Goal: Task Accomplishment & Management: Complete application form

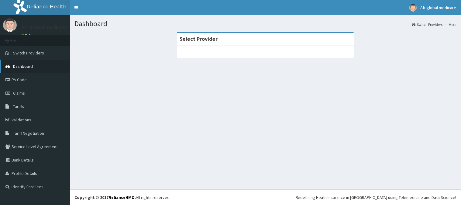
click at [22, 69] on link "Dashboard" at bounding box center [35, 66] width 70 height 13
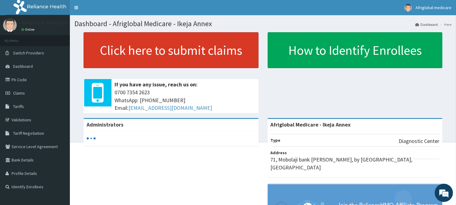
click at [160, 57] on link "Click here to submit claims" at bounding box center [171, 50] width 175 height 36
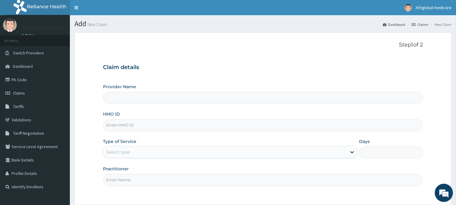
click at [150, 123] on input "HMO ID" at bounding box center [263, 125] width 320 height 12
paste input "MWX10066A"
type input "MWX10066A"
type input "Afriglobal Medicare - Ikeja Annex"
click at [117, 129] on input "MWX10066A" at bounding box center [263, 125] width 320 height 12
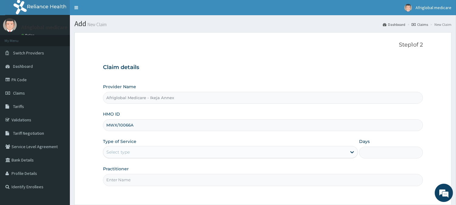
click at [130, 124] on input "MWX/10066A" at bounding box center [263, 125] width 320 height 12
type input "MWX/10066/A"
click at [122, 148] on div "Select type" at bounding box center [225, 152] width 244 height 10
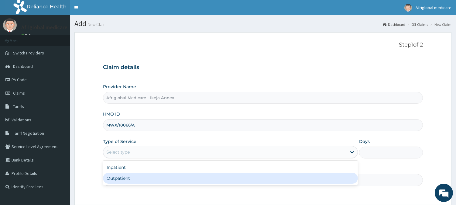
click at [127, 181] on div "Outpatient" at bounding box center [230, 178] width 255 height 11
type input "1"
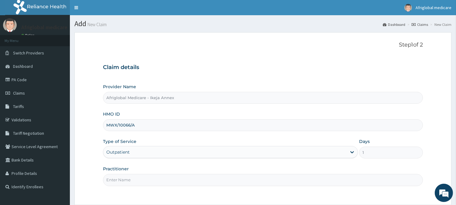
click at [127, 181] on input "Practitioner" at bounding box center [263, 180] width 320 height 12
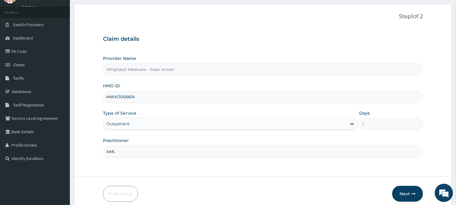
scroll to position [54, 0]
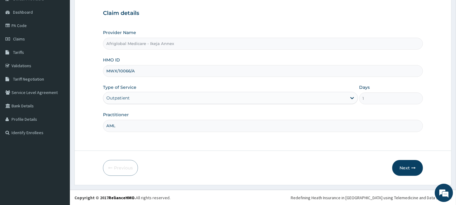
type input "AML"
click at [441, 166] on form "Step 1 of 2 Claim details Provider Name Afriglobal Medicare - Ikeja Annex HMO I…" at bounding box center [262, 81] width 377 height 207
click at [417, 163] on button "Next" at bounding box center [408, 168] width 31 height 16
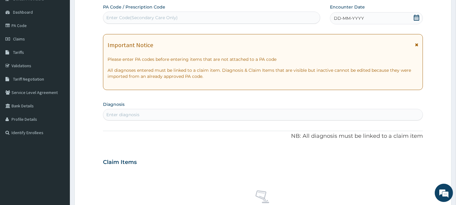
click at [191, 12] on div "Enter Code(Secondary Care Only)" at bounding box center [211, 18] width 217 height 12
paste input "PAFEA294"
click at [113, 17] on input "PAFEA294" at bounding box center [117, 18] width 23 height 6
type input "PA/FEA294"
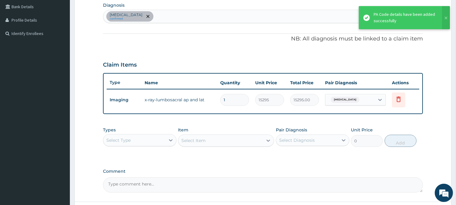
scroll to position [204, 0]
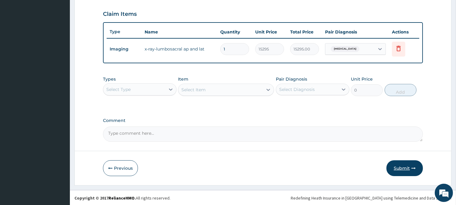
click at [404, 168] on button "Submit" at bounding box center [405, 168] width 36 height 16
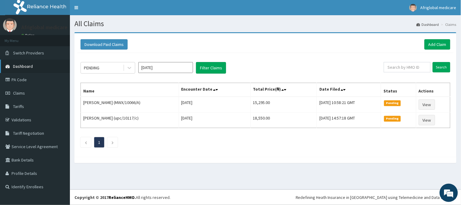
click at [36, 65] on link "Dashboard" at bounding box center [35, 66] width 70 height 13
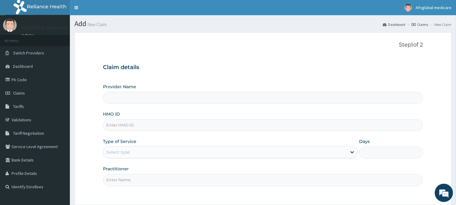
click at [135, 127] on input "HMO ID" at bounding box center [263, 125] width 320 height 12
paste input "HTL10291A"
type input "HTL10291A"
click at [112, 125] on input "HTL10291A" at bounding box center [263, 125] width 320 height 12
type input "Afriglobal Medicare - Ikeja Annex"
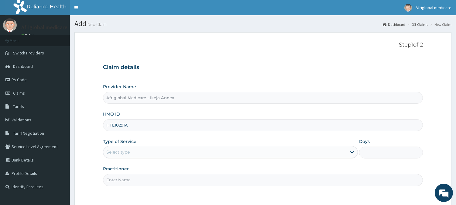
click at [113, 126] on input "HTL10291A" at bounding box center [263, 125] width 320 height 12
click at [126, 128] on input "HTL/10291A" at bounding box center [263, 125] width 320 height 12
type input "HTL/10291/A"
click at [128, 154] on div "Select type" at bounding box center [117, 152] width 23 height 6
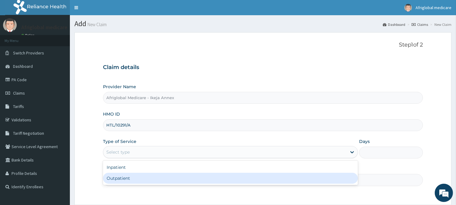
click at [132, 174] on div "Outpatient" at bounding box center [230, 178] width 255 height 11
type input "1"
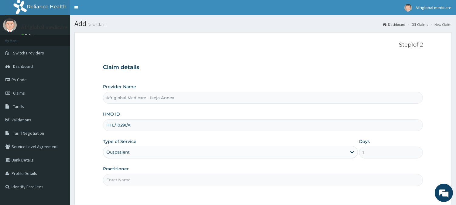
click at [133, 178] on input "Practitioner" at bounding box center [263, 180] width 320 height 12
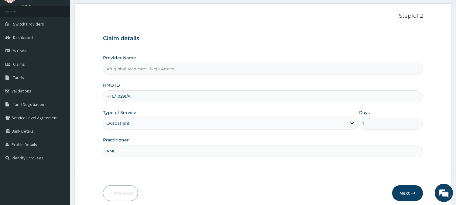
scroll to position [54, 0]
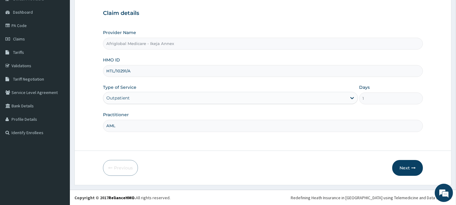
type input "AML"
drag, startPoint x: 399, startPoint y: 159, endPoint x: 404, endPoint y: 169, distance: 11.6
click at [399, 159] on form "Step 1 of 2 Claim details Provider Name Afriglobal Medicare - Ikeja Annex HMO I…" at bounding box center [262, 81] width 377 height 207
click at [404, 169] on button "Next" at bounding box center [408, 168] width 31 height 16
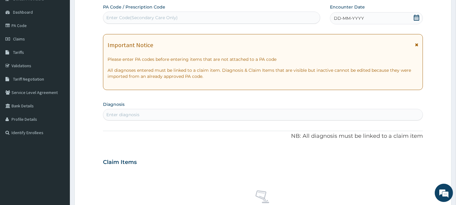
click at [160, 21] on div "Enter Code(Secondary Care Only)" at bounding box center [211, 18] width 217 height 10
paste input "PA9EE822"
drag, startPoint x: 111, startPoint y: 19, endPoint x: 113, endPoint y: 27, distance: 8.3
click at [111, 19] on input "PA9EE822" at bounding box center [117, 18] width 22 height 6
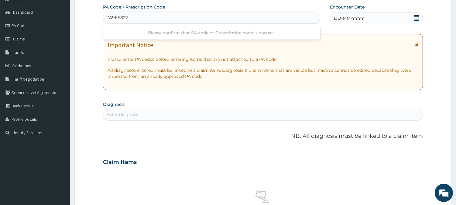
type input "PA/9EE822"
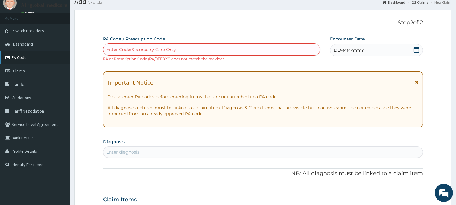
scroll to position [20, 0]
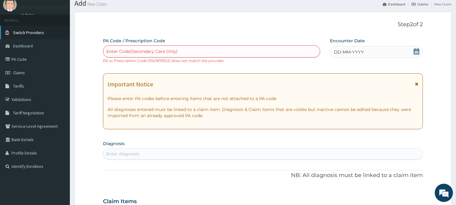
click at [31, 34] on span "Switch Providers" at bounding box center [28, 32] width 31 height 5
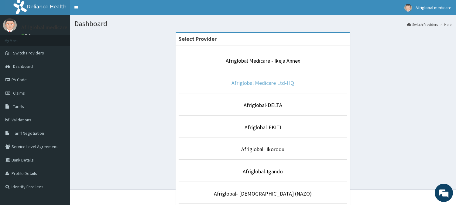
click at [278, 82] on link "Afriglobal Medicare Ltd-HQ" at bounding box center [263, 82] width 63 height 7
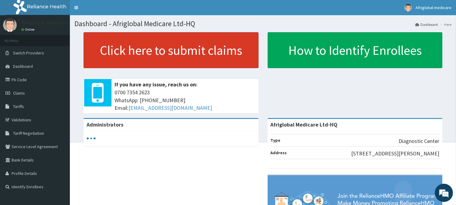
click at [186, 51] on link "Click here to submit claims" at bounding box center [171, 50] width 175 height 36
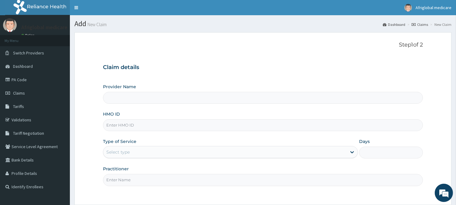
click at [149, 128] on input "HMO ID" at bounding box center [263, 125] width 320 height 12
type input "Afriglobal Medicare Ltd-HQ"
paste input "HTL10291A"
click at [114, 124] on input "HTL10291A" at bounding box center [263, 125] width 320 height 12
click at [127, 126] on input "HTL/10291A" at bounding box center [263, 125] width 320 height 12
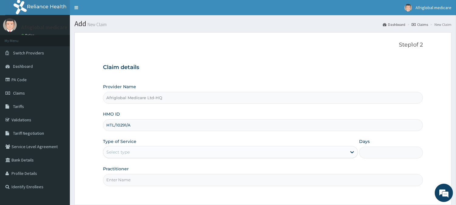
type input "HTL/10291/A"
click at [135, 152] on div "Select type" at bounding box center [225, 152] width 244 height 10
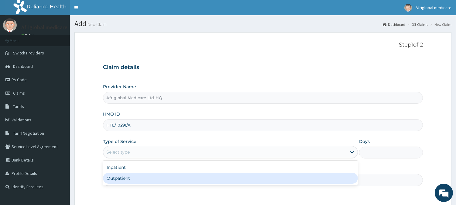
click at [137, 174] on div "Outpatient" at bounding box center [230, 178] width 255 height 11
type input "1"
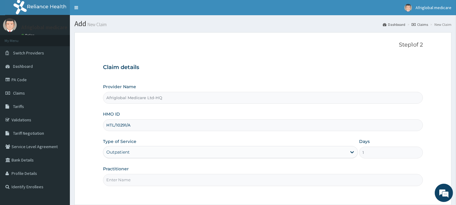
click at [138, 183] on input "Practitioner" at bounding box center [263, 180] width 320 height 12
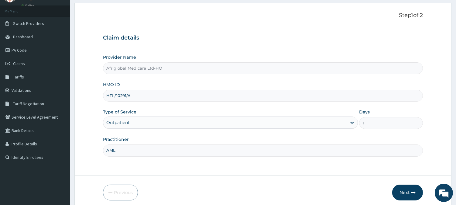
scroll to position [54, 0]
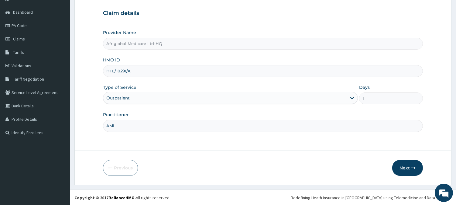
type input "AML"
click at [423, 169] on button "Next" at bounding box center [408, 168] width 31 height 16
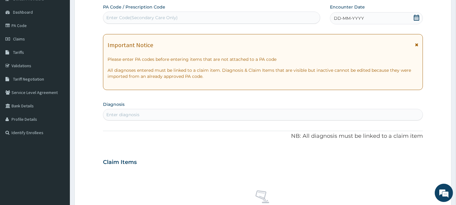
click at [176, 19] on div "Enter Code(Secondary Care Only)" at bounding box center [141, 18] width 71 height 6
paste input "PA9EE822"
click at [114, 17] on input "PA9EE822" at bounding box center [117, 18] width 22 height 6
drag, startPoint x: 112, startPoint y: 18, endPoint x: 130, endPoint y: 38, distance: 27.4
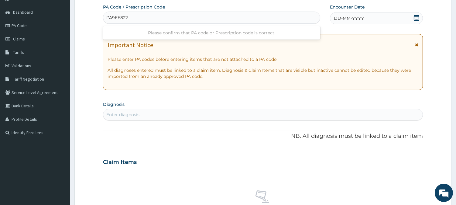
click at [113, 19] on input "PA9EE822" at bounding box center [117, 18] width 22 height 6
type input "PA/9EE822"
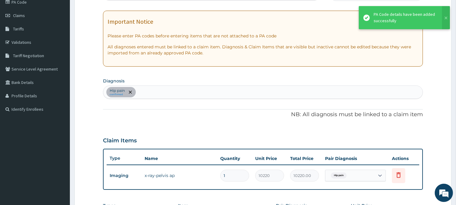
scroll to position [122, 0]
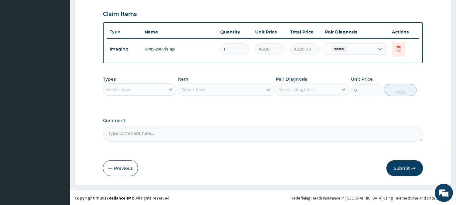
click at [400, 166] on button "Submit" at bounding box center [405, 168] width 36 height 16
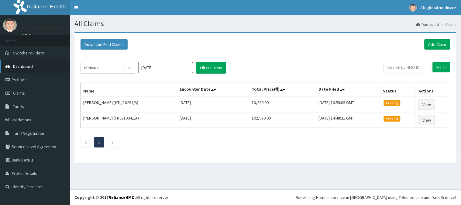
click at [35, 64] on link "Dashboard" at bounding box center [35, 66] width 70 height 13
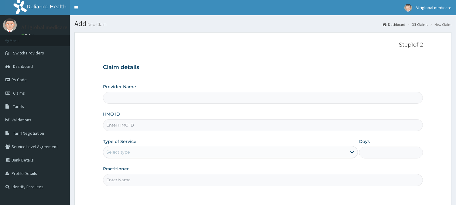
drag, startPoint x: 0, startPoint y: 0, endPoint x: 133, endPoint y: 125, distance: 182.2
click at [133, 125] on input "HMO ID" at bounding box center [263, 125] width 320 height 12
paste input "FOH10019A"
type input "FOH10019A"
click at [116, 126] on input "FOH10019A" at bounding box center [263, 125] width 320 height 12
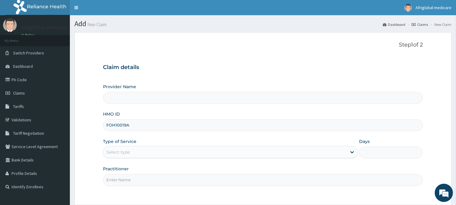
type input "Afriglobal Medicare Ltd-HQ"
click at [128, 123] on input "FOH/10019A" at bounding box center [263, 125] width 320 height 12
type input "FOH/10019/A"
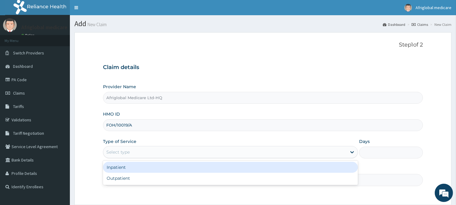
drag, startPoint x: 142, startPoint y: 150, endPoint x: 143, endPoint y: 169, distance: 19.2
click at [142, 150] on div "Select type" at bounding box center [225, 152] width 244 height 10
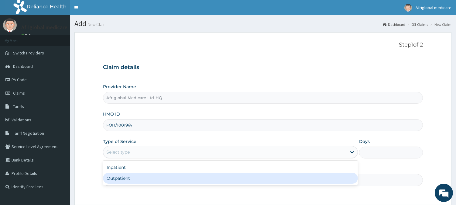
click at [143, 178] on div "Outpatient" at bounding box center [230, 178] width 255 height 11
type input "1"
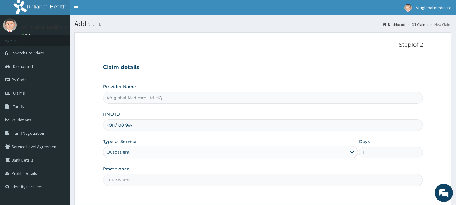
click at [145, 185] on input "Practitioner" at bounding box center [263, 180] width 320 height 12
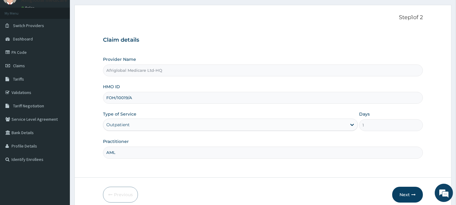
scroll to position [54, 0]
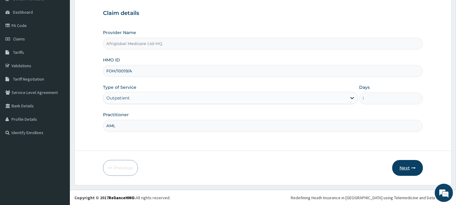
type input "AML"
click at [396, 161] on button "Next" at bounding box center [408, 168] width 31 height 16
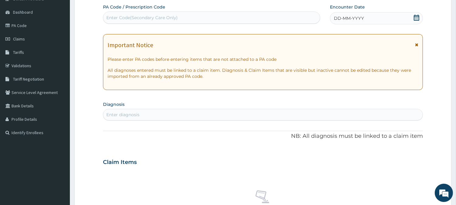
click at [174, 18] on div "Enter Code(Secondary Care Only)" at bounding box center [141, 18] width 71 height 6
paste input "FOH10019A"
paste input "PA6A3FEF"
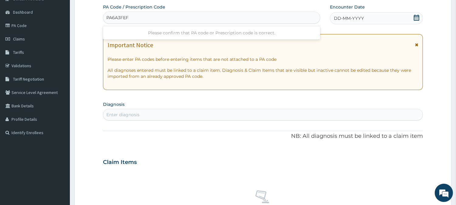
click at [112, 16] on input "PA6A3FEF" at bounding box center [117, 18] width 23 height 6
type input "PA/6A3FEF"
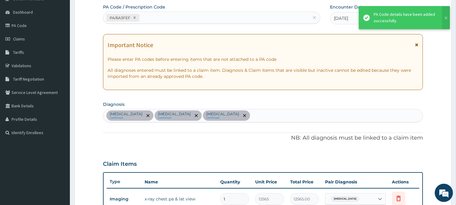
scroll to position [192, 0]
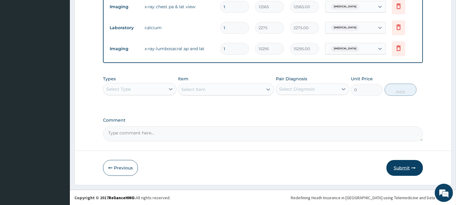
click at [397, 166] on button "Submit" at bounding box center [405, 168] width 36 height 16
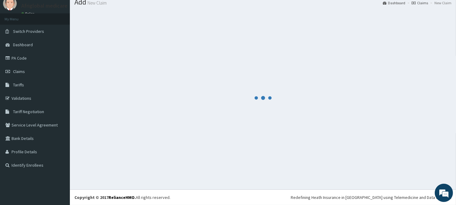
scroll to position [22, 0]
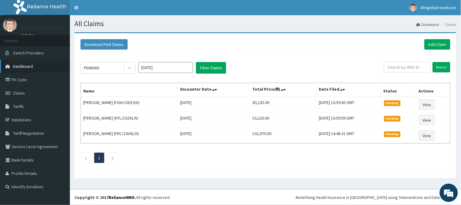
click at [37, 62] on link "Dashboard" at bounding box center [35, 66] width 70 height 13
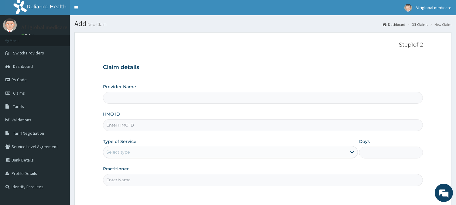
click at [143, 128] on input "HMO ID" at bounding box center [263, 125] width 320 height 12
paste input "JNS10003A"
type input "JNS10003A"
type input "Afriglobal Medicare Ltd-HQ"
click at [114, 126] on input "JNS10003A" at bounding box center [263, 125] width 320 height 12
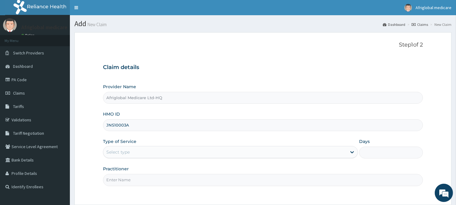
click at [114, 127] on input "JNS10003A" at bounding box center [263, 125] width 320 height 12
click at [125, 129] on input "JNS/10003A" at bounding box center [263, 125] width 320 height 12
click at [128, 128] on input "JNS/10003A" at bounding box center [263, 125] width 320 height 12
type input "JNS/10003/A"
drag, startPoint x: 130, startPoint y: 147, endPoint x: 133, endPoint y: 156, distance: 9.6
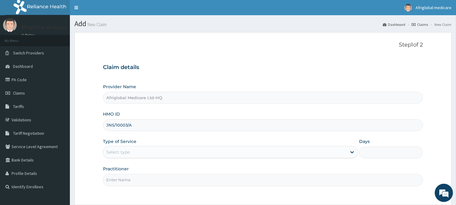
click at [131, 148] on div "Select type" at bounding box center [230, 152] width 255 height 12
click at [138, 152] on div "Select type" at bounding box center [225, 152] width 244 height 10
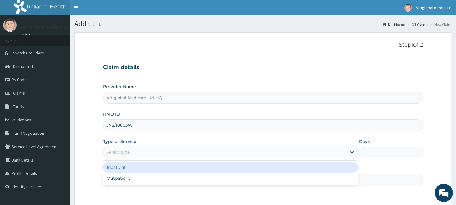
click at [138, 152] on div "Select type" at bounding box center [225, 152] width 244 height 10
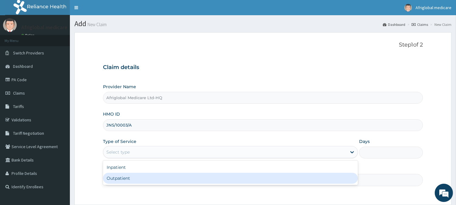
click at [136, 178] on div "Outpatient" at bounding box center [230, 178] width 255 height 11
type input "1"
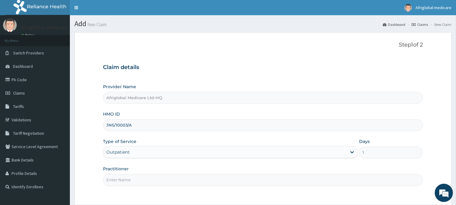
click at [135, 181] on input "Practitioner" at bounding box center [263, 180] width 320 height 12
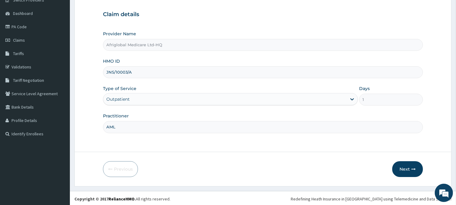
scroll to position [54, 0]
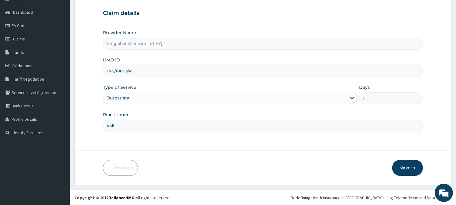
type input "AML"
click at [414, 163] on button "Next" at bounding box center [408, 168] width 31 height 16
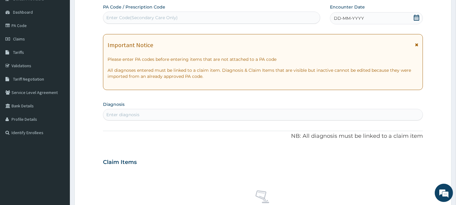
scroll to position [0, 0]
click at [187, 16] on div "Enter Code(Secondary Care Only)" at bounding box center [211, 18] width 217 height 10
paste input "PA3896FF"
click at [113, 18] on input "PA3896FF" at bounding box center [117, 18] width 22 height 6
type input "PA/3896FF"
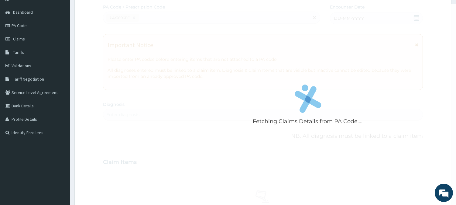
scroll to position [171, 0]
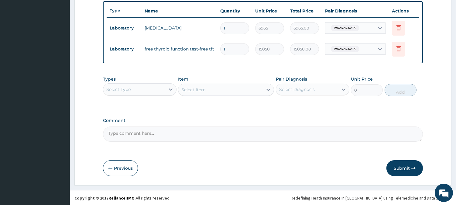
click at [396, 168] on button "Submit" at bounding box center [405, 168] width 36 height 16
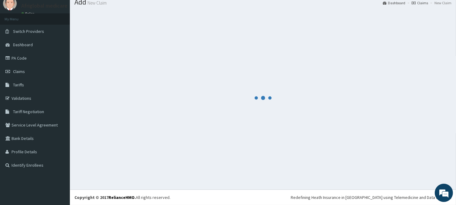
scroll to position [22, 0]
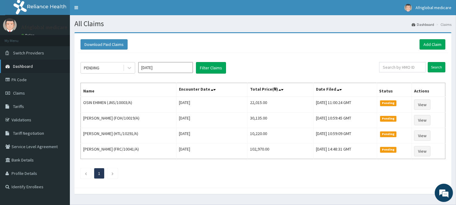
click at [17, 65] on span "Dashboard" at bounding box center [23, 66] width 20 height 5
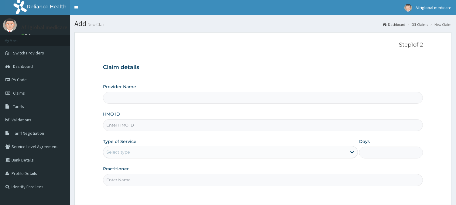
drag, startPoint x: 0, startPoint y: 0, endPoint x: 156, endPoint y: 123, distance: 199.2
click at [156, 123] on input "HMO ID" at bounding box center [263, 125] width 320 height 12
paste input "LNU10005A"
type input "LNU10005A"
type input "Afriglobal Medicare Ltd-HQ"
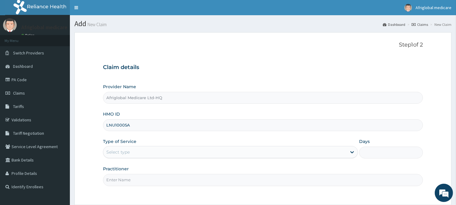
click at [114, 126] on input "LNU10005A" at bounding box center [263, 125] width 320 height 12
click at [129, 126] on input "LNU/10005A" at bounding box center [263, 125] width 320 height 12
type input "LNU/10005/A"
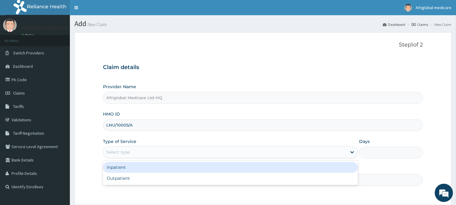
click at [137, 154] on div "Select type" at bounding box center [225, 152] width 244 height 10
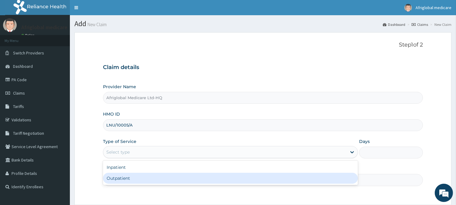
click at [142, 174] on div "Outpatient" at bounding box center [230, 178] width 255 height 11
type input "1"
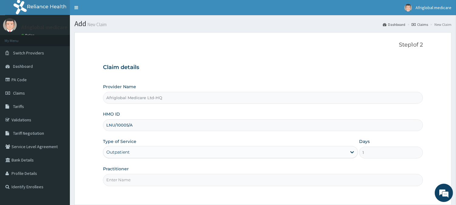
click at [143, 183] on input "Practitioner" at bounding box center [263, 180] width 320 height 12
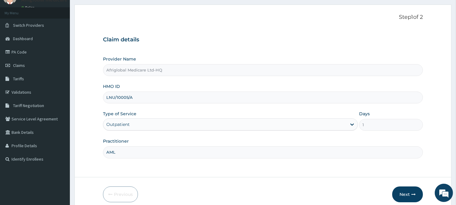
scroll to position [54, 0]
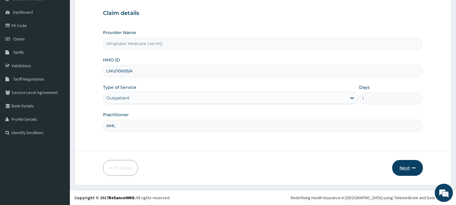
type input "AML"
click at [405, 170] on button "Next" at bounding box center [408, 168] width 31 height 16
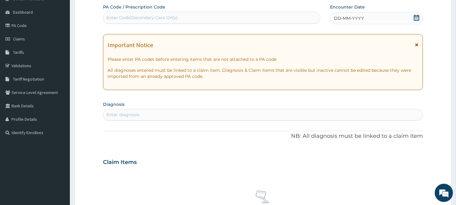
click at [187, 18] on div "Enter Code(Secondary Care Only)" at bounding box center [211, 18] width 217 height 10
paste input "PADBE45E"
click at [112, 15] on input "PADBE45E" at bounding box center [118, 18] width 24 height 6
type input "PA/DBE45E"
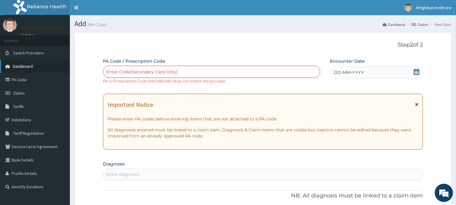
click at [29, 66] on span "Dashboard" at bounding box center [23, 66] width 20 height 5
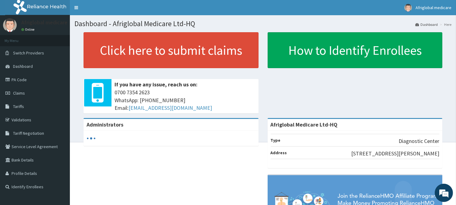
click at [28, 52] on span "Switch Providers" at bounding box center [28, 52] width 31 height 5
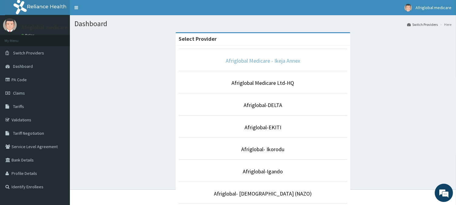
click at [256, 62] on link "Afriglobal Medicare - Ikeja Annex" at bounding box center [263, 60] width 74 height 7
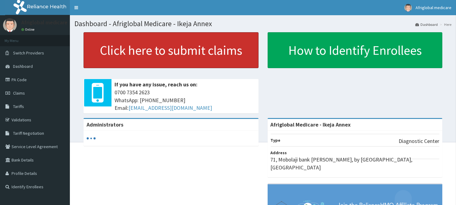
click at [205, 54] on link "Click here to submit claims" at bounding box center [171, 50] width 175 height 36
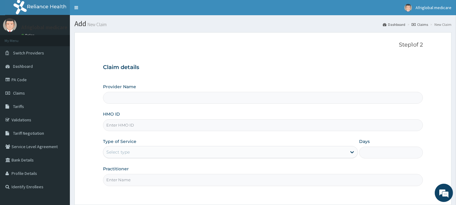
click at [165, 126] on input "HMO ID" at bounding box center [263, 125] width 320 height 12
type input "Afriglobal Medicare - Ikeja Annex"
paste input "LNU10005A"
click at [115, 126] on input "LNU10005A" at bounding box center [263, 125] width 320 height 12
drag, startPoint x: 128, startPoint y: 124, endPoint x: 129, endPoint y: 129, distance: 4.6
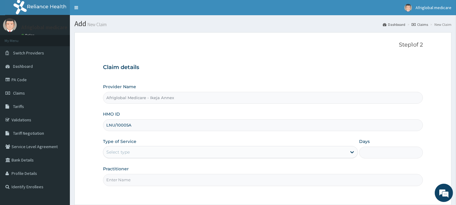
click at [129, 124] on input "LNU/10005A" at bounding box center [263, 125] width 320 height 12
type input "LNU/10005/A"
click at [127, 154] on div "Select type" at bounding box center [117, 152] width 23 height 6
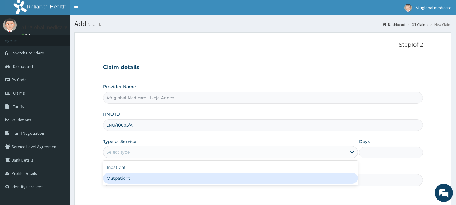
click at [126, 179] on div "Outpatient" at bounding box center [230, 178] width 255 height 11
type input "1"
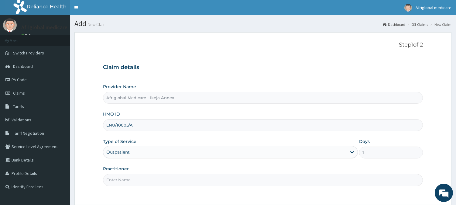
click at [126, 181] on input "Practitioner" at bounding box center [263, 180] width 320 height 12
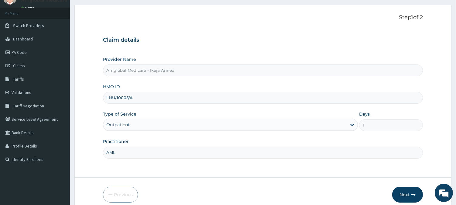
scroll to position [54, 0]
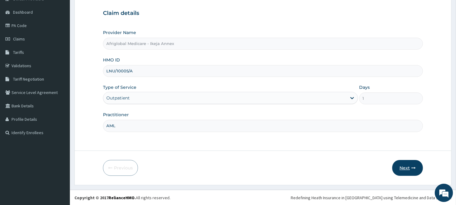
type input "AML"
click at [405, 168] on button "Next" at bounding box center [408, 168] width 31 height 16
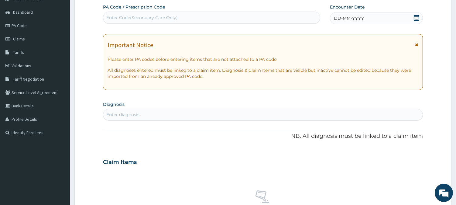
scroll to position [0, 0]
click at [156, 19] on div "Enter Code(Secondary Care Only)" at bounding box center [141, 18] width 71 height 6
paste input "PADBE45E"
type input "PADBE45E"
click at [113, 14] on div "PADBE45E" at bounding box center [211, 18] width 217 height 10
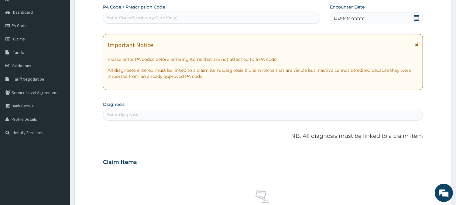
click at [113, 17] on div "Enter Code(Secondary Care Only)" at bounding box center [141, 18] width 71 height 6
paste input "PADBE45E"
click at [113, 19] on input "PADBE45E" at bounding box center [118, 18] width 24 height 6
type input "PA/DBE45E"
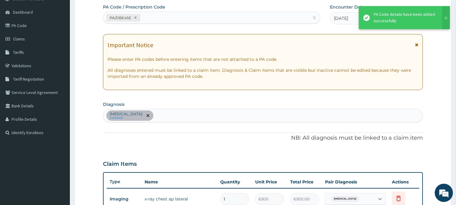
scroll to position [213, 0]
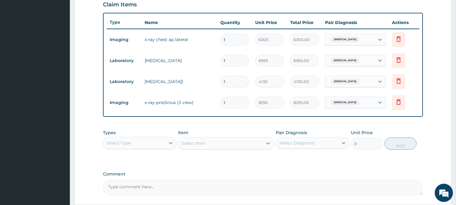
click at [147, 145] on div "Select Type" at bounding box center [134, 143] width 62 height 10
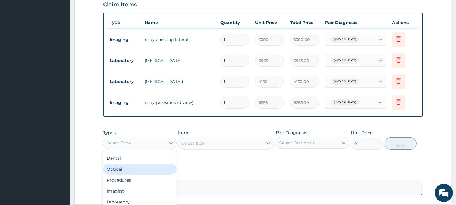
scroll to position [20, 0]
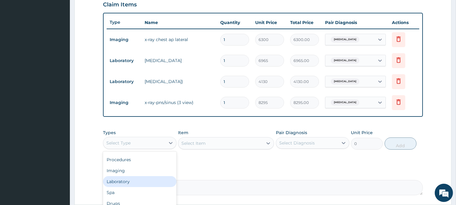
click at [142, 181] on div "Laboratory" at bounding box center [140, 181] width 74 height 11
click at [228, 145] on div "Select Item" at bounding box center [220, 143] width 85 height 10
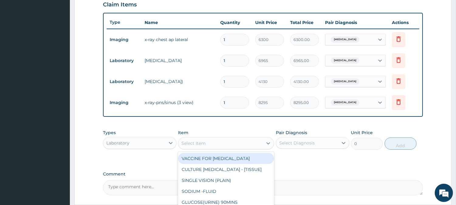
paste input "X-RAY-PNS/SINUS (3 VIEW)"
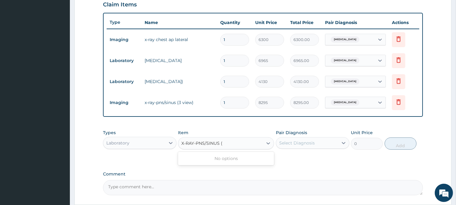
type input "X-RAY-PNS/SINUS ("
click at [153, 146] on div "Laboratory" at bounding box center [134, 143] width 62 height 10
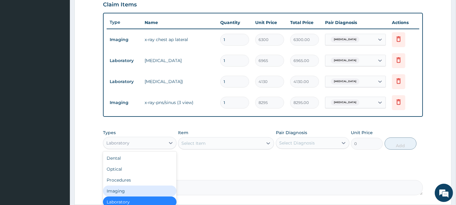
click at [131, 190] on div "Imaging" at bounding box center [140, 190] width 74 height 11
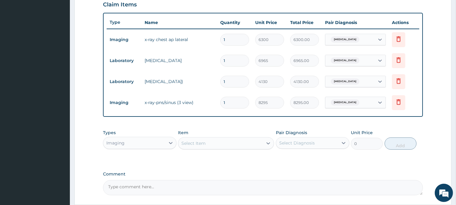
click at [230, 144] on div "Select Item" at bounding box center [220, 143] width 85 height 10
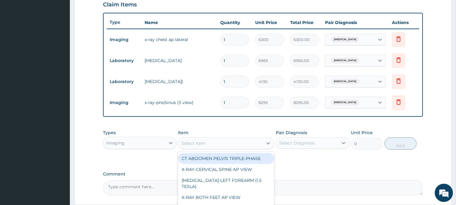
paste input "X-RAY-PNS/SINUS (3 VIEW)"
type input "X-RAY-PNS/SINUS (3 VIEW)"
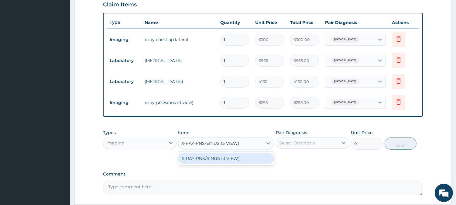
click at [227, 159] on div "X-RAY-PNS/SINUS (3 VIEW)" at bounding box center [226, 158] width 96 height 11
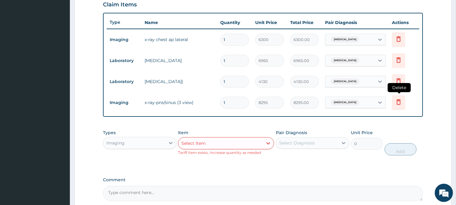
click at [405, 105] on icon at bounding box center [398, 102] width 13 height 15
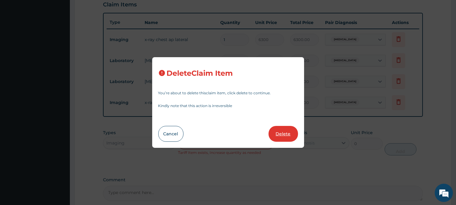
click at [292, 134] on button "Delete" at bounding box center [283, 134] width 29 height 16
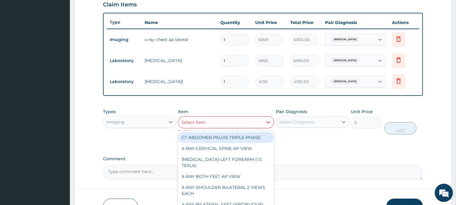
click at [239, 124] on div "Select Item" at bounding box center [220, 122] width 85 height 10
paste input "X-RAY-PNS/SINUS (3 VIEW)"
type input "X-RAY-PNS/SINUS (3 VIEW)"
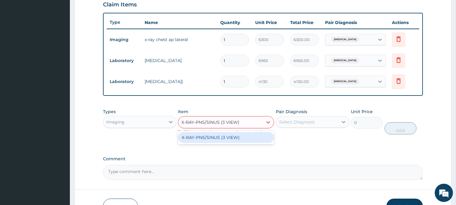
click at [236, 136] on div "X-RAY-PNS/SINUS (3 VIEW)" at bounding box center [226, 137] width 96 height 11
type input "8295"
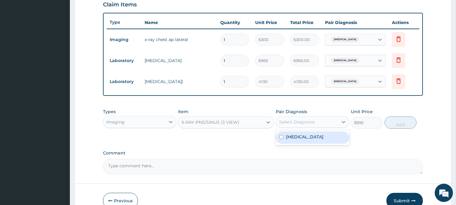
click at [311, 119] on div "Select Diagnosis" at bounding box center [297, 122] width 36 height 6
click at [312, 131] on div "Chronic cough" at bounding box center [313, 137] width 74 height 12
checkbox input "true"
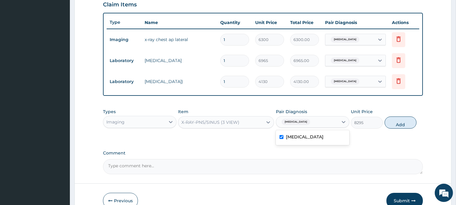
click at [239, 120] on div "X-RAY-PNS/SINUS (3 VIEW)" at bounding box center [220, 122] width 85 height 10
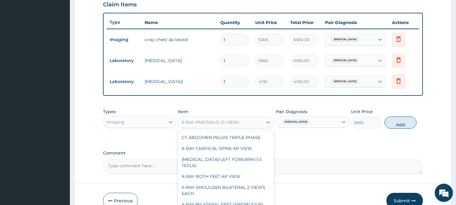
scroll to position [1016, 0]
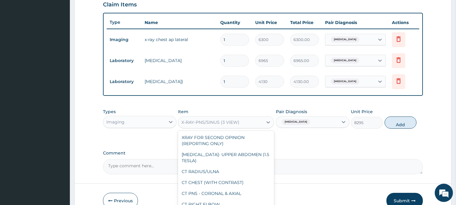
click at [142, 123] on div "Imaging" at bounding box center [134, 122] width 62 height 10
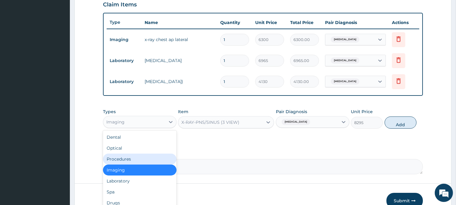
click at [130, 160] on div "Procedures" at bounding box center [140, 159] width 74 height 11
type input "0"
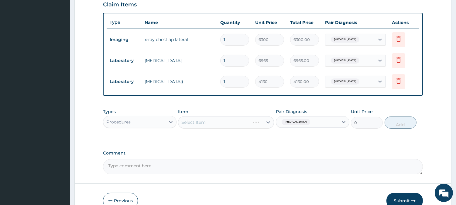
click at [162, 120] on div "Procedures" at bounding box center [134, 122] width 62 height 10
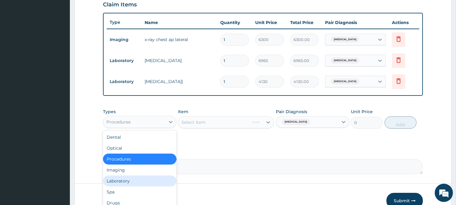
click at [132, 179] on div "Laboratory" at bounding box center [140, 180] width 74 height 11
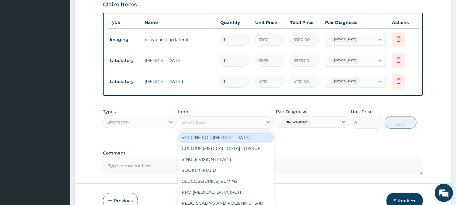
click at [223, 122] on div "Select Item" at bounding box center [220, 122] width 85 height 10
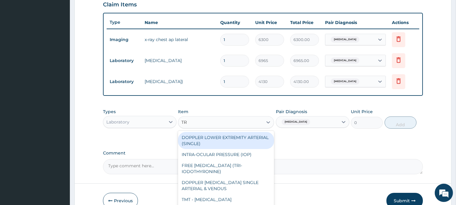
type input "TRO"
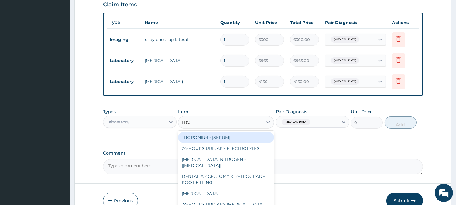
click at [220, 141] on div "TROPONIN-I - [SERUM]" at bounding box center [226, 137] width 96 height 11
type input "6825"
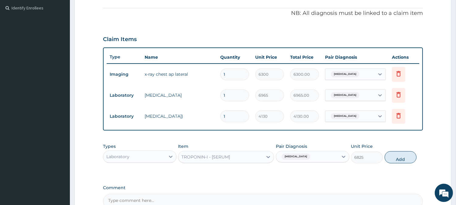
scroll to position [0, 0]
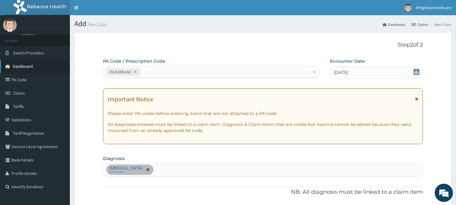
click at [22, 72] on link "Dashboard" at bounding box center [35, 66] width 70 height 13
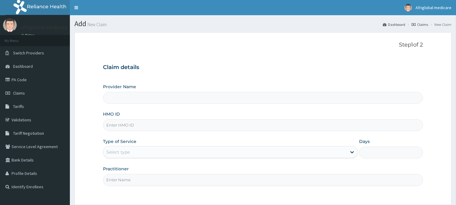
drag, startPoint x: 0, startPoint y: 0, endPoint x: 125, endPoint y: 126, distance: 177.4
click at [125, 126] on input "HMO ID" at bounding box center [263, 125] width 320 height 12
paste input "OHT11272A"
type input "OHT11272A"
click at [115, 125] on input "OHT11272A" at bounding box center [263, 125] width 320 height 12
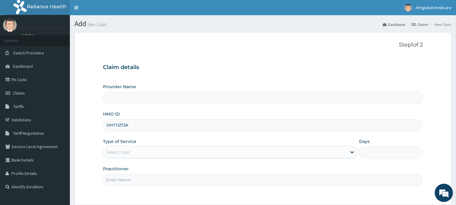
type input "Afriglobal Medicare - Ikeja Annex"
click at [126, 126] on input "OHT/11272A" at bounding box center [263, 125] width 320 height 12
type input "OHT/11272/A"
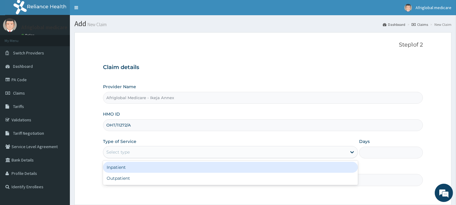
click at [134, 147] on div "Select type" at bounding box center [225, 152] width 244 height 10
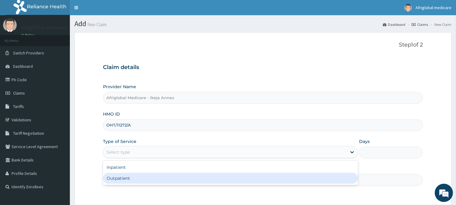
drag, startPoint x: 135, startPoint y: 171, endPoint x: 136, endPoint y: 182, distance: 10.7
click at [136, 175] on div "Inpatient Outpatient" at bounding box center [230, 173] width 255 height 24
click at [136, 184] on div "Outpatient" at bounding box center [230, 178] width 255 height 11
type input "1"
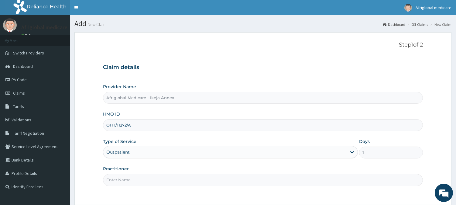
click at [138, 182] on input "Practitioner" at bounding box center [263, 180] width 320 height 12
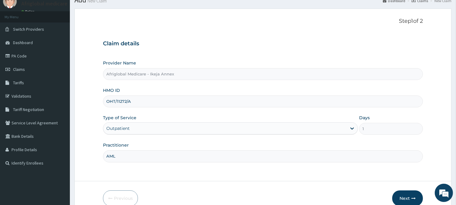
scroll to position [54, 0]
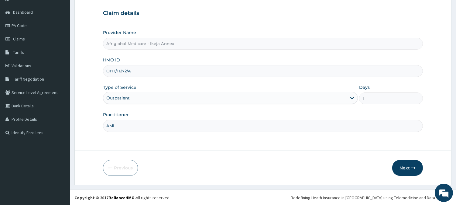
type input "AML"
click at [403, 166] on button "Next" at bounding box center [408, 168] width 31 height 16
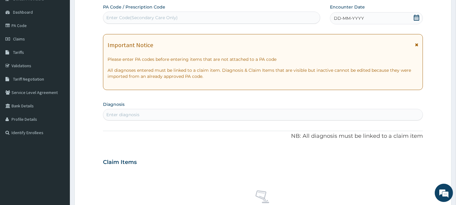
click at [210, 17] on div "Enter Code(Secondary Care Only)" at bounding box center [211, 18] width 217 height 10
paste input "PAF638E7"
click at [111, 17] on input "PAF638E7" at bounding box center [117, 18] width 22 height 6
click at [112, 19] on input "PAF638E7" at bounding box center [117, 18] width 22 height 6
type input "PA/F638E7"
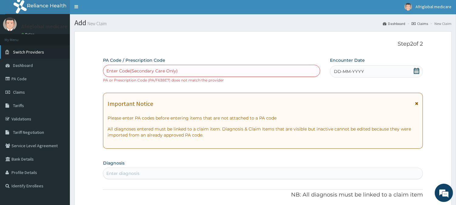
scroll to position [0, 0]
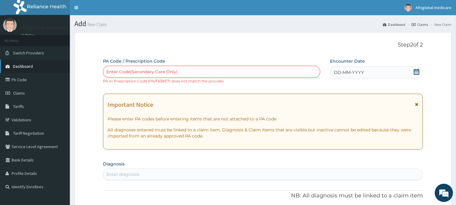
click at [29, 62] on link "Dashboard" at bounding box center [35, 66] width 70 height 13
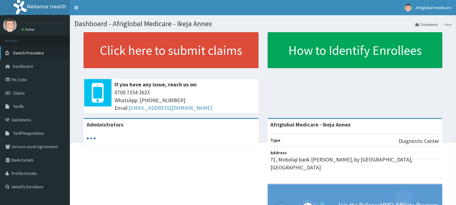
click at [24, 56] on link "Switch Providers" at bounding box center [35, 52] width 70 height 13
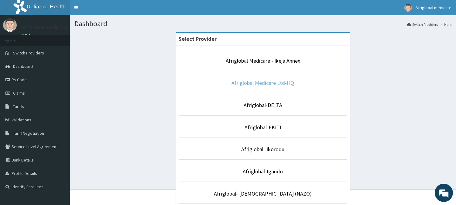
click at [269, 81] on link "Afriglobal Medicare Ltd-HQ" at bounding box center [263, 82] width 63 height 7
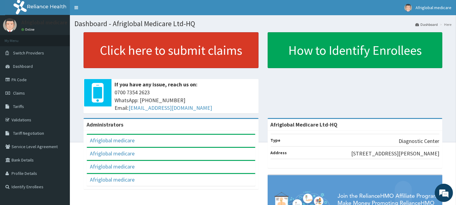
click at [163, 57] on link "Click here to submit claims" at bounding box center [171, 50] width 175 height 36
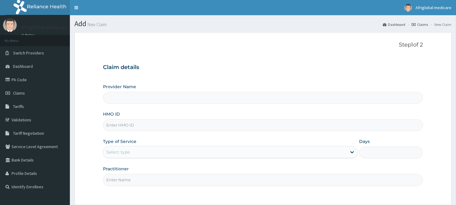
click at [145, 120] on input "HMO ID" at bounding box center [263, 125] width 320 height 12
type input "Afriglobal Medicare Ltd-HQ"
paste input "OHT11272A"
click at [115, 127] on input "OHT11272A" at bounding box center [263, 125] width 320 height 12
click at [127, 126] on input "OHT/11272A" at bounding box center [263, 125] width 320 height 12
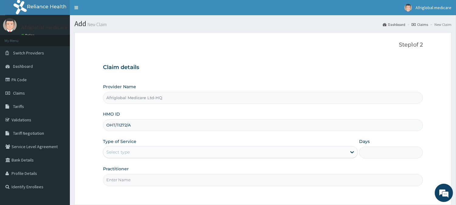
type input "OHT/11272/A"
click at [130, 151] on div "Select type" at bounding box center [117, 152] width 23 height 6
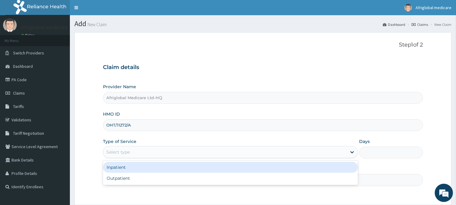
drag, startPoint x: 130, startPoint y: 168, endPoint x: 130, endPoint y: 178, distance: 9.4
click at [130, 174] on div "Inpatient Outpatient" at bounding box center [230, 173] width 255 height 24
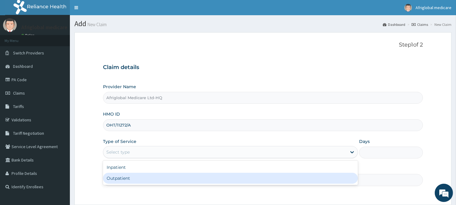
click at [130, 178] on div "Outpatient" at bounding box center [230, 178] width 255 height 11
type input "1"
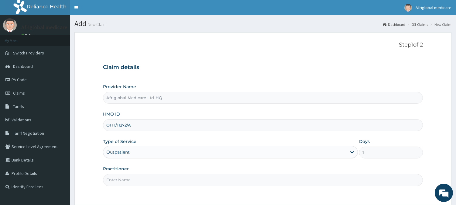
click at [130, 178] on input "Practitioner" at bounding box center [263, 180] width 320 height 12
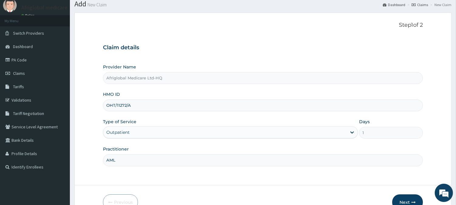
scroll to position [54, 0]
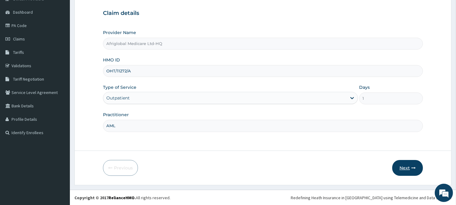
type input "AML"
click at [409, 166] on button "Next" at bounding box center [408, 168] width 31 height 16
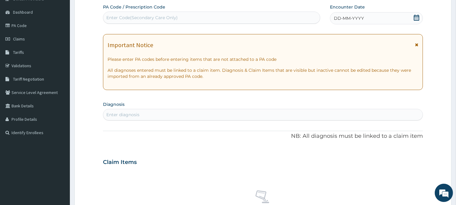
click at [172, 15] on div "Enter Code(Secondary Care Only)" at bounding box center [141, 18] width 71 height 6
paste input "PAF638E7"
click at [113, 17] on input "PAF638E7" at bounding box center [117, 18] width 22 height 6
type input "PA/F638E7"
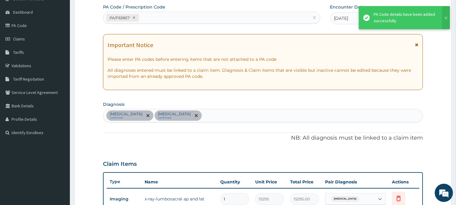
scroll to position [171, 0]
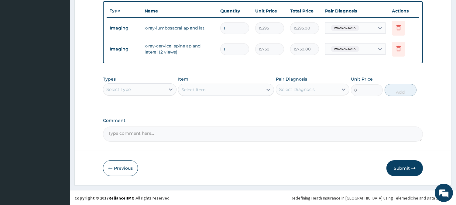
click at [390, 166] on button "Submit" at bounding box center [405, 168] width 36 height 16
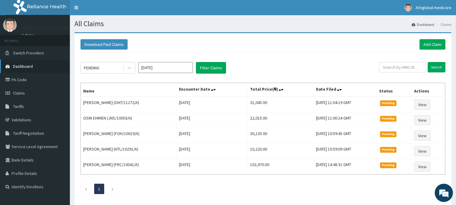
click at [36, 62] on link "Dashboard" at bounding box center [35, 66] width 70 height 13
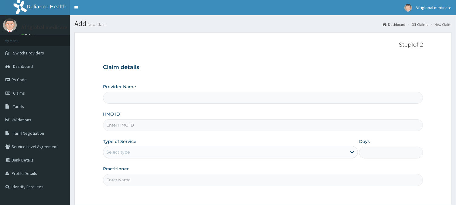
click at [122, 128] on input "HMO ID" at bounding box center [263, 125] width 320 height 12
paste input "PPY10497B"
type input "PPY10497B"
click at [113, 126] on input "PPY10497B" at bounding box center [263, 125] width 320 height 12
type input "Afriglobal Medicare Ltd-HQ"
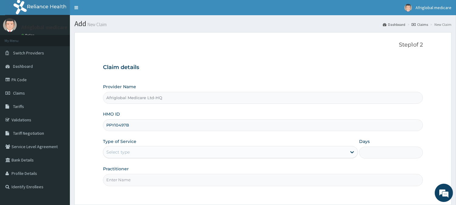
click at [114, 126] on input "PPY10497B" at bounding box center [263, 125] width 320 height 12
click at [128, 127] on input "PPY/10497B" at bounding box center [263, 125] width 320 height 12
type input "PPY/10497/B"
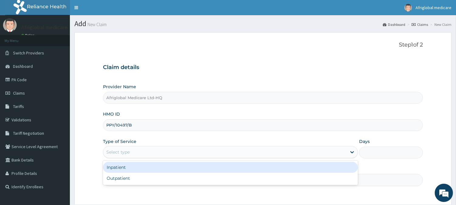
drag, startPoint x: 129, startPoint y: 154, endPoint x: 130, endPoint y: 168, distance: 14.0
click at [130, 154] on div "Select type" at bounding box center [117, 152] width 23 height 6
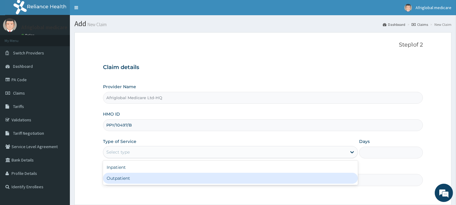
click at [130, 174] on div "Outpatient" at bounding box center [230, 178] width 255 height 11
type input "1"
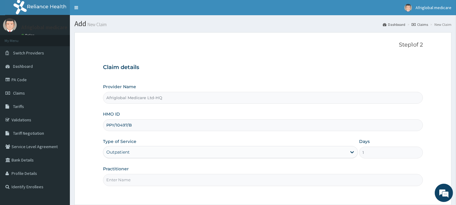
click at [130, 182] on input "Practitioner" at bounding box center [263, 180] width 320 height 12
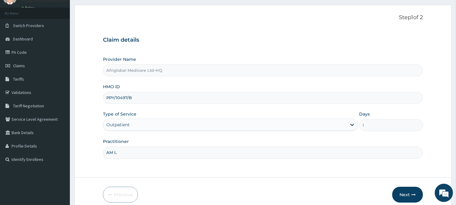
scroll to position [54, 0]
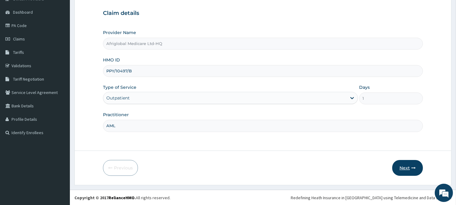
type input "AML"
click at [406, 170] on button "Next" at bounding box center [408, 168] width 31 height 16
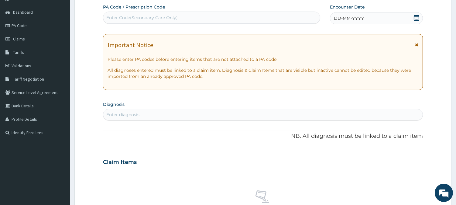
scroll to position [0, 0]
click at [126, 16] on div "Enter Code(Secondary Care Only)" at bounding box center [141, 18] width 71 height 6
paste input "PA69FA1F"
click at [112, 18] on input "PA69FA1F" at bounding box center [116, 18] width 21 height 6
type input "PA/69FA1F"
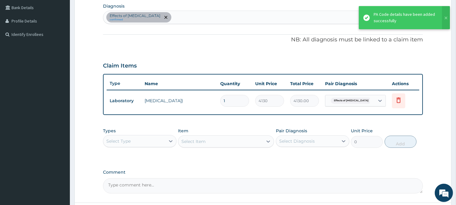
scroll to position [156, 0]
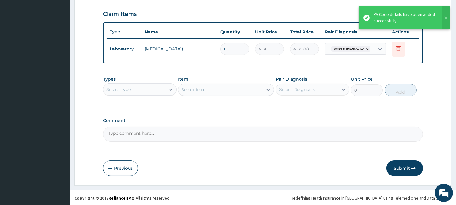
click at [403, 169] on button "Submit" at bounding box center [405, 168] width 36 height 16
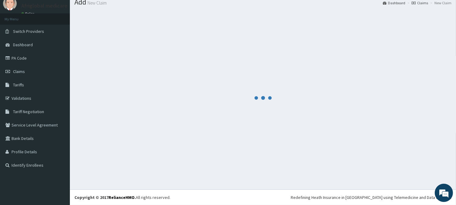
scroll to position [22, 0]
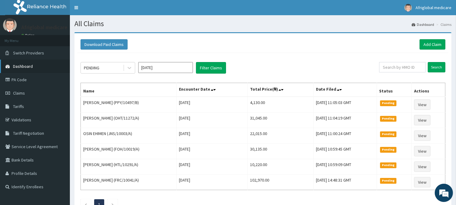
click at [16, 66] on span "Dashboard" at bounding box center [23, 66] width 20 height 5
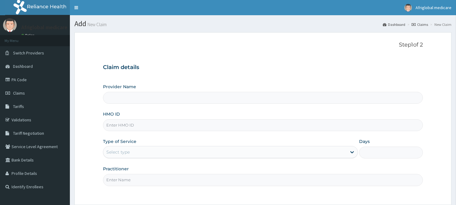
drag, startPoint x: 0, startPoint y: 0, endPoint x: 143, endPoint y: 124, distance: 189.3
click at [143, 124] on input "HMO ID" at bounding box center [263, 125] width 320 height 12
paste input "RET19000A"
type input "RET19000A"
type input "Afriglobal Medicare Ltd-HQ"
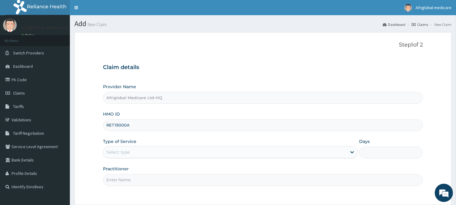
click at [114, 126] on input "RET19000A" at bounding box center [263, 125] width 320 height 12
click at [127, 124] on input "RET/19000A" at bounding box center [263, 125] width 320 height 12
type input "RET/19000/A"
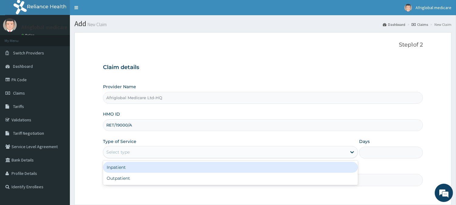
click at [134, 152] on div "Select type" at bounding box center [225, 152] width 244 height 10
click at [138, 175] on div "Outpatient" at bounding box center [230, 178] width 255 height 11
type input "1"
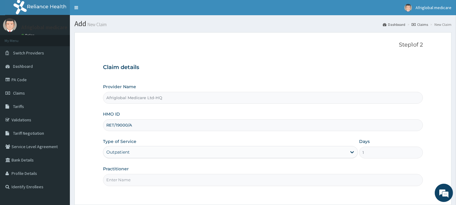
click at [140, 185] on input "Practitioner" at bounding box center [263, 180] width 320 height 12
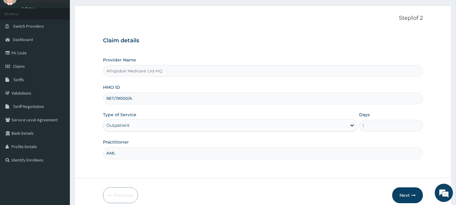
scroll to position [54, 0]
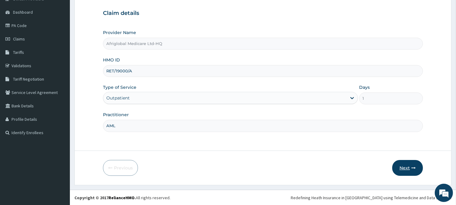
type input "AML"
click at [397, 169] on button "Next" at bounding box center [408, 168] width 31 height 16
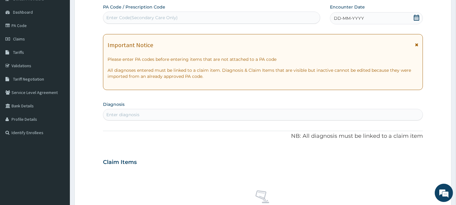
click at [196, 19] on div "Enter Code(Secondary Care Only)" at bounding box center [211, 18] width 217 height 10
paste input "PAC2C302"
click at [112, 18] on input "PAC2C302" at bounding box center [117, 18] width 23 height 6
type input "PA/C2C302"
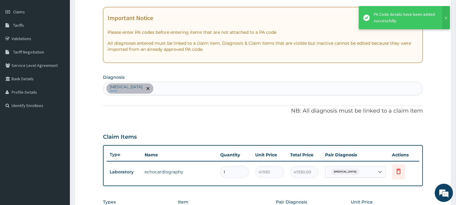
scroll to position [122, 0]
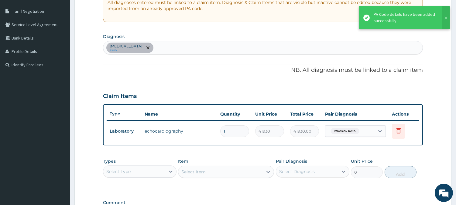
drag, startPoint x: 239, startPoint y: 201, endPoint x: 239, endPoint y: 205, distance: 4.0
click at [239, 201] on label "Comment" at bounding box center [263, 202] width 320 height 5
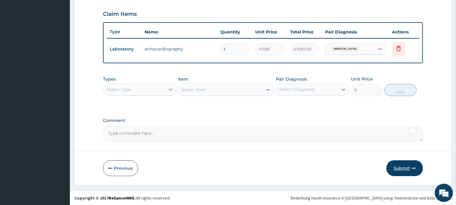
click at [414, 166] on icon "button" at bounding box center [414, 168] width 4 height 4
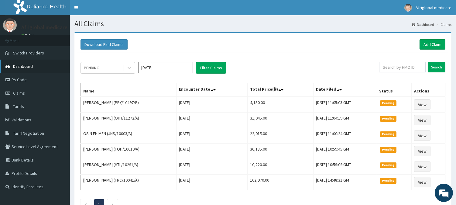
click at [37, 71] on link "Dashboard" at bounding box center [35, 66] width 70 height 13
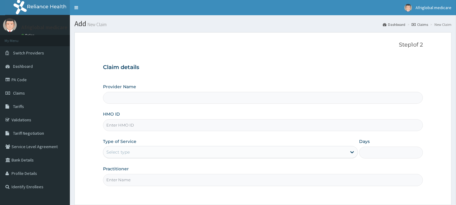
drag, startPoint x: 0, startPoint y: 0, endPoint x: 138, endPoint y: 128, distance: 188.5
click at [138, 128] on input "HMO ID" at bounding box center [263, 125] width 320 height 12
paste input "HST10029A"
type input "HST10029A"
click at [114, 127] on input "HST10029A" at bounding box center [263, 125] width 320 height 12
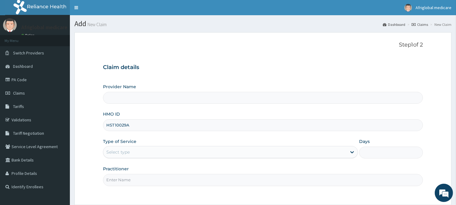
type input "Afriglobal Medicare Ltd-HQ"
click at [128, 126] on input "HST/10029A" at bounding box center [263, 125] width 320 height 12
type input "HST/10029/A"
click at [129, 150] on div "Select type" at bounding box center [117, 152] width 23 height 6
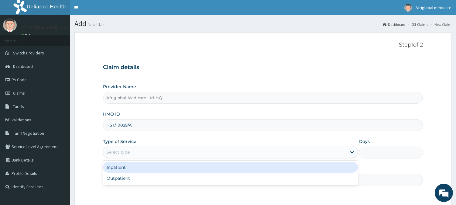
click at [127, 182] on div "Outpatient" at bounding box center [230, 178] width 255 height 11
type input "1"
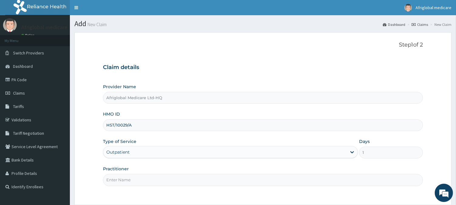
click at [127, 181] on input "Practitioner" at bounding box center [263, 180] width 320 height 12
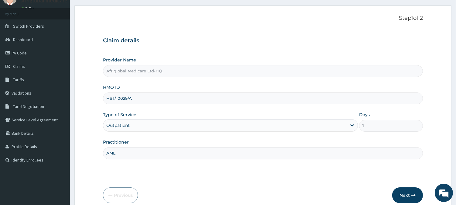
scroll to position [54, 0]
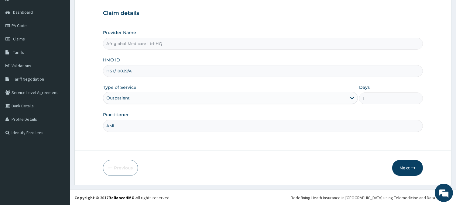
type input "AML"
click at [420, 160] on div "Next" at bounding box center [408, 168] width 31 height 16
click at [411, 166] on button "Next" at bounding box center [408, 168] width 31 height 16
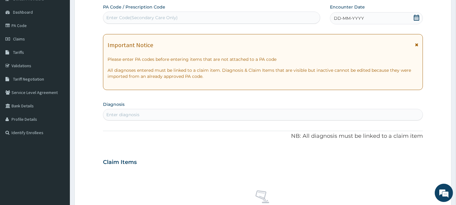
click at [192, 18] on div "Enter Code(Secondary Care Only)" at bounding box center [211, 18] width 217 height 10
paste input "PA05D8C4"
click at [113, 17] on input "PA05D8C4" at bounding box center [118, 18] width 24 height 6
type input "PA/05D8C4"
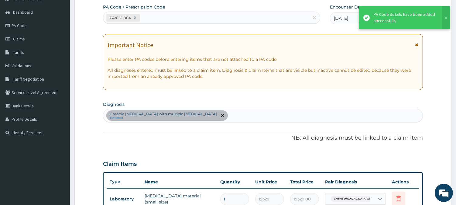
scroll to position [122, 0]
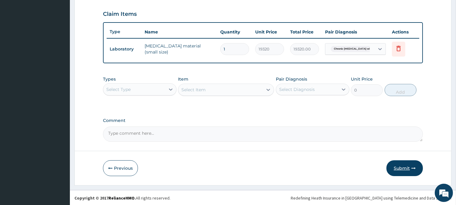
click at [403, 166] on button "Submit" at bounding box center [405, 168] width 36 height 16
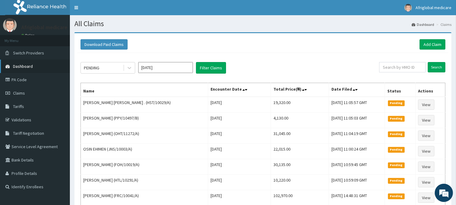
click at [31, 65] on span "Dashboard" at bounding box center [23, 66] width 20 height 5
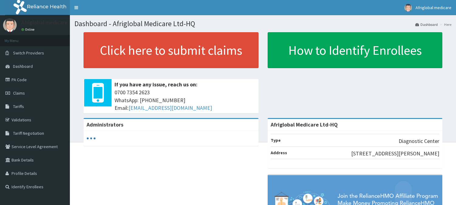
click at [127, 52] on link "Click here to submit claims" at bounding box center [171, 50] width 175 height 36
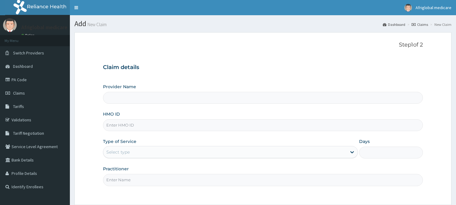
click at [147, 125] on input "HMO ID" at bounding box center [263, 125] width 320 height 12
type input "pez10063a"
type input "Afriglobal Medicare Ltd-HQ"
click at [113, 127] on input "pez10063a" at bounding box center [263, 125] width 320 height 12
click at [128, 127] on input "pez/10063a" at bounding box center [263, 125] width 320 height 12
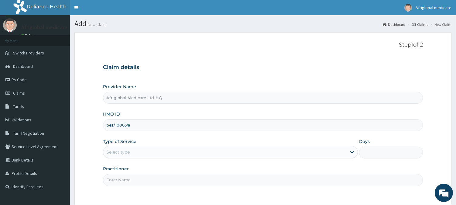
type input "pez/10063/a"
click at [136, 146] on div "Type of Service Select type" at bounding box center [230, 148] width 255 height 20
click at [142, 158] on div "Select type" at bounding box center [230, 152] width 255 height 12
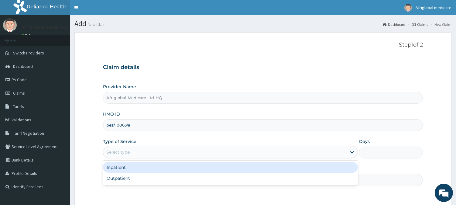
drag, startPoint x: 143, startPoint y: 172, endPoint x: 143, endPoint y: 175, distance: 3.4
click at [143, 173] on div "Inpatient Outpatient" at bounding box center [230, 173] width 255 height 24
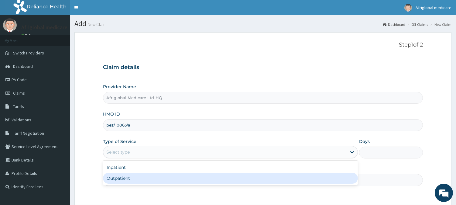
click at [143, 178] on div "Outpatient" at bounding box center [230, 178] width 255 height 11
type input "1"
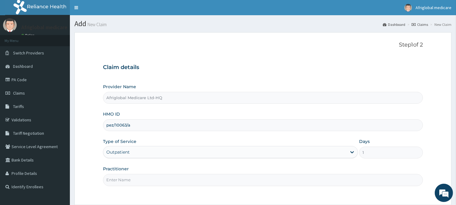
click at [143, 178] on input "Practitioner" at bounding box center [263, 180] width 320 height 12
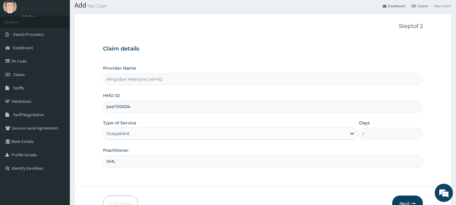
scroll to position [54, 0]
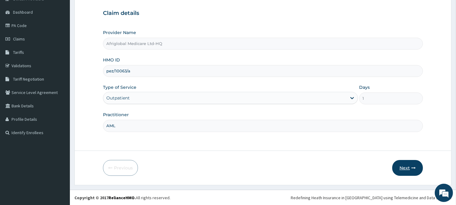
type input "AML"
click at [410, 167] on button "Next" at bounding box center [408, 168] width 31 height 16
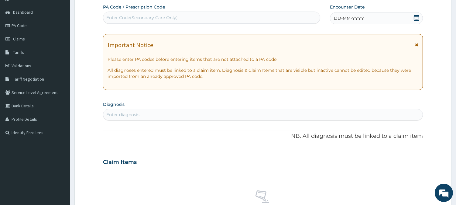
click at [154, 17] on div "Enter Code(Secondary Care Only)" at bounding box center [141, 18] width 71 height 6
paste input "PA460429"
click at [114, 17] on input "PA460429" at bounding box center [117, 18] width 23 height 6
click at [112, 17] on input "PA460429" at bounding box center [117, 18] width 23 height 6
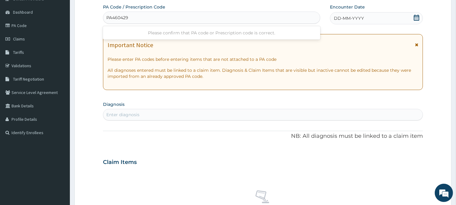
type input "PA/460429"
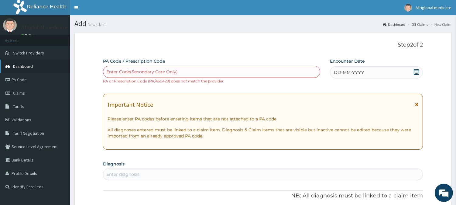
click at [50, 61] on link "Dashboard" at bounding box center [35, 66] width 70 height 13
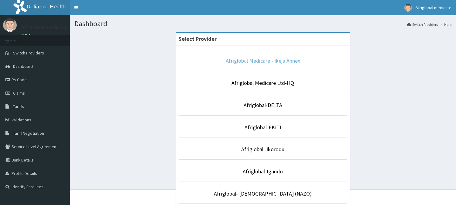
click at [260, 61] on link "Afriglobal Medicare - Ikeja Annex" at bounding box center [263, 60] width 74 height 7
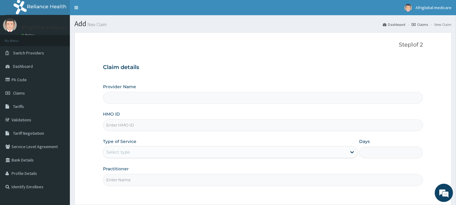
click at [163, 127] on input "HMO ID" at bounding box center [263, 125] width 320 height 12
type input "Afriglobal Medicare - Ikeja Annex"
paste input "pez10063a"
click at [114, 123] on input "pez10063a" at bounding box center [263, 125] width 320 height 12
click at [126, 125] on input "pez/10063a" at bounding box center [263, 125] width 320 height 12
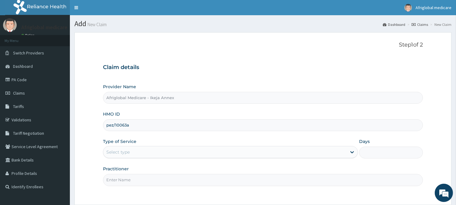
click at [128, 126] on input "pez/10063a" at bounding box center [263, 125] width 320 height 12
type input "pez/10063/a"
click at [133, 156] on div "Select type" at bounding box center [225, 152] width 244 height 10
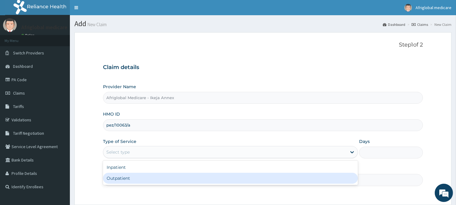
click at [134, 175] on div "Outpatient" at bounding box center [230, 178] width 255 height 11
type input "1"
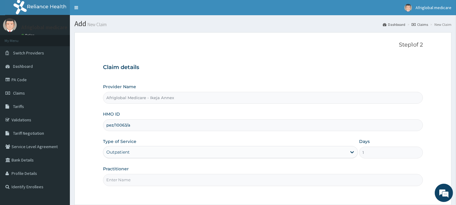
click at [134, 181] on input "Practitioner" at bounding box center [263, 180] width 320 height 12
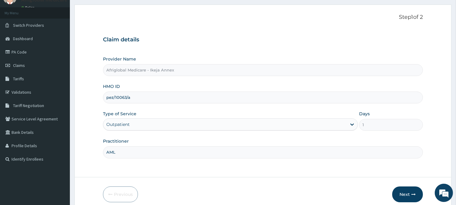
scroll to position [54, 0]
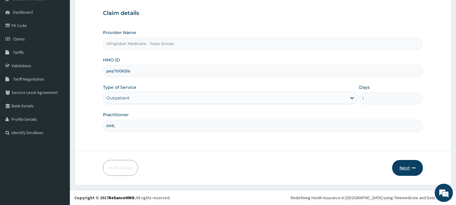
type input "AML"
click at [396, 163] on button "Next" at bounding box center [408, 168] width 31 height 16
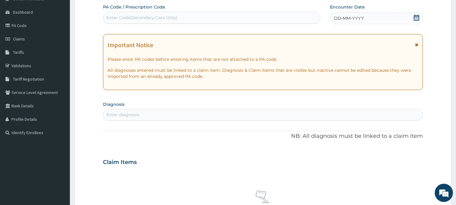
click at [134, 15] on div "Enter Code(Secondary Care Only)" at bounding box center [141, 18] width 71 height 6
paste input "PA460429"
click at [113, 17] on input "PA460429" at bounding box center [117, 18] width 23 height 6
type input "PA/460429"
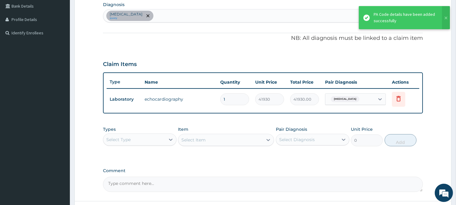
scroll to position [156, 0]
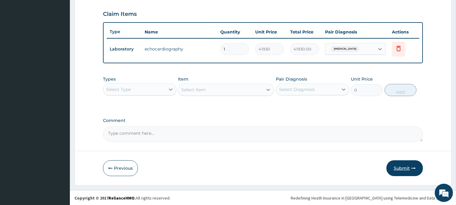
click at [411, 167] on button "Submit" at bounding box center [405, 168] width 36 height 16
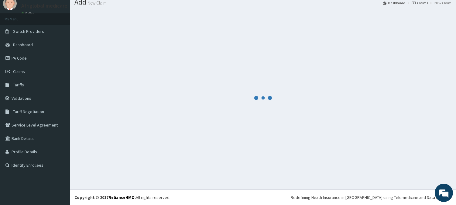
scroll to position [22, 0]
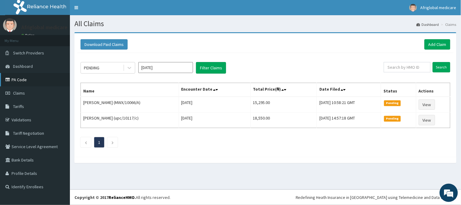
click at [23, 80] on link "PA Code" at bounding box center [35, 79] width 70 height 13
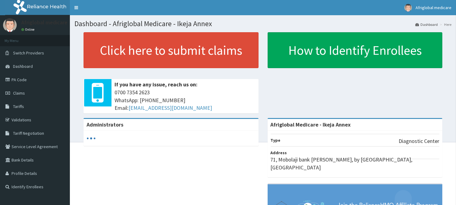
click at [31, 52] on span "Switch Providers" at bounding box center [28, 52] width 31 height 5
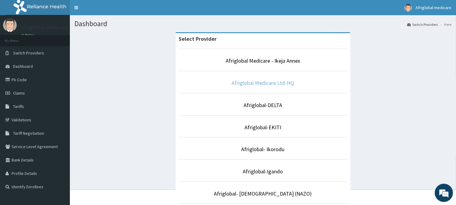
click at [259, 85] on link "Afriglobal Medicare Ltd-HQ" at bounding box center [263, 82] width 63 height 7
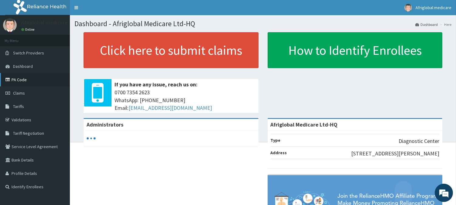
click at [26, 82] on link "PA Code" at bounding box center [35, 79] width 70 height 13
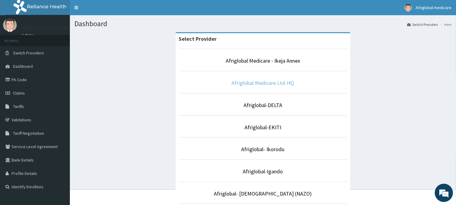
click at [261, 82] on link "Afriglobal Medicare Ltd-HQ" at bounding box center [263, 82] width 63 height 7
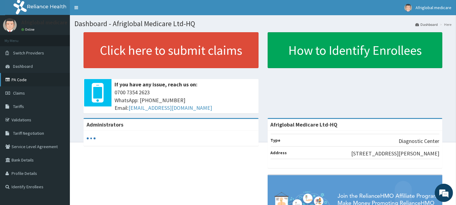
click at [19, 75] on link "PA Code" at bounding box center [35, 79] width 70 height 13
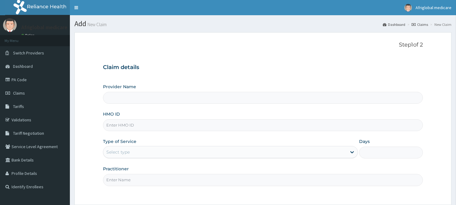
click at [134, 128] on input "HMO ID" at bounding box center [263, 125] width 320 height 12
paste input "ABP/10015/A"
type input "ABP/10015/A"
click at [127, 154] on div "Select type" at bounding box center [117, 152] width 23 height 6
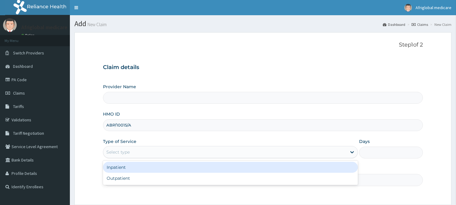
type input "Afriglobal Medicare Ltd-HQ"
drag, startPoint x: 129, startPoint y: 172, endPoint x: 130, endPoint y: 178, distance: 5.8
click at [129, 174] on div "Inpatient Outpatient" at bounding box center [230, 173] width 255 height 24
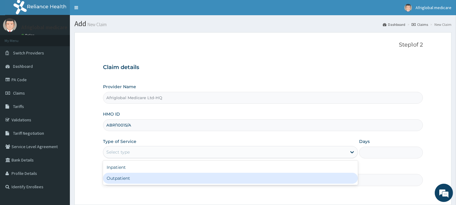
click at [130, 178] on div "Outpatient" at bounding box center [230, 178] width 255 height 11
type input "1"
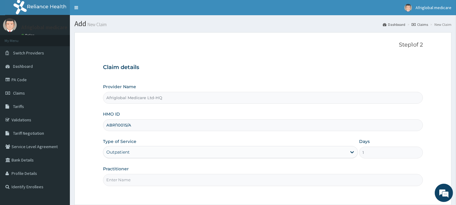
click at [130, 178] on input "Practitioner" at bounding box center [263, 180] width 320 height 12
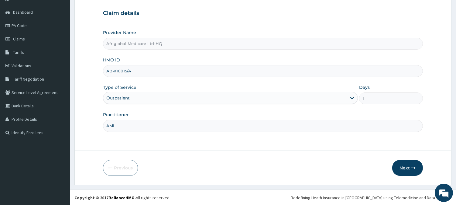
type input "AML"
click at [421, 170] on button "Next" at bounding box center [408, 168] width 31 height 16
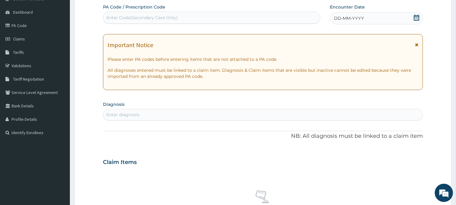
click at [140, 15] on div "Enter Code(Secondary Care Only)" at bounding box center [141, 18] width 71 height 6
paste input "PA/B5B3F6"
type input "PA/B5B3F6"
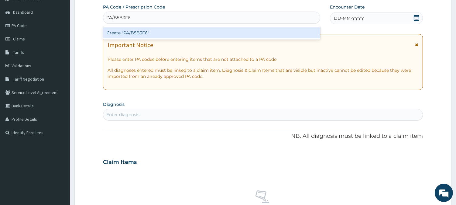
click at [135, 27] on div "Create "PA/B5B3F6"" at bounding box center [211, 32] width 217 height 11
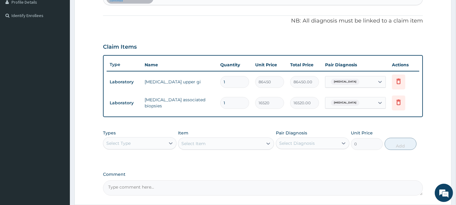
scroll to position [0, 0]
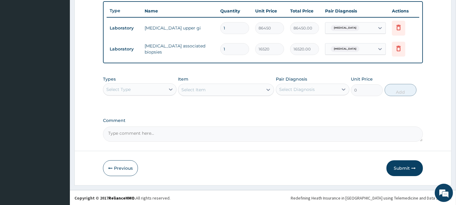
click at [406, 165] on button "Submit" at bounding box center [405, 168] width 36 height 16
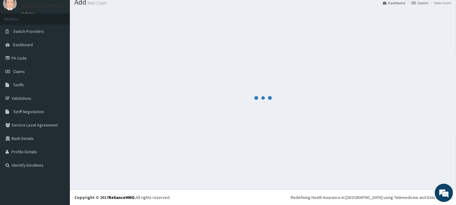
scroll to position [22, 0]
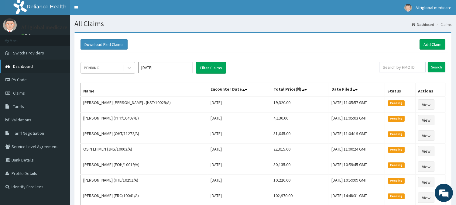
click at [32, 69] on link "Dashboard" at bounding box center [35, 66] width 70 height 13
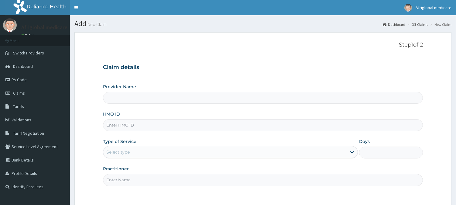
click at [126, 123] on input "HMO ID" at bounding box center [263, 125] width 320 height 12
paste input "OKB11472A"
type input "OKB11472A"
type input "Afriglobal Medicare Ltd-HQ"
click at [116, 123] on input "OKB11472A" at bounding box center [263, 125] width 320 height 12
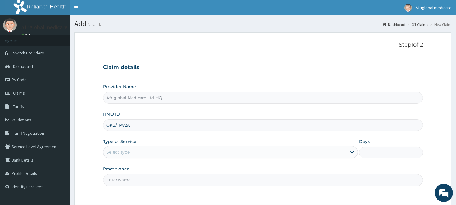
drag, startPoint x: 127, startPoint y: 126, endPoint x: 133, endPoint y: 144, distance: 19.1
click at [127, 126] on input "OKB/11472A" at bounding box center [263, 125] width 320 height 12
type input "OKB/11472/A"
click at [134, 151] on div "Select type" at bounding box center [225, 152] width 244 height 10
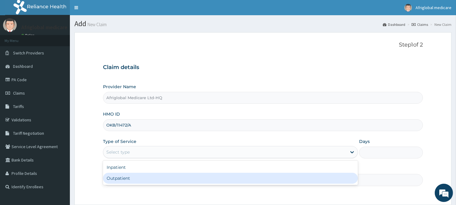
drag, startPoint x: 136, startPoint y: 174, endPoint x: 137, endPoint y: 184, distance: 10.5
click at [136, 174] on div "Outpatient" at bounding box center [230, 178] width 255 height 11
type input "1"
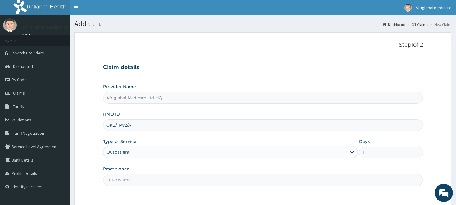
click at [138, 186] on input "Practitioner" at bounding box center [263, 180] width 320 height 12
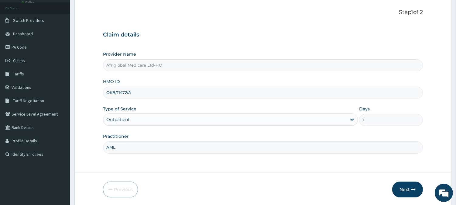
scroll to position [54, 0]
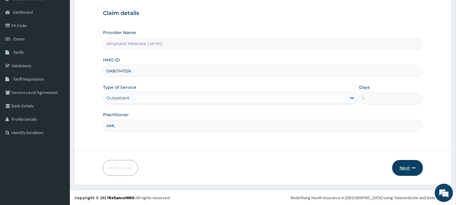
type input "AML"
click at [397, 168] on button "Next" at bounding box center [408, 168] width 31 height 16
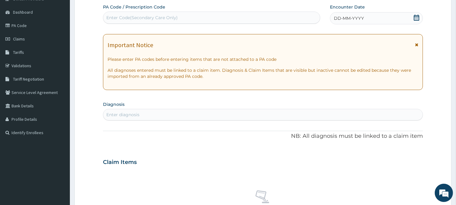
click at [169, 20] on div "Enter Code(Secondary Care Only)" at bounding box center [141, 18] width 71 height 6
drag, startPoint x: 352, startPoint y: 56, endPoint x: 298, endPoint y: 46, distance: 55.0
click at [352, 56] on p "Please enter PA codes before entering items that are not attached to a PA code" at bounding box center [263, 59] width 311 height 6
click at [185, 20] on div "Enter Code(Secondary Care Only)" at bounding box center [211, 18] width 217 height 10
paste input "PA1361ED"
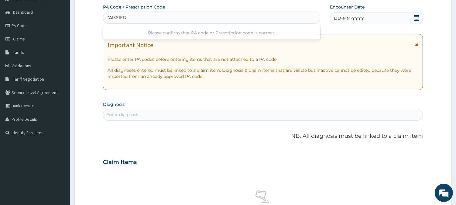
scroll to position [0, 0]
click at [111, 17] on input "PA1361ED" at bounding box center [116, 18] width 21 height 6
type input "PA/1361ED"
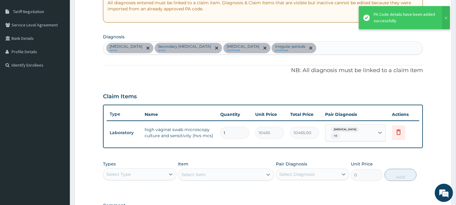
scroll to position [122, 0]
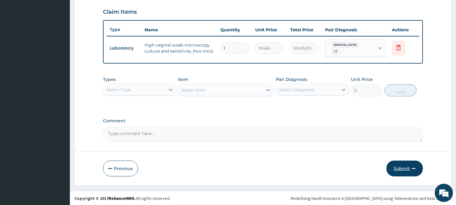
click at [400, 163] on button "Submit" at bounding box center [405, 169] width 36 height 16
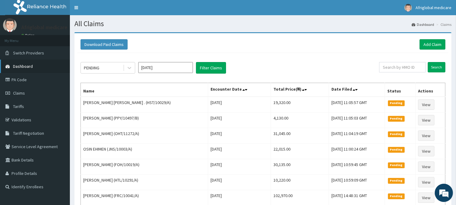
click at [32, 65] on span "Dashboard" at bounding box center [23, 66] width 20 height 5
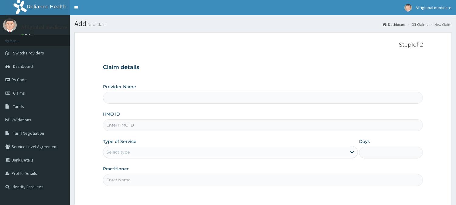
click at [129, 127] on input "HMO ID" at bounding box center [263, 125] width 320 height 12
paste input "HTL10291A"
type input "HTL10291A"
type input "Afriglobal Medicare Ltd-HQ"
click at [115, 126] on input "HTL10291A" at bounding box center [263, 125] width 320 height 12
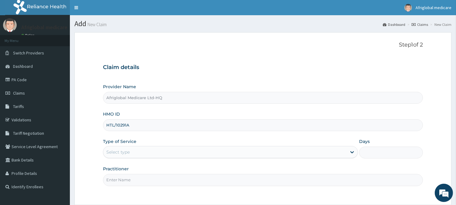
click at [128, 123] on input "HTL/10291A" at bounding box center [263, 125] width 320 height 12
click at [128, 124] on input "HTL/10291A" at bounding box center [263, 125] width 320 height 12
click at [126, 128] on input "HTL/10291A" at bounding box center [263, 125] width 320 height 12
type input "HTL/10291/A"
drag, startPoint x: 130, startPoint y: 154, endPoint x: 130, endPoint y: 159, distance: 4.9
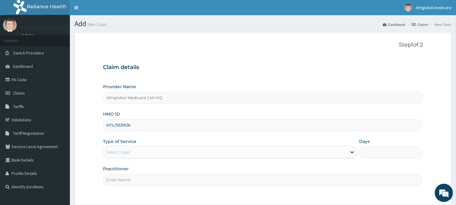
click at [130, 154] on div "Select type" at bounding box center [117, 152] width 23 height 6
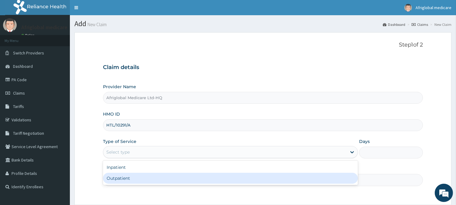
click at [129, 180] on div "Outpatient" at bounding box center [230, 178] width 255 height 11
type input "1"
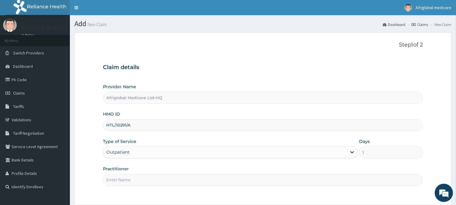
click at [129, 180] on input "Practitioner" at bounding box center [263, 180] width 320 height 12
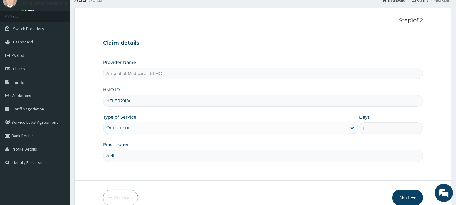
scroll to position [54, 0]
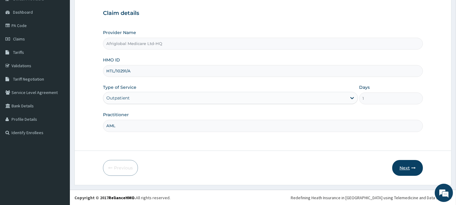
type input "AML"
click at [407, 169] on button "Next" at bounding box center [408, 168] width 31 height 16
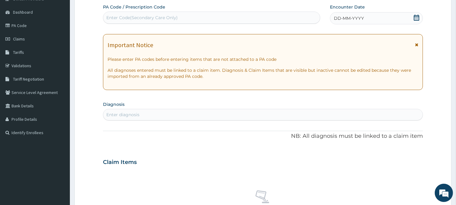
click at [221, 18] on div "Enter Code(Secondary Care Only)" at bounding box center [211, 18] width 217 height 10
paste input "PAA1DBD3"
click at [112, 16] on input "PAA1DBD3" at bounding box center [118, 18] width 24 height 6
type input "PA/A1DBD3"
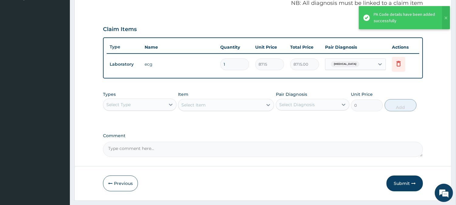
scroll to position [189, 0]
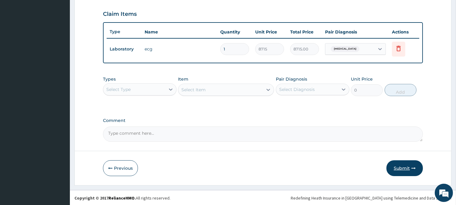
click at [406, 166] on button "Submit" at bounding box center [405, 168] width 36 height 16
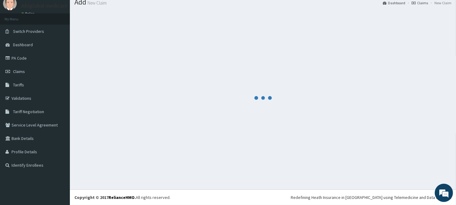
scroll to position [22, 0]
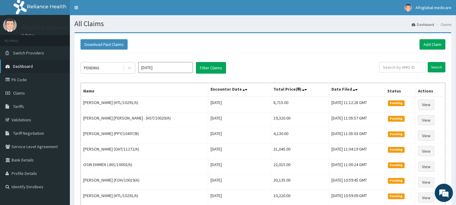
click at [27, 67] on span "Dashboard" at bounding box center [23, 66] width 20 height 5
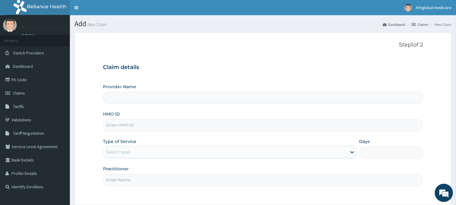
click at [136, 127] on input "HMO ID" at bounding box center [263, 125] width 320 height 12
type input "Afriglobal Medicare Ltd-HQ"
paste input "SKF10002A"
click at [115, 124] on input "SKF10002A" at bounding box center [263, 125] width 320 height 12
click at [128, 125] on input "SKF/10002A" at bounding box center [263, 125] width 320 height 12
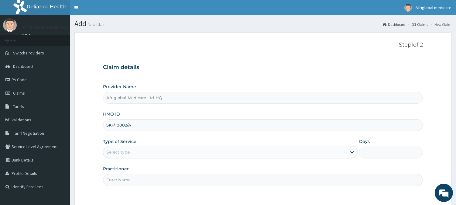
type input "SKF/10002/A"
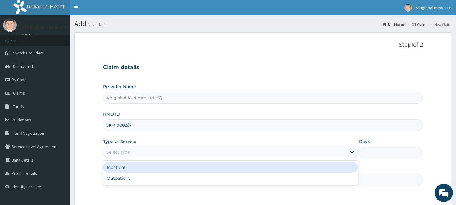
click at [130, 146] on div "Select type" at bounding box center [230, 152] width 255 height 12
drag, startPoint x: 128, startPoint y: 171, endPoint x: 126, endPoint y: 176, distance: 5.4
click at [127, 173] on div "Inpatient Outpatient" at bounding box center [230, 173] width 255 height 24
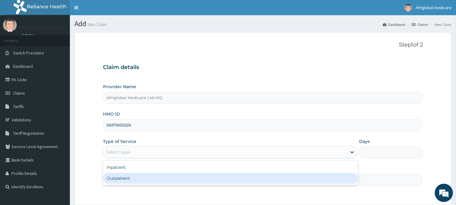
click at [126, 176] on div "Outpatient" at bounding box center [230, 178] width 255 height 11
type input "1"
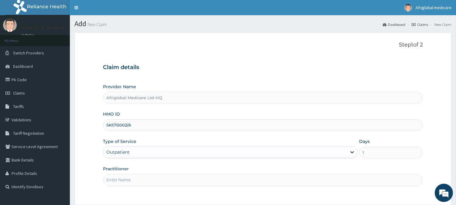
click at [126, 177] on input "Practitioner" at bounding box center [263, 180] width 320 height 12
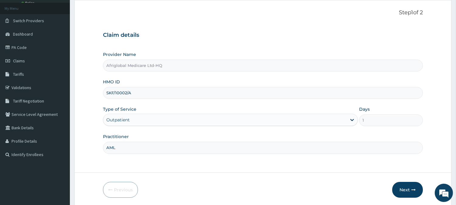
scroll to position [54, 0]
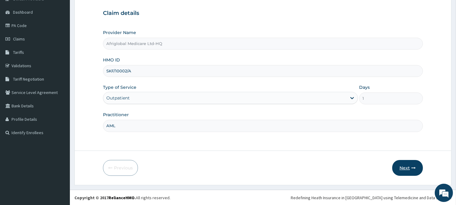
type input "AML"
click at [403, 171] on button "Next" at bounding box center [408, 168] width 31 height 16
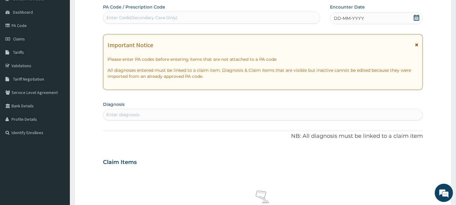
click at [159, 15] on div "Enter Code(Secondary Care Only)" at bounding box center [141, 18] width 71 height 6
click at [142, 17] on div "Enter Code(Secondary Care Only)" at bounding box center [141, 18] width 71 height 6
paste input "PAC34C2B"
click at [111, 18] on input "PAC34C2B" at bounding box center [117, 18] width 23 height 6
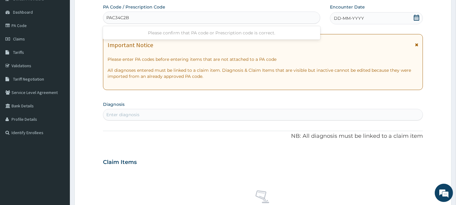
type input "PA/C34C2B"
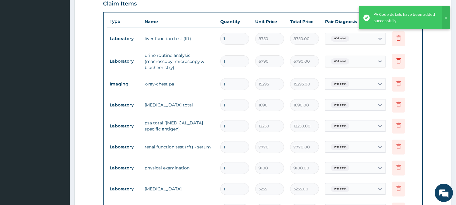
scroll to position [255, 0]
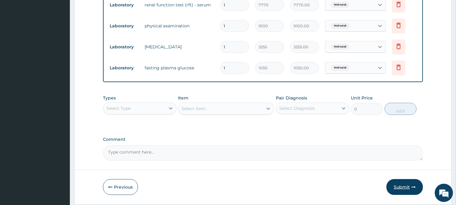
click at [408, 181] on button "Submit" at bounding box center [405, 187] width 36 height 16
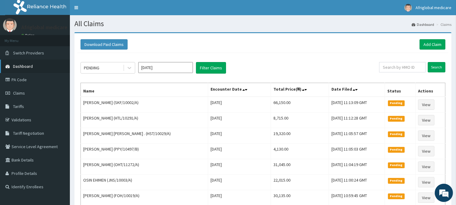
click at [25, 62] on link "Dashboard" at bounding box center [35, 66] width 70 height 13
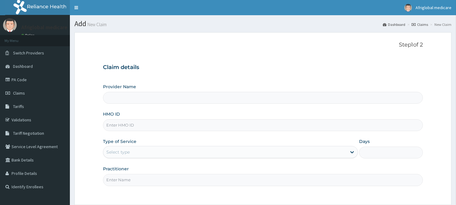
drag, startPoint x: 0, startPoint y: 0, endPoint x: 137, endPoint y: 126, distance: 185.9
click at [137, 126] on input "HMO ID" at bounding box center [263, 125] width 320 height 12
paste input "KGP10012A"
type input "KGP10012A"
click at [116, 125] on input "KGP10012A" at bounding box center [263, 125] width 320 height 12
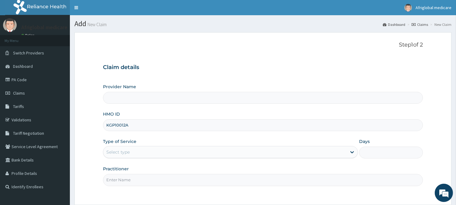
type input "Afriglobal Medicare Ltd-HQ"
click at [114, 125] on input "KGP10012A" at bounding box center [263, 125] width 320 height 12
click at [126, 123] on input "KGP/10012A" at bounding box center [263, 125] width 320 height 12
type input "KGP/10012/A"
click at [134, 154] on div "Select type" at bounding box center [225, 152] width 244 height 10
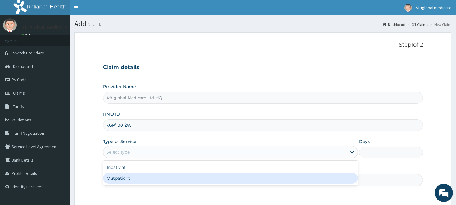
click at [135, 175] on div "Outpatient" at bounding box center [230, 178] width 255 height 11
type input "1"
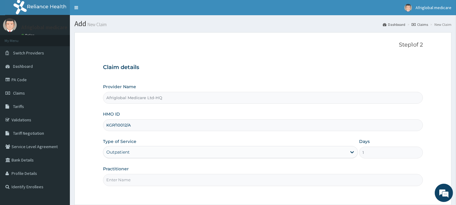
click at [136, 180] on input "Practitioner" at bounding box center [263, 180] width 320 height 12
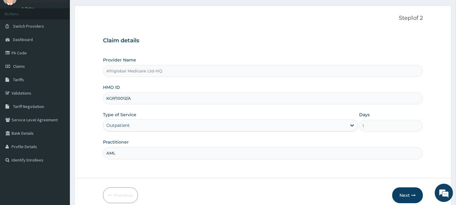
scroll to position [54, 0]
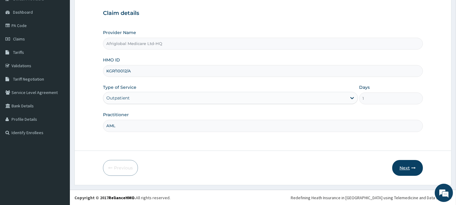
type input "AML"
click at [401, 170] on button "Next" at bounding box center [408, 168] width 31 height 16
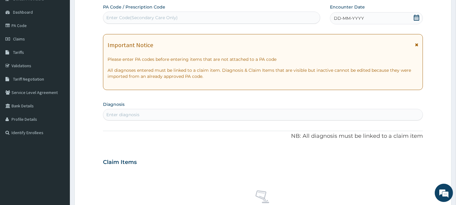
click at [157, 15] on div "Enter Code(Secondary Care Only)" at bounding box center [141, 18] width 71 height 6
paste input "PA92E5D6"
click at [111, 16] on input "PA92E5D6" at bounding box center [117, 18] width 23 height 6
type input "PA/92E5D6"
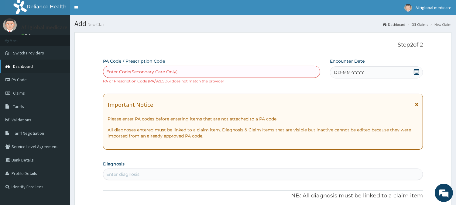
click at [35, 65] on link "Dashboard" at bounding box center [35, 66] width 70 height 13
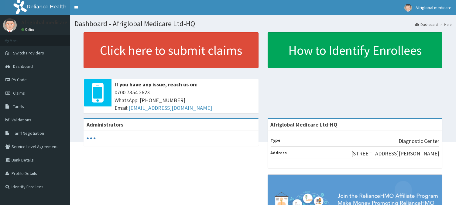
click at [31, 54] on span "Switch Providers" at bounding box center [28, 52] width 31 height 5
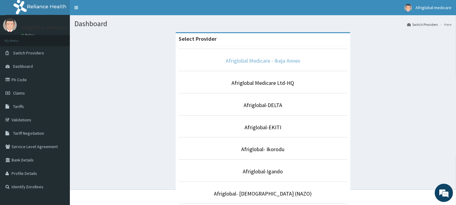
click at [257, 57] on link "Afriglobal Medicare - Ikeja Annex" at bounding box center [263, 60] width 74 height 7
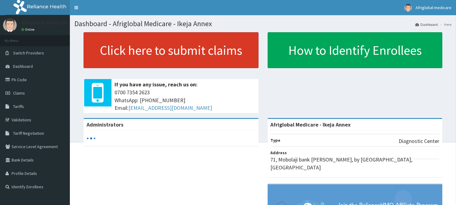
click at [122, 58] on link "Click here to submit claims" at bounding box center [171, 50] width 175 height 36
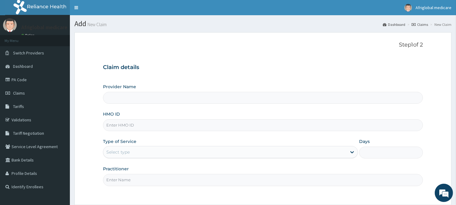
click at [125, 125] on input "HMO ID" at bounding box center [263, 125] width 320 height 12
type input "Afriglobal Medicare - Ikeja Annex"
paste input "KGP10012A"
click at [114, 123] on input "KGP10012A" at bounding box center [263, 125] width 320 height 12
click at [127, 127] on input "KGP/10012A" at bounding box center [263, 125] width 320 height 12
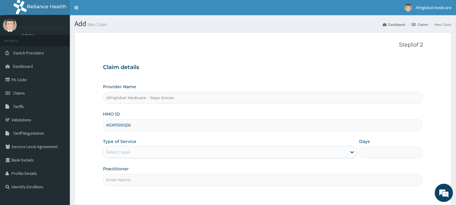
type input "KGP/10012/A"
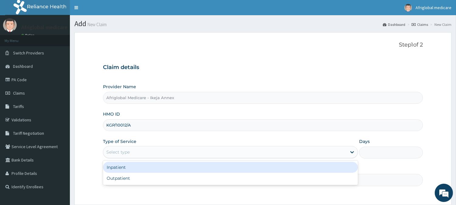
click at [129, 149] on div "Select type" at bounding box center [117, 152] width 23 height 6
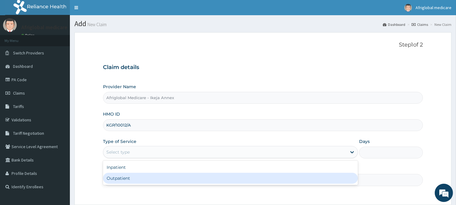
click at [129, 175] on div "Outpatient" at bounding box center [230, 178] width 255 height 11
type input "1"
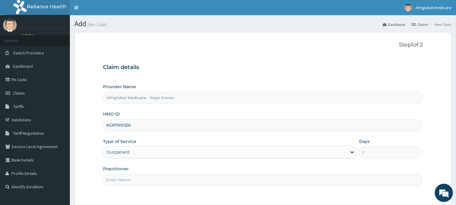
click at [130, 179] on input "Practitioner" at bounding box center [263, 180] width 320 height 12
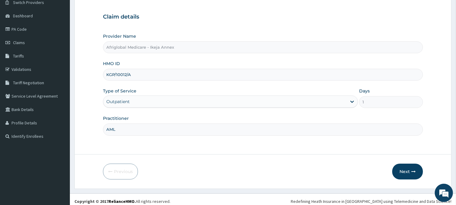
scroll to position [54, 0]
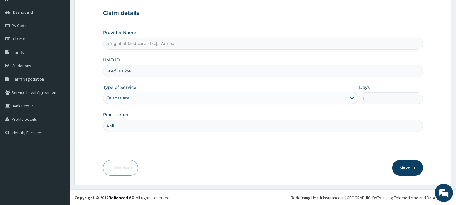
type input "AML"
click at [412, 170] on button "Next" at bounding box center [408, 168] width 31 height 16
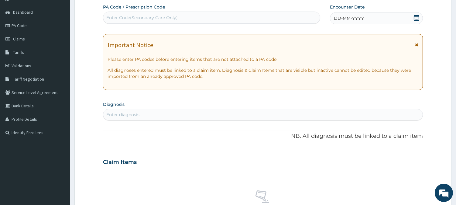
click at [155, 19] on div "Enter Code(Secondary Care Only)" at bounding box center [141, 18] width 71 height 6
paste input "PA92E5D6"
click at [113, 17] on input "PA92E5D6" at bounding box center [117, 18] width 23 height 6
type input "PA/92E5D6"
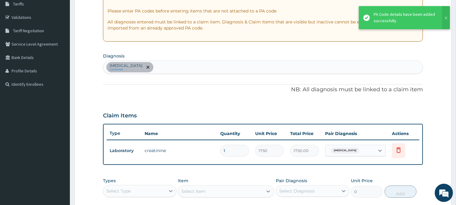
scroll to position [189, 0]
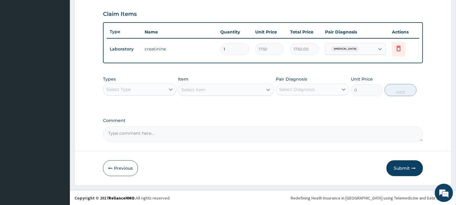
click at [406, 166] on button "Submit" at bounding box center [405, 168] width 36 height 16
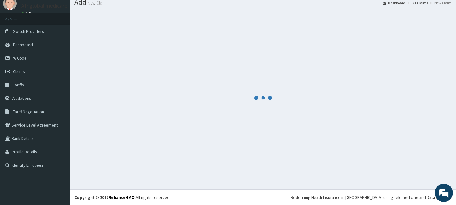
scroll to position [22, 0]
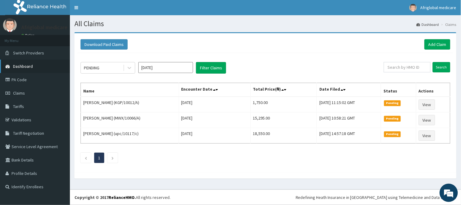
click at [26, 65] on span "Dashboard" at bounding box center [23, 66] width 20 height 5
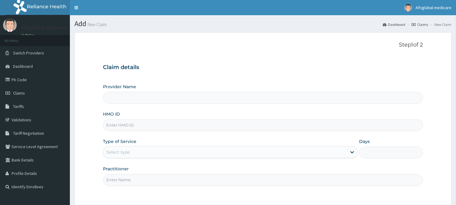
click at [129, 122] on input "HMO ID" at bounding box center [263, 125] width 320 height 12
paste input "PFI10013A"
type input "PFI10013A"
type input "Afriglobal Medicare - Ikeja Annex"
click at [113, 127] on input "PFI10013A" at bounding box center [263, 125] width 320 height 12
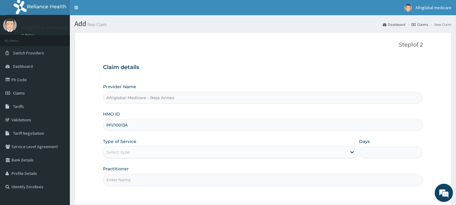
click at [126, 123] on input "PFI/10013A" at bounding box center [263, 125] width 320 height 12
click at [124, 128] on input "PFI/10013A" at bounding box center [263, 125] width 320 height 12
type input "PFI/10013/A"
click at [128, 158] on div "Select type" at bounding box center [230, 152] width 255 height 12
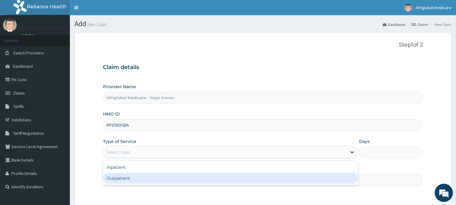
click at [130, 184] on div "Outpatient" at bounding box center [230, 178] width 255 height 11
type input "1"
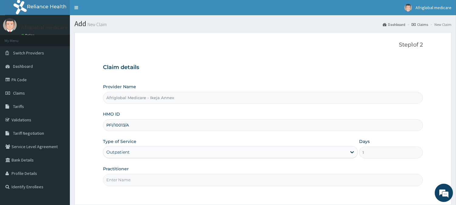
click at [130, 182] on input "Practitioner" at bounding box center [263, 180] width 320 height 12
type input "AML"
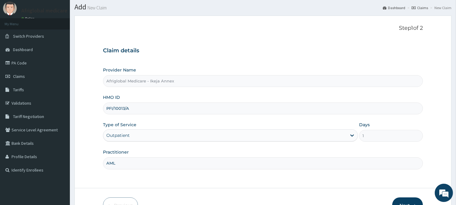
scroll to position [54, 0]
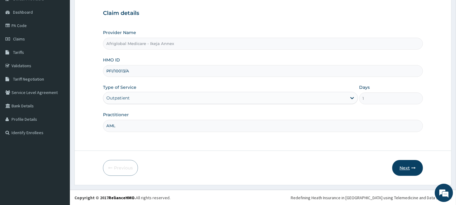
click at [401, 168] on button "Next" at bounding box center [408, 168] width 31 height 16
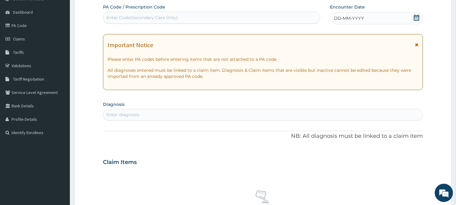
click at [237, 20] on div "Enter Code(Secondary Care Only)" at bounding box center [211, 18] width 217 height 10
paste input "PA77A4F5"
click at [111, 17] on input "PA77A4F5" at bounding box center [117, 18] width 22 height 6
type input "PA/77A4F5"
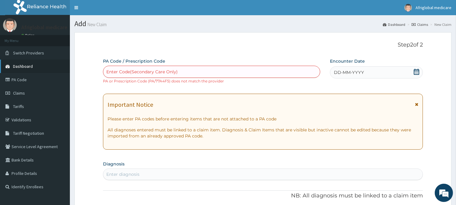
click at [28, 61] on link "Dashboard" at bounding box center [35, 66] width 70 height 13
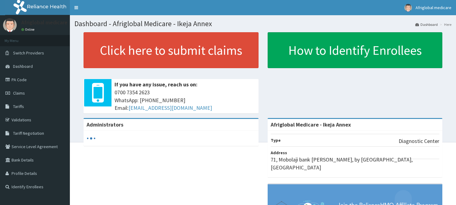
click at [30, 55] on span "Switch Providers" at bounding box center [28, 52] width 31 height 5
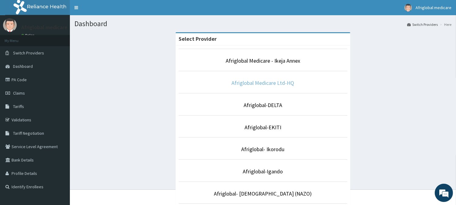
click at [267, 84] on link "Afriglobal Medicare Ltd-HQ" at bounding box center [263, 82] width 63 height 7
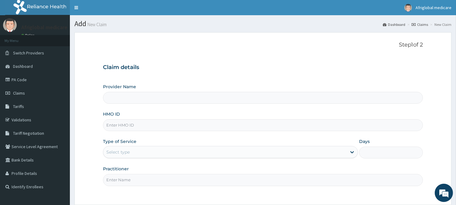
click at [159, 125] on input "HMO ID" at bounding box center [263, 125] width 320 height 12
type input "Afriglobal Medicare Ltd-HQ"
paste input "PFI10013A"
click at [113, 126] on input "PFI10013A" at bounding box center [263, 125] width 320 height 12
click at [125, 126] on input "PFI/10013A" at bounding box center [263, 125] width 320 height 12
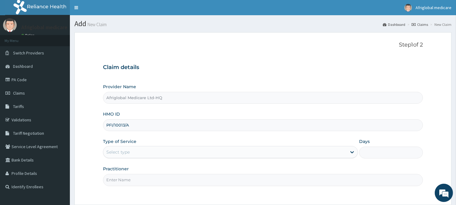
type input "PFI/10013/A"
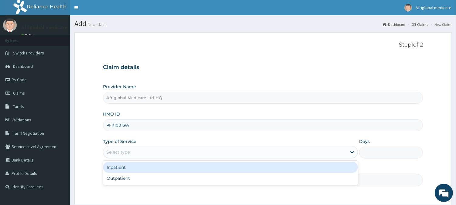
drag, startPoint x: 133, startPoint y: 148, endPoint x: 132, endPoint y: 160, distance: 11.3
click at [133, 150] on div "Select type" at bounding box center [225, 152] width 244 height 10
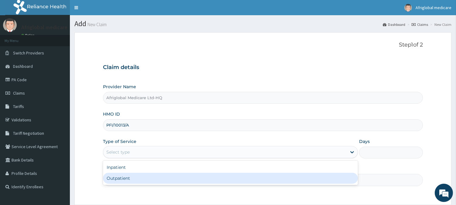
click at [133, 175] on div "Outpatient" at bounding box center [230, 178] width 255 height 11
type input "1"
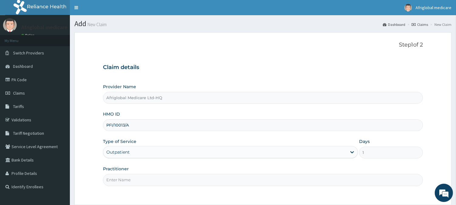
click at [133, 182] on input "Practitioner" at bounding box center [263, 180] width 320 height 12
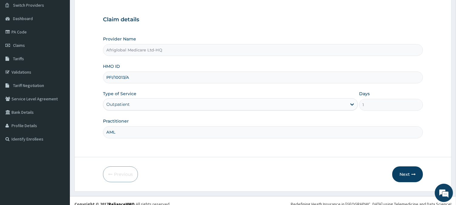
scroll to position [54, 0]
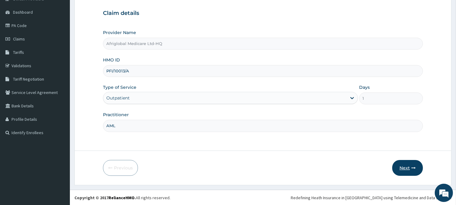
type input "AML"
click at [409, 168] on button "Next" at bounding box center [408, 168] width 31 height 16
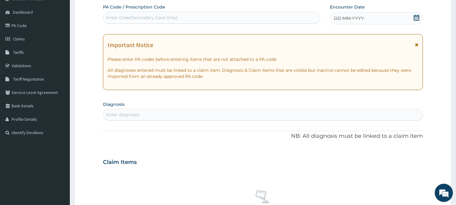
click at [159, 19] on div "Enter Code(Secondary Care Only)" at bounding box center [141, 18] width 71 height 6
paste input "PA77A4F5"
click at [113, 18] on input "PA77A4F5" at bounding box center [117, 18] width 22 height 6
click at [113, 16] on input "PA77A4F5" at bounding box center [117, 18] width 22 height 6
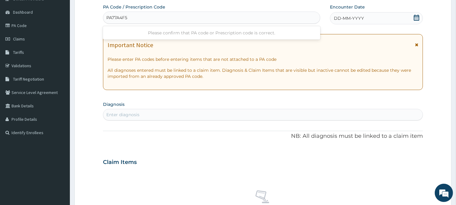
type input "PA/77A4F5"
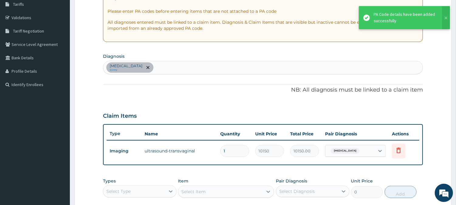
scroll to position [156, 0]
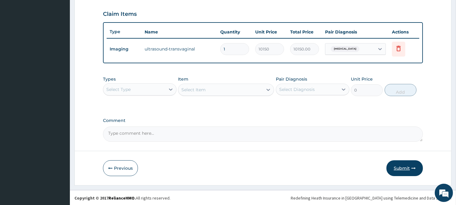
click at [402, 168] on button "Submit" at bounding box center [405, 168] width 36 height 16
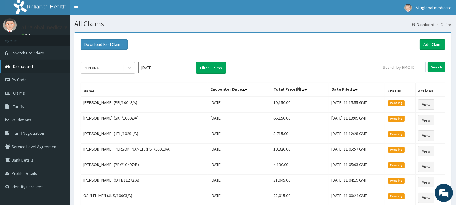
click at [34, 66] on link "Dashboard" at bounding box center [35, 66] width 70 height 13
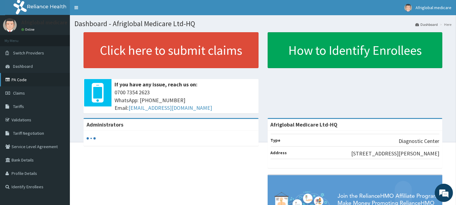
click at [23, 76] on link "PA Code" at bounding box center [35, 79] width 70 height 13
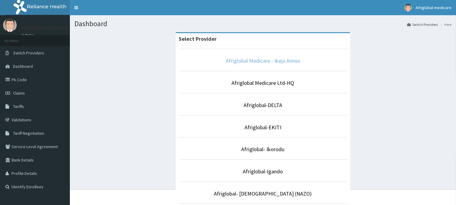
click at [268, 62] on link "Afriglobal Medicare - Ikeja Annex" at bounding box center [263, 60] width 74 height 7
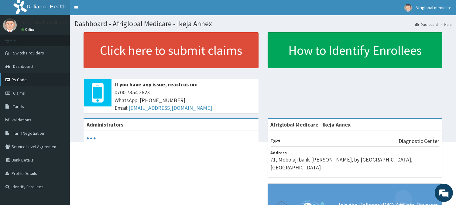
click at [29, 77] on link "PA Code" at bounding box center [35, 79] width 70 height 13
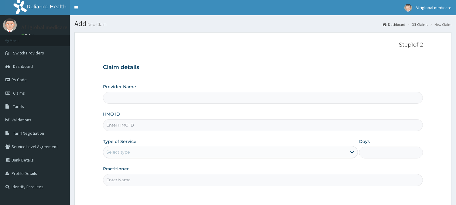
click at [132, 126] on input "HMO ID" at bounding box center [263, 125] width 320 height 12
paste input "SPU/10012/A"
type input "SPU/10012/A"
type input "Afriglobal Medicare - Ikeja Annex"
type input "SPU/10012/A"
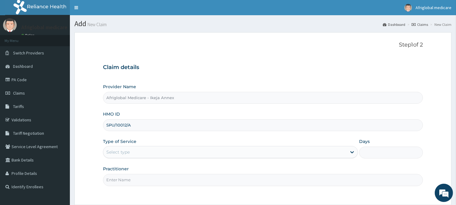
click at [130, 153] on div "Select type" at bounding box center [117, 152] width 23 height 6
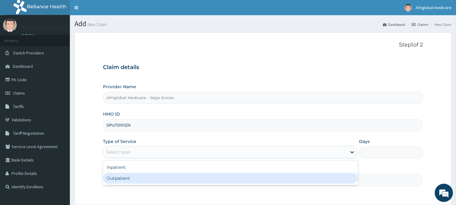
click at [131, 175] on div "Outpatient" at bounding box center [230, 178] width 255 height 11
type input "1"
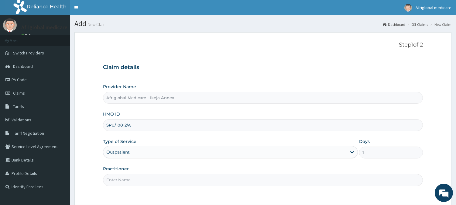
click at [130, 180] on input "Practitioner" at bounding box center [263, 180] width 320 height 12
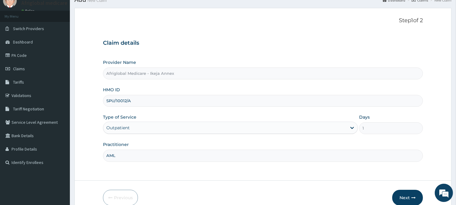
scroll to position [54, 0]
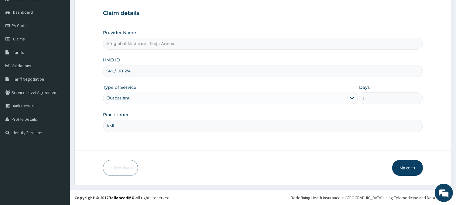
type input "AML"
click at [402, 162] on button "Next" at bounding box center [408, 168] width 31 height 16
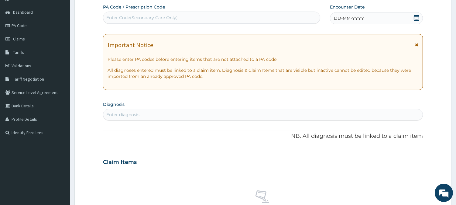
click at [166, 19] on div "Enter Code(Secondary Care Only)" at bounding box center [141, 18] width 71 height 6
paste input "PA/488573"
type input "PA/488573"
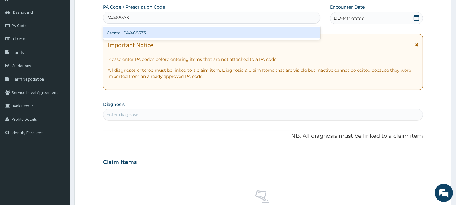
click at [126, 31] on div "Create "PA/488573"" at bounding box center [211, 32] width 217 height 11
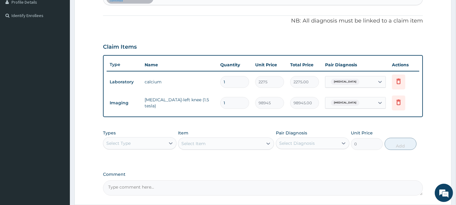
scroll to position [225, 0]
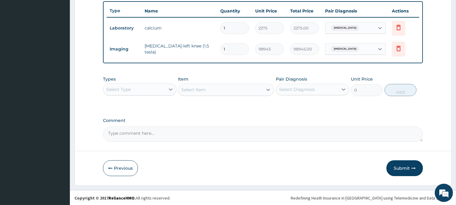
click at [408, 166] on button "Submit" at bounding box center [405, 168] width 36 height 16
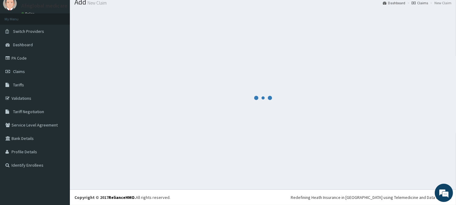
scroll to position [22, 0]
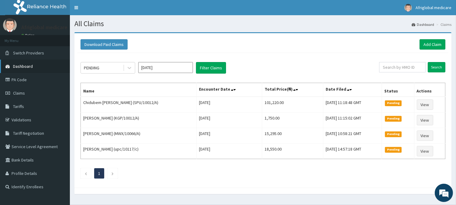
click at [34, 66] on link "Dashboard" at bounding box center [35, 66] width 70 height 13
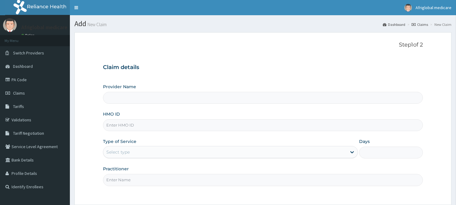
drag, startPoint x: 0, startPoint y: 0, endPoint x: 125, endPoint y: 125, distance: 176.7
click at [125, 125] on input "HMO ID" at bounding box center [263, 125] width 320 height 12
paste input "TOI10001A"
type input "TOI10001A"
type input "Afriglobal Medicare - Ikeja Annex"
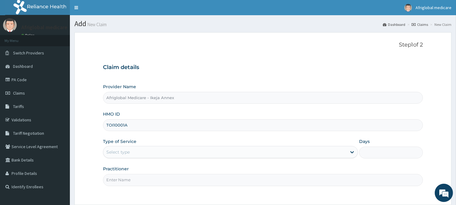
click at [113, 124] on input "TOI10001A" at bounding box center [263, 125] width 320 height 12
click at [126, 128] on input "TOI/10001A" at bounding box center [263, 125] width 320 height 12
type input "TOI/10001/A"
drag, startPoint x: 128, startPoint y: 150, endPoint x: 128, endPoint y: 156, distance: 6.1
click at [128, 152] on div "Select type" at bounding box center [117, 152] width 23 height 6
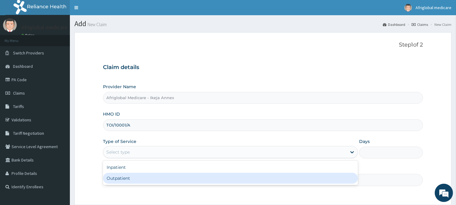
click at [131, 177] on div "Outpatient" at bounding box center [230, 178] width 255 height 11
type input "1"
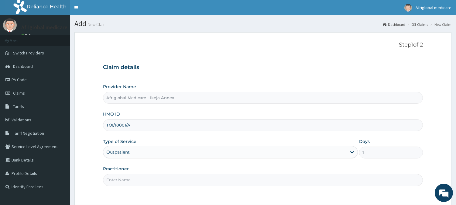
click at [133, 181] on input "Practitioner" at bounding box center [263, 180] width 320 height 12
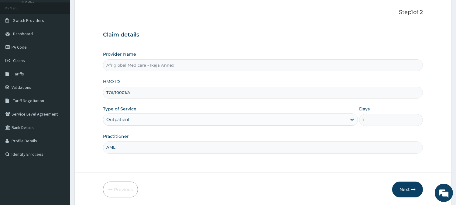
scroll to position [54, 0]
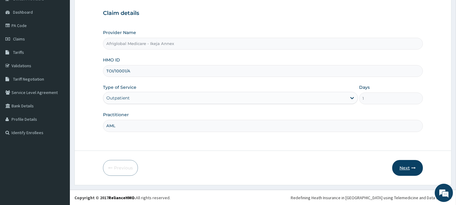
type input "AML"
click at [408, 162] on button "Next" at bounding box center [408, 168] width 31 height 16
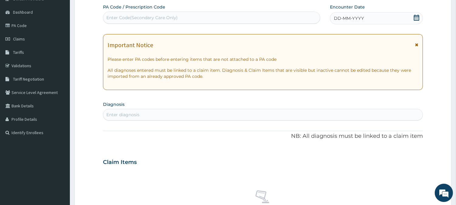
click at [180, 19] on div "Enter Code(Secondary Care Only)" at bounding box center [211, 18] width 217 height 10
paste input "PABE62E1"
click at [112, 19] on input "PABE62E1" at bounding box center [117, 18] width 22 height 6
type input "PA/BE62E1"
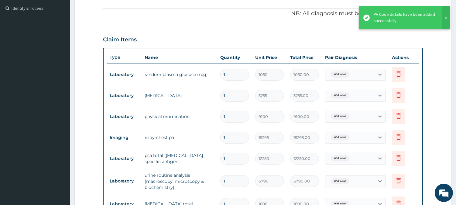
scroll to position [212, 0]
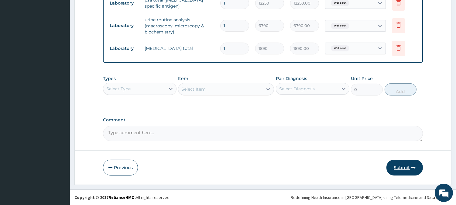
click at [400, 169] on button "Submit" at bounding box center [405, 168] width 36 height 16
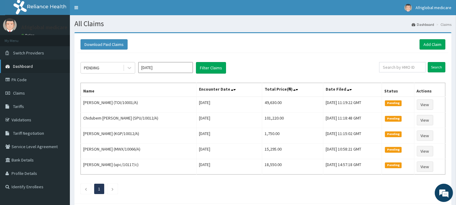
click at [31, 64] on span "Dashboard" at bounding box center [23, 66] width 20 height 5
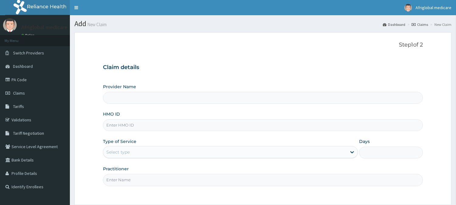
click at [120, 126] on input "HMO ID" at bounding box center [263, 125] width 320 height 12
paste input "FEU10014A"
type input "FEU10014A"
click at [114, 125] on input "FEU10014A" at bounding box center [263, 125] width 320 height 12
type input "Afriglobal Medicare - Ikeja Annex"
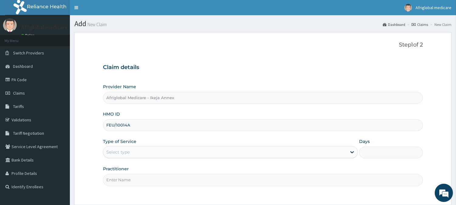
click at [127, 128] on input "FEU/10014A" at bounding box center [263, 125] width 320 height 12
type input "FEU/10014/A"
click at [134, 154] on div "Select type" at bounding box center [225, 152] width 244 height 10
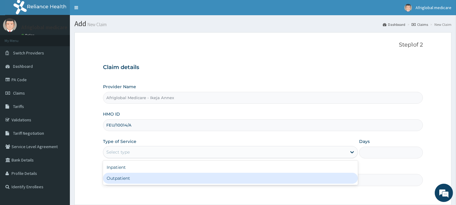
click at [136, 178] on div "Outpatient" at bounding box center [230, 178] width 255 height 11
type input "1"
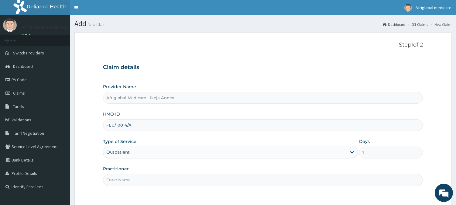
click at [137, 179] on input "Practitioner" at bounding box center [263, 180] width 320 height 12
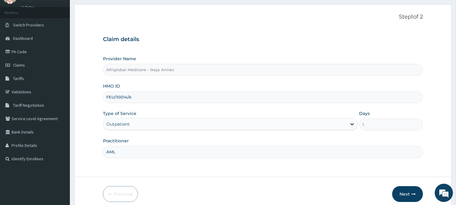
scroll to position [54, 0]
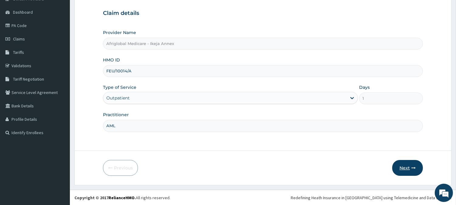
type input "AML"
click at [407, 168] on button "Next" at bounding box center [408, 168] width 31 height 16
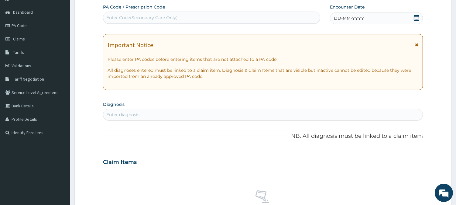
click at [175, 13] on div "Enter Code(Secondary Care Only)" at bounding box center [211, 18] width 217 height 10
paste input "PA11D923"
click at [111, 16] on input "PA11D923" at bounding box center [116, 18] width 20 height 6
type input "PA/11D923"
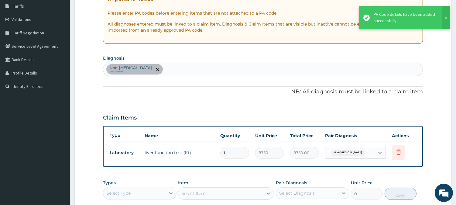
scroll to position [189, 0]
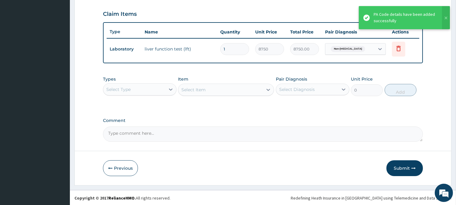
click at [404, 161] on button "Submit" at bounding box center [405, 168] width 36 height 16
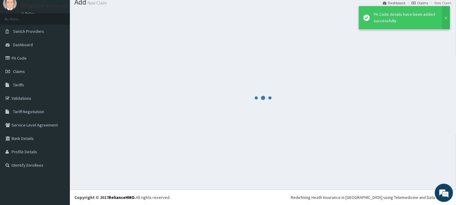
scroll to position [22, 0]
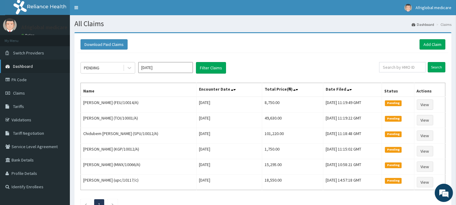
click at [43, 68] on link "Dashboard" at bounding box center [35, 66] width 70 height 13
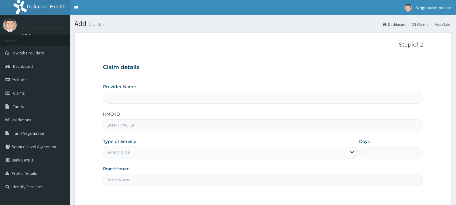
drag, startPoint x: 0, startPoint y: 0, endPoint x: 128, endPoint y: 126, distance: 179.8
click at [128, 126] on input "HMO ID" at bounding box center [263, 125] width 320 height 12
paste input "ISC10018A"
type input "ISC10018A"
type input "Afriglobal Medicare - Ikeja Annex"
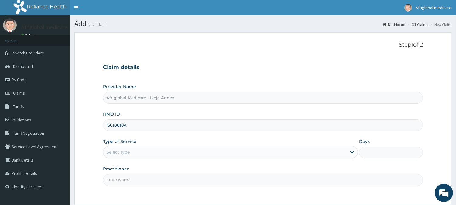
click at [113, 127] on input "ISC10018A" at bounding box center [263, 125] width 320 height 12
click at [125, 124] on input "ISC/10018A" at bounding box center [263, 125] width 320 height 12
type input "ISC/10018/A"
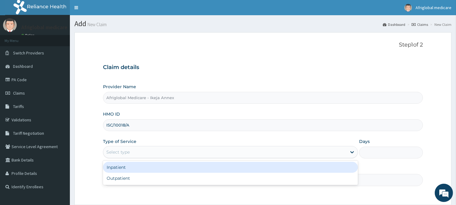
drag, startPoint x: 129, startPoint y: 147, endPoint x: 131, endPoint y: 158, distance: 12.1
click at [130, 149] on div "Select type" at bounding box center [230, 152] width 255 height 12
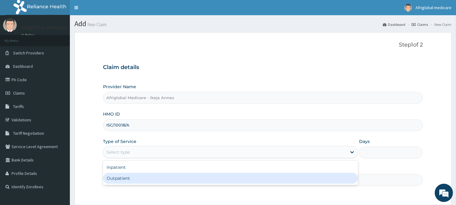
click at [134, 174] on div "Outpatient" at bounding box center [230, 178] width 255 height 11
type input "1"
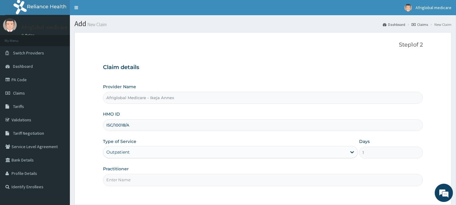
click at [133, 178] on input "Practitioner" at bounding box center [263, 180] width 320 height 12
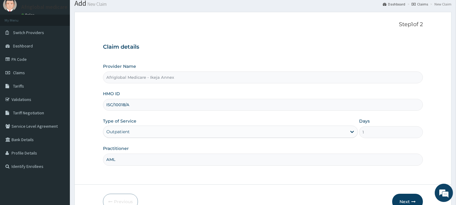
scroll to position [54, 0]
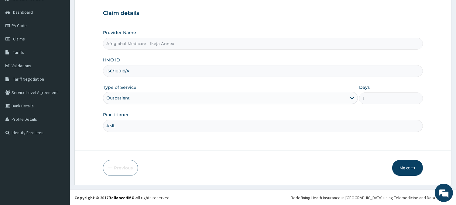
type input "AML"
click at [411, 169] on button "Next" at bounding box center [408, 168] width 31 height 16
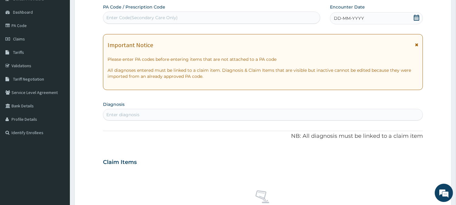
click at [163, 21] on div "Enter Code(Secondary Care Only)" at bounding box center [211, 18] width 217 height 10
paste input "PAAF8C33"
click at [111, 18] on input "PAAF8C33" at bounding box center [117, 18] width 23 height 6
type input "PA/AF8C33"
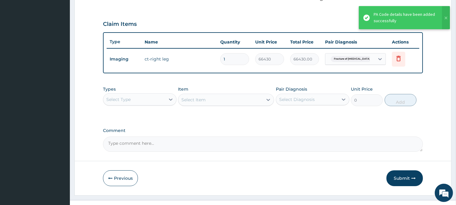
scroll to position [204, 0]
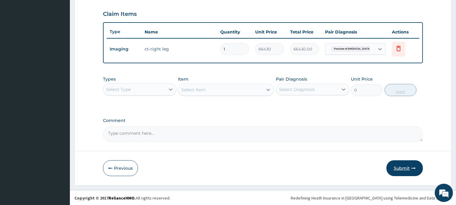
click at [400, 168] on button "Submit" at bounding box center [405, 168] width 36 height 16
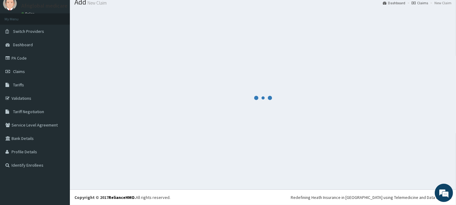
scroll to position [22, 0]
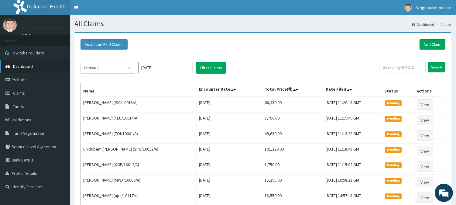
click at [40, 62] on link "Dashboard" at bounding box center [35, 66] width 70 height 13
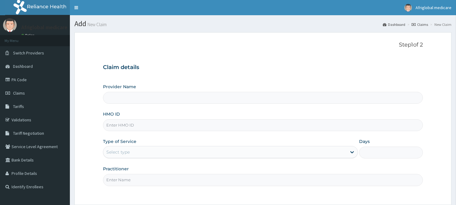
drag, startPoint x: 0, startPoint y: 0, endPoint x: 130, endPoint y: 123, distance: 178.7
click at [130, 123] on input "HMO ID" at bounding box center [263, 125] width 320 height 12
paste input "KUD10612A"
type input "KUD10612A"
click at [114, 126] on input "KUD10612A" at bounding box center [263, 125] width 320 height 12
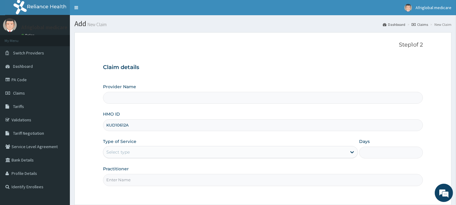
type input "Afriglobal Medicare - Ikeja Annex"
click at [128, 126] on input "KUD/10612A" at bounding box center [263, 125] width 320 height 12
type input "KUD/10612/A"
click at [132, 151] on div "Select type" at bounding box center [225, 152] width 244 height 10
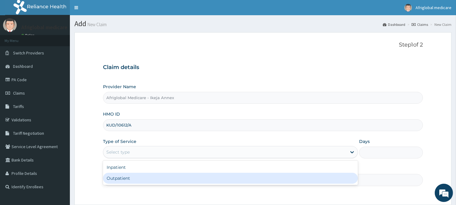
drag, startPoint x: 135, startPoint y: 172, endPoint x: 135, endPoint y: 176, distance: 3.4
click at [135, 173] on div "Outpatient" at bounding box center [230, 178] width 255 height 11
type input "1"
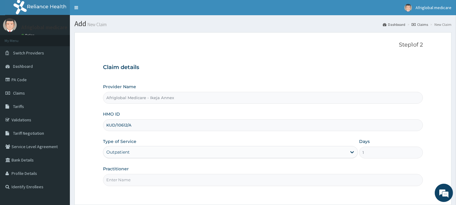
drag, startPoint x: 135, startPoint y: 176, endPoint x: 137, endPoint y: 185, distance: 9.2
click at [135, 176] on input "Practitioner" at bounding box center [263, 180] width 320 height 12
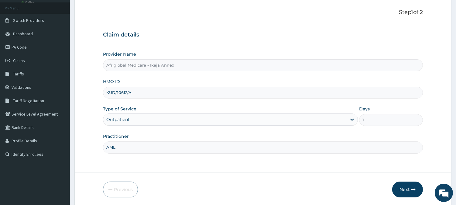
scroll to position [54, 0]
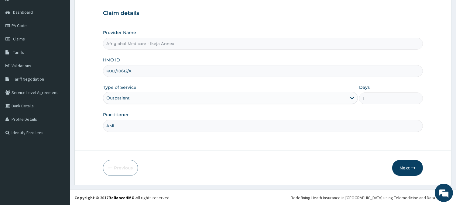
type input "AML"
click at [409, 171] on button "Next" at bounding box center [408, 168] width 31 height 16
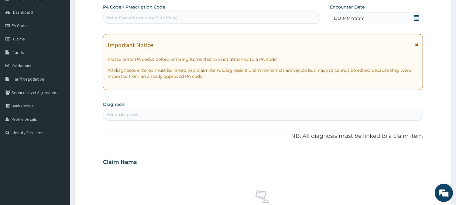
click at [145, 15] on div "Enter Code(Secondary Care Only)" at bounding box center [141, 18] width 71 height 6
paste input "PA91B9E4"
click at [112, 19] on input "PA91B9E4" at bounding box center [117, 18] width 22 height 6
type input "PA/91B9E4"
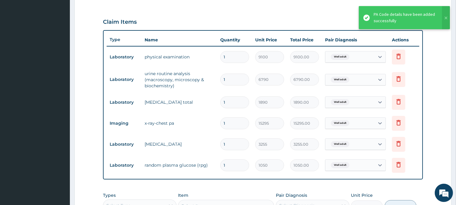
scroll to position [192, 0]
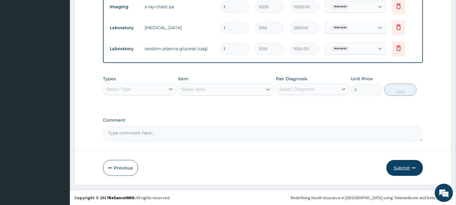
click at [402, 171] on button "Submit" at bounding box center [405, 168] width 36 height 16
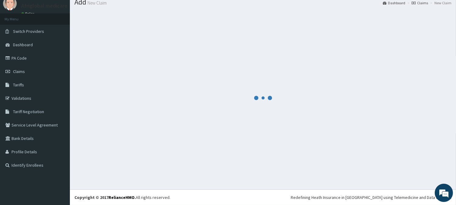
scroll to position [22, 0]
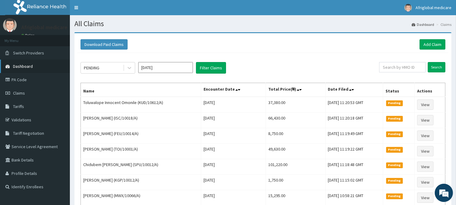
click at [23, 61] on link "Dashboard" at bounding box center [35, 66] width 70 height 13
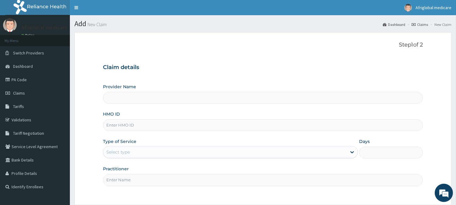
click at [152, 128] on input "HMO ID" at bounding box center [263, 125] width 320 height 12
paste input "OKB10590A"
type input "OKB10590A"
click at [116, 124] on input "OKB10590A" at bounding box center [263, 125] width 320 height 12
type input "Afriglobal Medicare - Ikeja Annex"
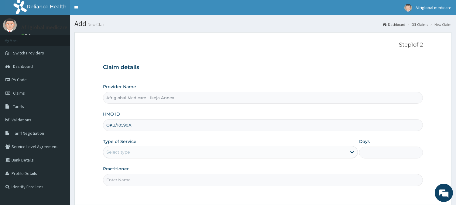
click at [128, 125] on input "OKB/10590A" at bounding box center [263, 125] width 320 height 12
type input "OKB/10590/A"
click at [138, 150] on div "Select type" at bounding box center [225, 152] width 244 height 10
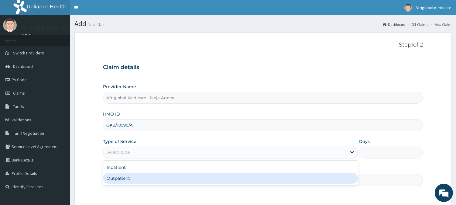
click at [143, 173] on div "Outpatient" at bounding box center [230, 178] width 255 height 11
type input "1"
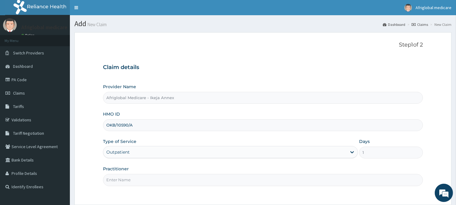
click at [141, 182] on input "Practitioner" at bounding box center [263, 180] width 320 height 12
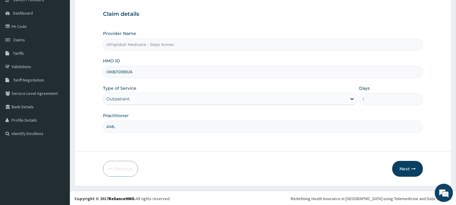
scroll to position [54, 0]
type input "AML"
click at [397, 168] on button "Next" at bounding box center [408, 168] width 31 height 16
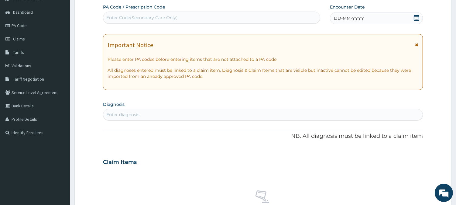
click at [200, 22] on div "Enter Code(Secondary Care Only)" at bounding box center [211, 18] width 217 height 10
paste input "PACB0D50"
click at [113, 19] on input "PACB0D50" at bounding box center [118, 18] width 24 height 6
type input "PA/CB0D50"
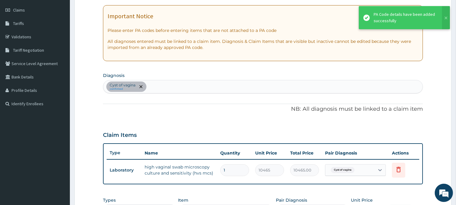
scroll to position [122, 0]
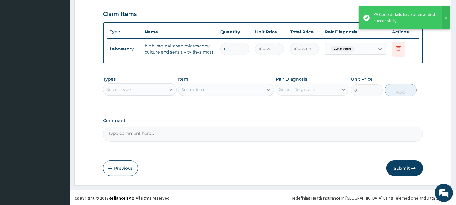
click at [412, 170] on button "Submit" at bounding box center [405, 168] width 36 height 16
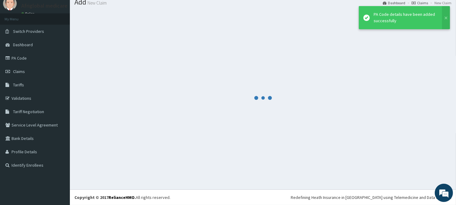
scroll to position [22, 0]
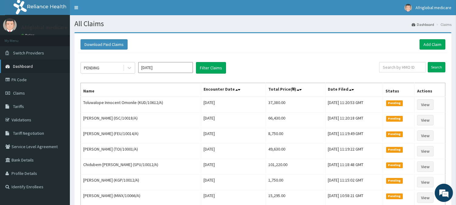
click at [36, 66] on link "Dashboard" at bounding box center [35, 66] width 70 height 13
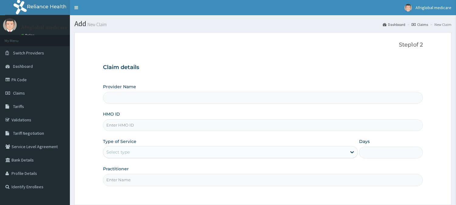
click at [142, 127] on input "HMO ID" at bounding box center [263, 125] width 320 height 12
paste input "ISC10006A"
type input "ISC10006A"
type input "Afriglobal Medicare - Ikeja Annex"
click at [111, 128] on input "ISC10006A" at bounding box center [263, 125] width 320 height 12
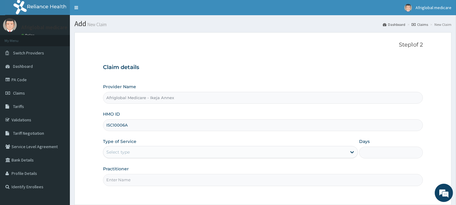
click at [113, 125] on input "ISC10006A" at bounding box center [263, 125] width 320 height 12
click at [128, 127] on input "ISC/10006A" at bounding box center [263, 125] width 320 height 12
drag, startPoint x: 126, startPoint y: 127, endPoint x: 131, endPoint y: 142, distance: 15.7
click at [126, 127] on input "ISC/10006A" at bounding box center [263, 125] width 320 height 12
type input "ISC/10006/A"
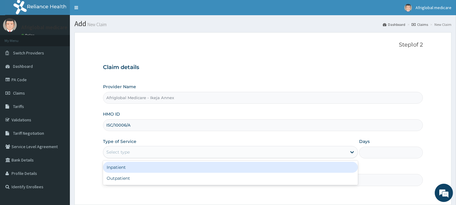
click at [135, 156] on div "Select type" at bounding box center [225, 152] width 244 height 10
click at [133, 175] on div "Outpatient" at bounding box center [230, 178] width 255 height 11
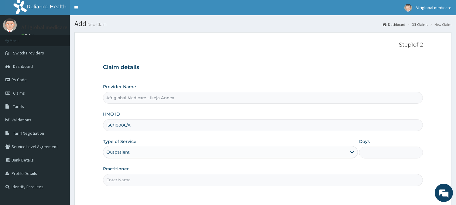
type input "1"
click at [133, 179] on input "Practitioner" at bounding box center [263, 180] width 320 height 12
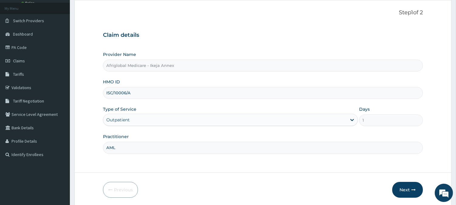
scroll to position [54, 0]
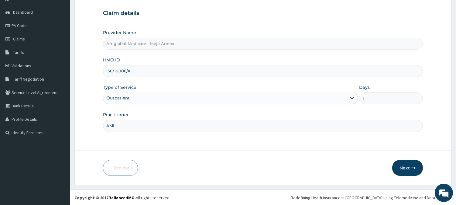
type input "AML"
click at [403, 168] on button "Next" at bounding box center [408, 168] width 31 height 16
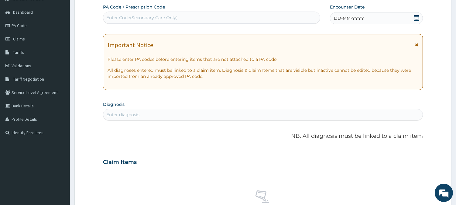
click at [131, 15] on div "Enter Code(Secondary Care Only)" at bounding box center [141, 18] width 71 height 6
paste input "PA624031"
click at [113, 19] on input "PA624031" at bounding box center [116, 18] width 21 height 6
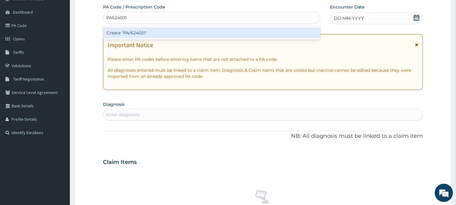
type input "PA/624031"
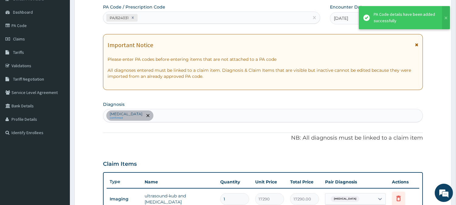
scroll to position [194, 0]
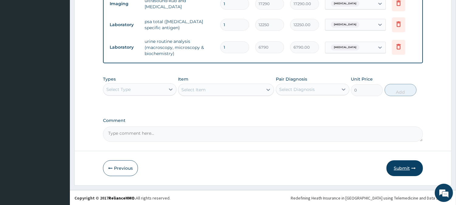
click at [407, 165] on button "Submit" at bounding box center [405, 168] width 36 height 16
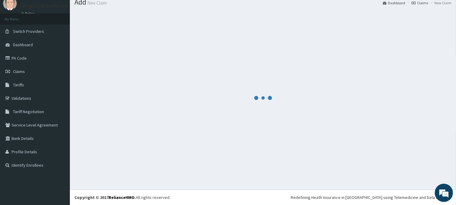
scroll to position [22, 0]
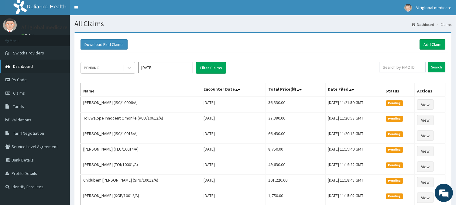
click at [26, 65] on span "Dashboard" at bounding box center [23, 66] width 20 height 5
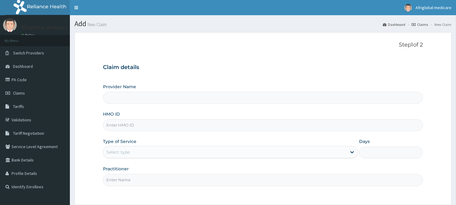
click at [134, 126] on input "HMO ID" at bounding box center [263, 125] width 320 height 12
paste input "MBI10122A"
type input "MBI10122A"
click at [114, 126] on input "MBI10122A" at bounding box center [263, 125] width 320 height 12
type input "Afriglobal Medicare - Ikeja Annex"
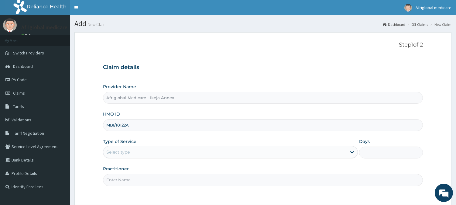
click at [127, 129] on input "MBI/10122A" at bounding box center [263, 125] width 320 height 12
type input "MBI/10122/A"
drag, startPoint x: 133, startPoint y: 150, endPoint x: 134, endPoint y: 159, distance: 9.1
click at [134, 152] on div "Select type" at bounding box center [225, 152] width 244 height 10
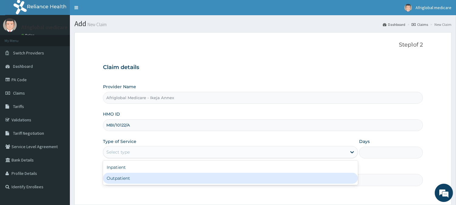
click at [133, 174] on div "Outpatient" at bounding box center [230, 178] width 255 height 11
type input "1"
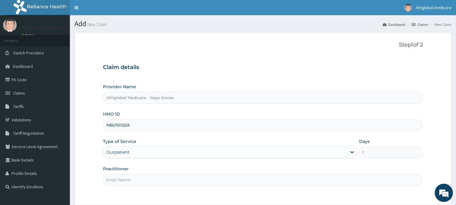
click at [135, 185] on input "Practitioner" at bounding box center [263, 180] width 320 height 12
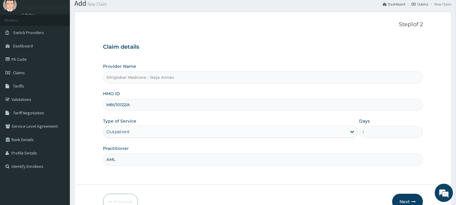
scroll to position [54, 0]
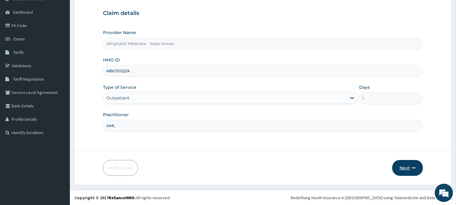
type input "AML"
click at [405, 169] on button "Next" at bounding box center [408, 168] width 31 height 16
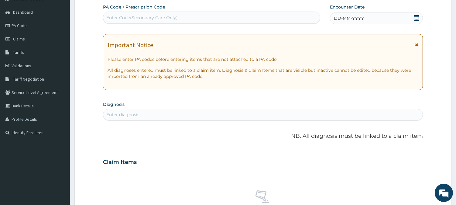
click at [181, 14] on div "Enter Code(Secondary Care Only)" at bounding box center [211, 18] width 217 height 10
paste input "PA758897"
type input "PA758897"
click at [110, 13] on div "PA758897" at bounding box center [211, 18] width 217 height 10
click at [122, 19] on div "Enter Code(Secondary Care Only)" at bounding box center [141, 18] width 71 height 6
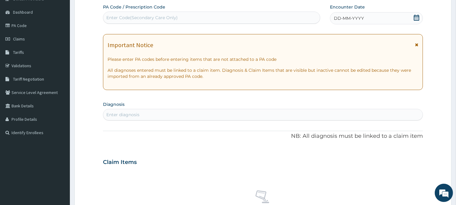
scroll to position [0, 0]
paste input "PA758897"
click at [111, 16] on input "PA758897" at bounding box center [117, 18] width 22 height 6
type input "PA/758897"
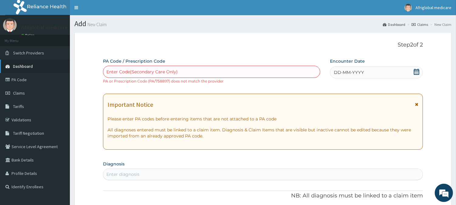
drag, startPoint x: 32, startPoint y: 59, endPoint x: 31, endPoint y: 62, distance: 3.4
click at [32, 60] on ul "My Menu Switch Providers Dashboard PA Code Claims Tariffs Validations Tariff Ne…" at bounding box center [35, 114] width 70 height 158
click at [30, 64] on span "Dashboard" at bounding box center [23, 66] width 20 height 5
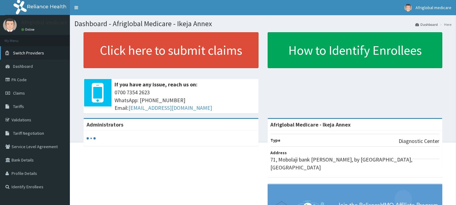
click at [29, 55] on span "Switch Providers" at bounding box center [28, 52] width 31 height 5
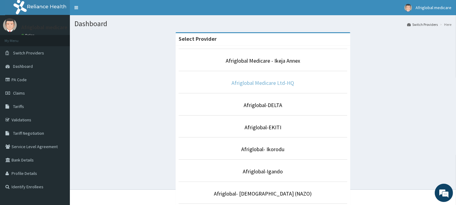
click at [264, 79] on link "Afriglobal Medicare Ltd-HQ" at bounding box center [263, 82] width 63 height 7
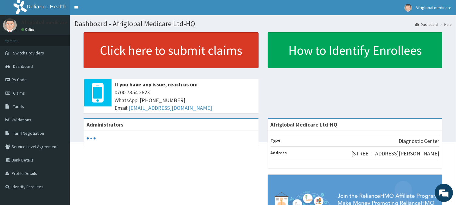
click at [188, 49] on link "Click here to submit claims" at bounding box center [171, 50] width 175 height 36
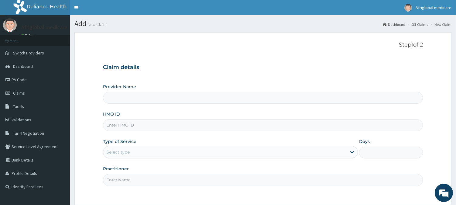
click at [171, 130] on input "HMO ID" at bounding box center [263, 125] width 320 height 12
type input "Afriglobal Medicare Ltd-HQ"
paste input "MBI10122A"
click at [114, 125] on input "MBI10122A" at bounding box center [263, 125] width 320 height 12
click at [129, 124] on input "MBI/10122A" at bounding box center [263, 125] width 320 height 12
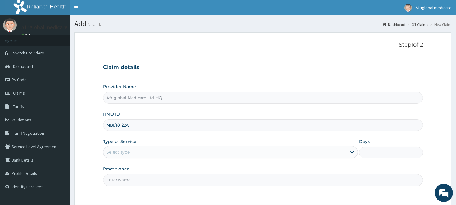
click at [126, 125] on input "MBI/10122A" at bounding box center [263, 125] width 320 height 12
type input "MBI/10122/A"
click at [139, 160] on div "Provider Name Afriglobal Medicare Ltd-HQ HMO ID MBI/10122/A Type of Service Sel…" at bounding box center [263, 135] width 320 height 102
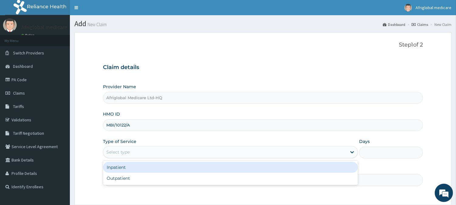
drag, startPoint x: 140, startPoint y: 152, endPoint x: 145, endPoint y: 172, distance: 20.6
click at [141, 155] on div "Select type" at bounding box center [225, 152] width 244 height 10
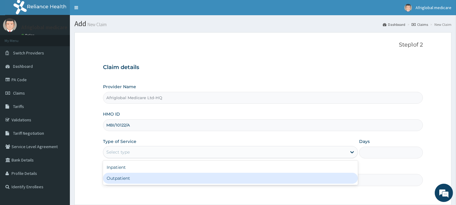
click at [145, 174] on div "Outpatient" at bounding box center [230, 178] width 255 height 11
type input "1"
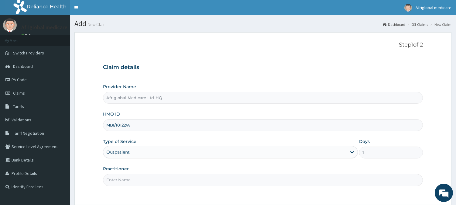
click at [146, 182] on input "Practitioner" at bounding box center [263, 180] width 320 height 12
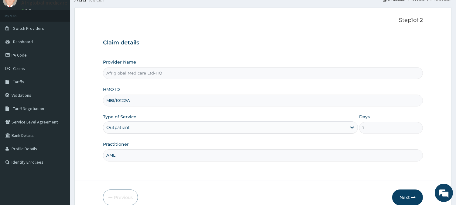
scroll to position [54, 0]
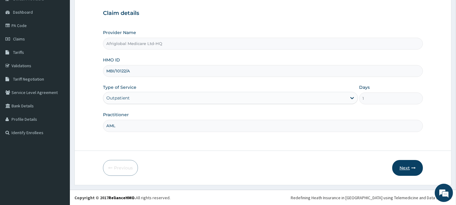
type input "AML"
click at [411, 165] on button "Next" at bounding box center [408, 168] width 31 height 16
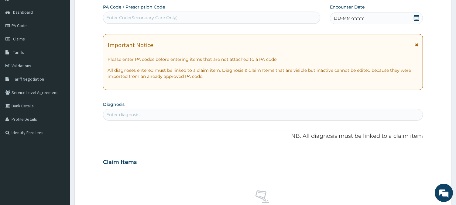
click at [162, 17] on div "Enter Code(Secondary Care Only)" at bounding box center [141, 18] width 71 height 6
paste input "PA758897"
click at [112, 19] on input "PA758897" at bounding box center [117, 18] width 22 height 6
type input "PA/758897"
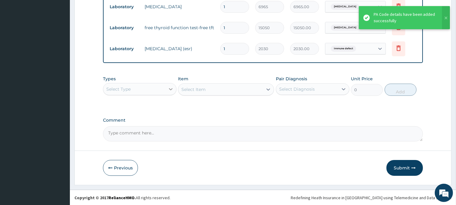
scroll to position [212, 0]
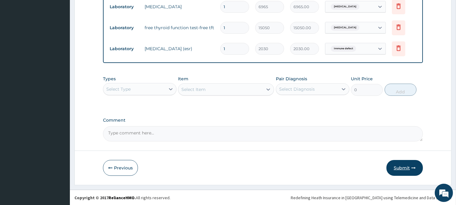
click at [399, 163] on button "Submit" at bounding box center [405, 168] width 36 height 16
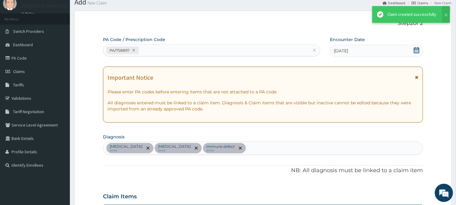
scroll to position [246, 0]
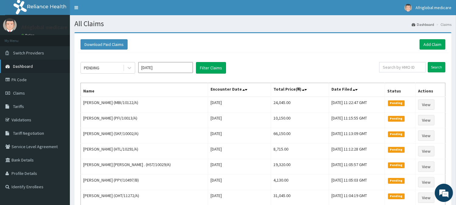
click at [31, 66] on span "Dashboard" at bounding box center [23, 66] width 20 height 5
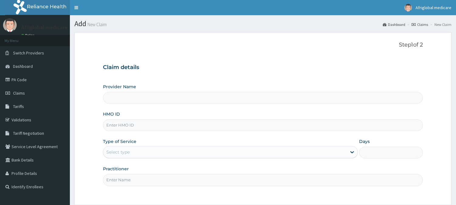
click at [135, 130] on input "HMO ID" at bounding box center [263, 125] width 320 height 12
click at [135, 126] on input "HMO ID" at bounding box center [263, 125] width 320 height 12
type input "TPE10030A"
type input "Afriglobal Medicare Ltd-HQ"
click at [114, 127] on input "TPE10030A" at bounding box center [263, 125] width 320 height 12
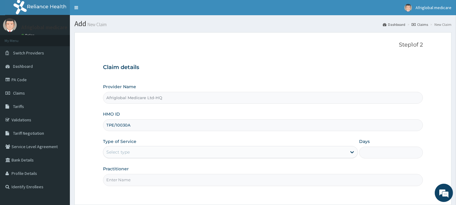
click at [129, 125] on input "TPE/10030A" at bounding box center [263, 125] width 320 height 12
click at [126, 126] on input "TPE/10030A" at bounding box center [263, 125] width 320 height 12
type input "TPE/10030/A"
drag, startPoint x: 133, startPoint y: 151, endPoint x: 135, endPoint y: 157, distance: 6.2
click at [134, 154] on div "Select type" at bounding box center [225, 152] width 244 height 10
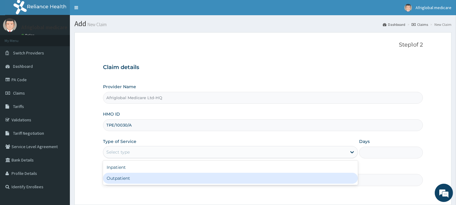
click at [138, 182] on div "Outpatient" at bounding box center [230, 178] width 255 height 11
type input "1"
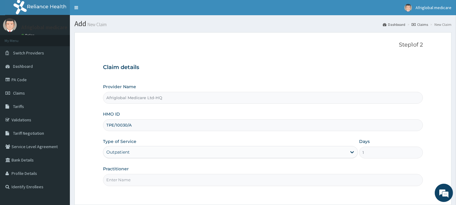
click at [139, 180] on input "Practitioner" at bounding box center [263, 180] width 320 height 12
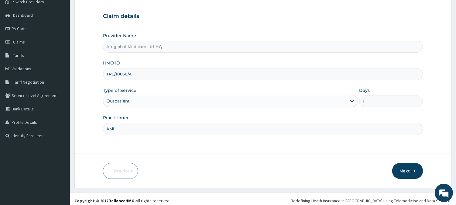
scroll to position [54, 0]
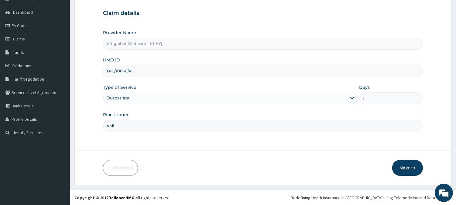
type input "AML"
click at [421, 163] on button "Next" at bounding box center [408, 168] width 31 height 16
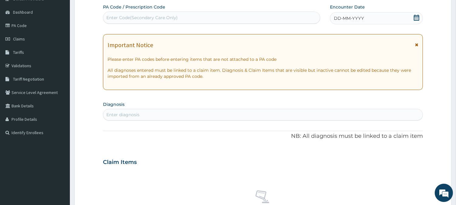
click at [214, 15] on div "Enter Code(Secondary Care Only)" at bounding box center [211, 18] width 217 height 10
paste input "PA1DCD16"
click at [111, 18] on input "PA1DCD16" at bounding box center [117, 18] width 22 height 6
type input "PA/1DCD16"
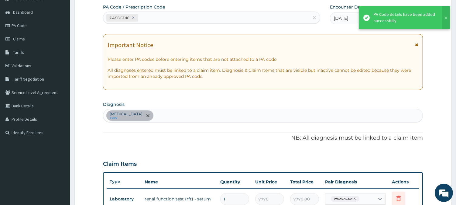
scroll to position [171, 0]
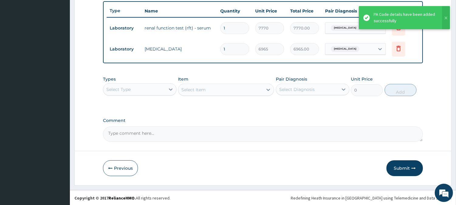
click at [397, 168] on button "Submit" at bounding box center [405, 168] width 36 height 16
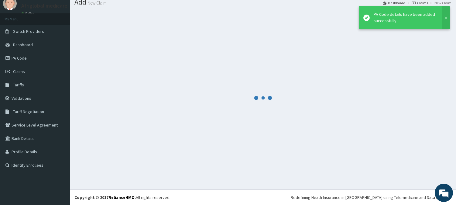
scroll to position [22, 0]
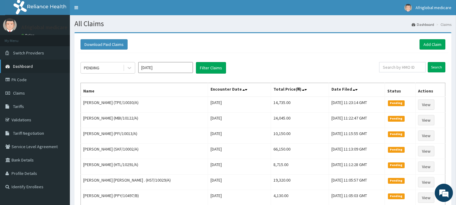
click at [39, 69] on link "Dashboard" at bounding box center [35, 66] width 70 height 13
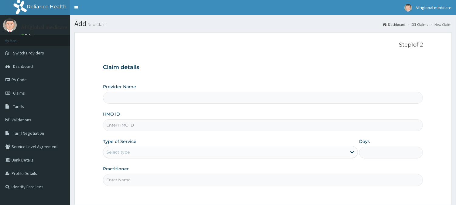
drag, startPoint x: 0, startPoint y: 0, endPoint x: 152, endPoint y: 126, distance: 197.6
click at [152, 126] on input "HMO ID" at bounding box center [263, 125] width 320 height 12
paste input "RET36596A"
type input "RET36596A"
type input "Afriglobal Medicare Ltd-HQ"
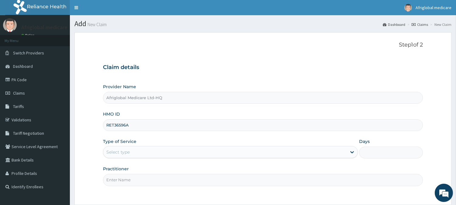
click at [113, 126] on input "RET36596A" at bounding box center [263, 125] width 320 height 12
click at [127, 126] on input "RET/36596A" at bounding box center [263, 125] width 320 height 12
type input "RET/36596/A"
click at [130, 158] on div "Select type" at bounding box center [230, 152] width 255 height 12
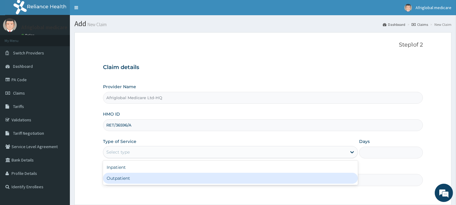
click at [134, 177] on div "Outpatient" at bounding box center [230, 178] width 255 height 11
type input "1"
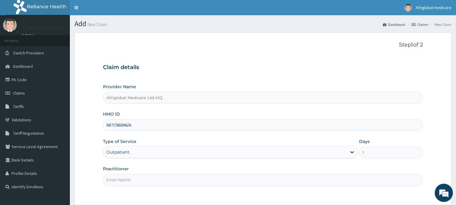
click at [135, 180] on input "Practitioner" at bounding box center [263, 180] width 320 height 12
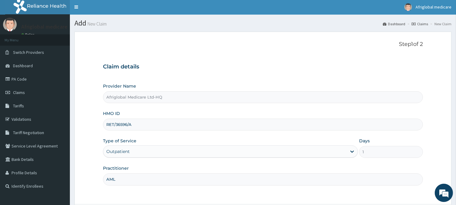
scroll to position [54, 0]
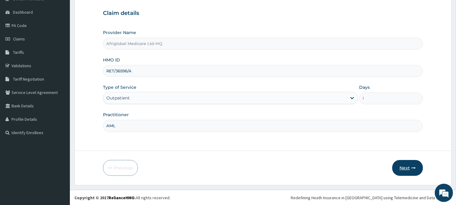
type input "AML"
click at [411, 168] on button "Next" at bounding box center [408, 168] width 31 height 16
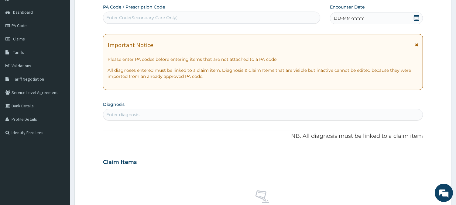
click at [144, 13] on div "Enter Code(Secondary Care Only)" at bounding box center [211, 18] width 217 height 10
paste input "PA15FDE5"
click at [113, 17] on input "PA15FDE5" at bounding box center [117, 18] width 22 height 6
click at [111, 18] on input "PA15FDE5" at bounding box center [117, 18] width 22 height 6
type input "PA/15FDE5"
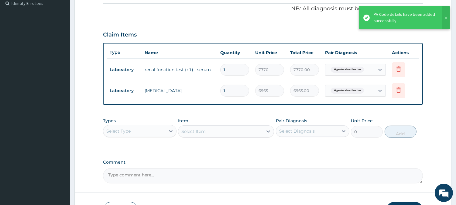
scroll to position [205, 0]
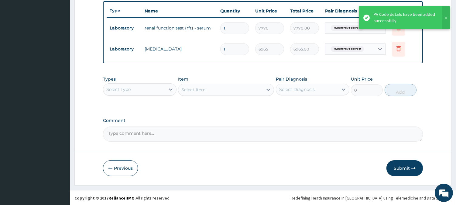
click at [396, 165] on button "Submit" at bounding box center [405, 168] width 36 height 16
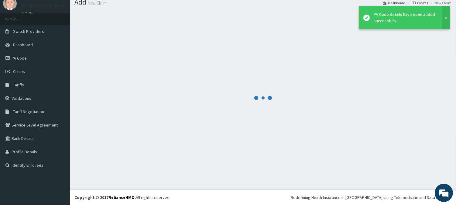
scroll to position [22, 0]
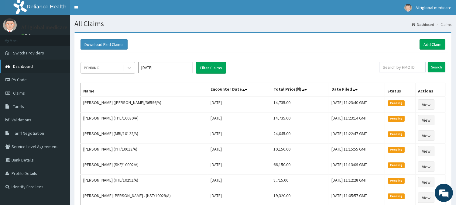
click at [25, 64] on span "Dashboard" at bounding box center [23, 66] width 20 height 5
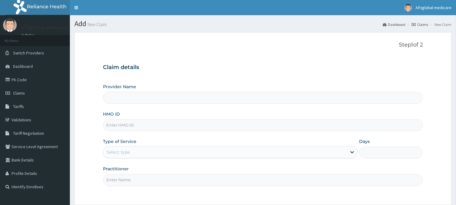
click at [145, 129] on input "HMO ID" at bounding box center [263, 125] width 320 height 12
type input "MBI10178A"
type input "Afriglobal Medicare Ltd-HQ"
click at [114, 126] on input "MBI10178A" at bounding box center [263, 125] width 320 height 12
click at [125, 126] on input "MBI/10178A" at bounding box center [263, 125] width 320 height 12
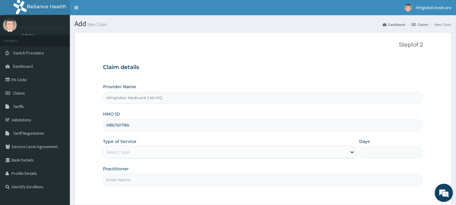
click at [126, 126] on input "MBI/10178A" at bounding box center [263, 125] width 320 height 12
type input "MBI/10178/A"
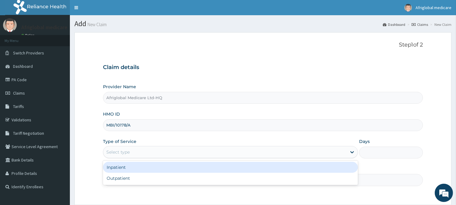
click at [130, 152] on div "Select type" at bounding box center [225, 152] width 244 height 10
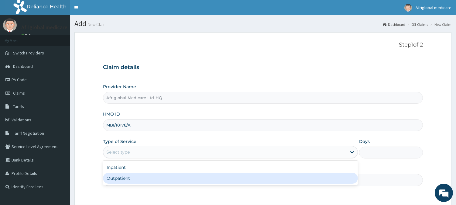
click at [134, 178] on div "Outpatient" at bounding box center [230, 178] width 255 height 11
type input "1"
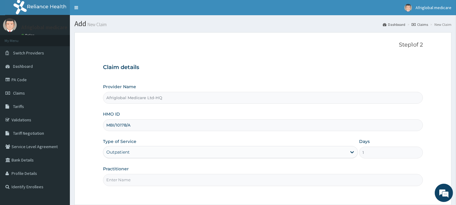
click at [134, 179] on input "Practitioner" at bounding box center [263, 180] width 320 height 12
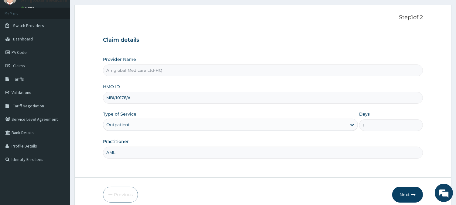
scroll to position [54, 0]
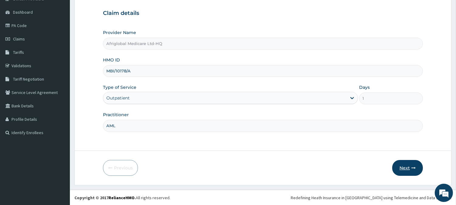
type input "AML"
click at [415, 163] on button "Next" at bounding box center [408, 168] width 31 height 16
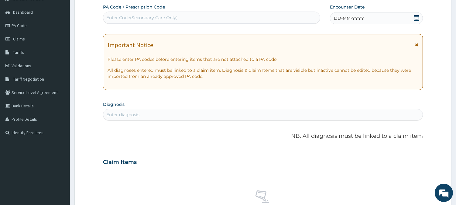
click at [184, 13] on div "Enter Code(Secondary Care Only)" at bounding box center [211, 18] width 217 height 10
paste input "PADE945F"
click at [111, 17] on input "PADE945F" at bounding box center [117, 18] width 23 height 6
type input "PA/DE945F"
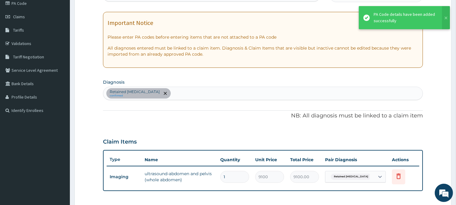
scroll to position [88, 0]
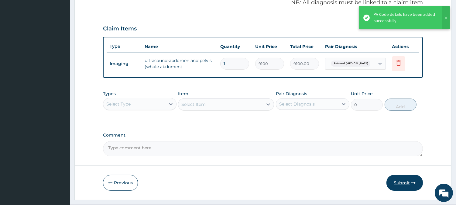
click at [394, 178] on button "Submit" at bounding box center [405, 183] width 36 height 16
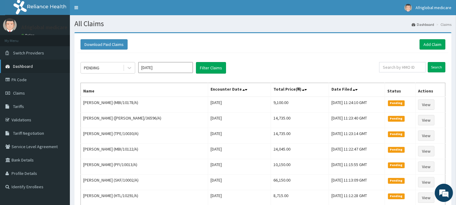
click at [37, 68] on link "Dashboard" at bounding box center [35, 66] width 70 height 13
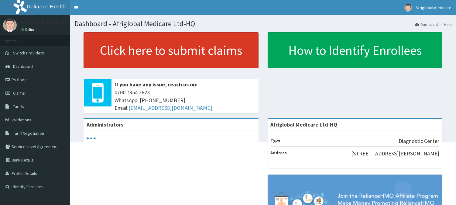
drag, startPoint x: 0, startPoint y: 0, endPoint x: 139, endPoint y: 52, distance: 148.4
click at [134, 53] on link "Click here to submit claims" at bounding box center [171, 50] width 175 height 36
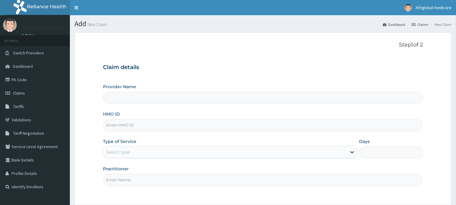
drag, startPoint x: 0, startPoint y: 0, endPoint x: 144, endPoint y: 126, distance: 191.3
click at [144, 126] on input "HMO ID" at bounding box center [263, 125] width 320 height 12
paste input "PFN10191B"
type input "PFN10191B"
type input "Afriglobal Medicare Ltd-HQ"
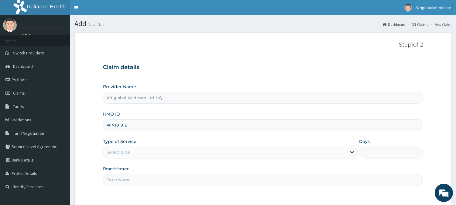
click at [115, 125] on input "PFN10191B" at bounding box center [263, 125] width 320 height 12
click at [126, 126] on input "PFN/10191B" at bounding box center [263, 125] width 320 height 12
type input "PFN/10191/B"
click at [137, 156] on div "Select type" at bounding box center [225, 152] width 244 height 10
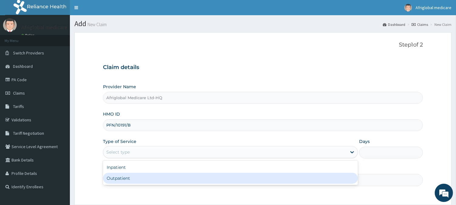
click at [140, 175] on div "Outpatient" at bounding box center [230, 178] width 255 height 11
type input "1"
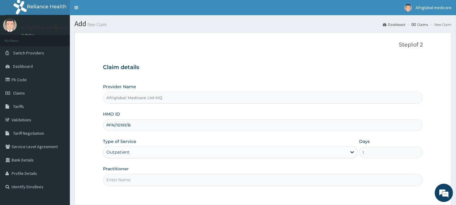
click at [140, 181] on input "Practitioner" at bounding box center [263, 180] width 320 height 12
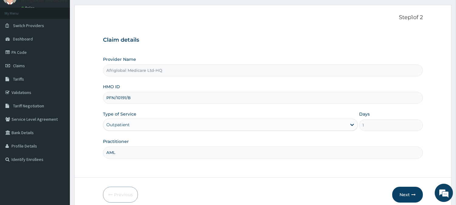
scroll to position [54, 0]
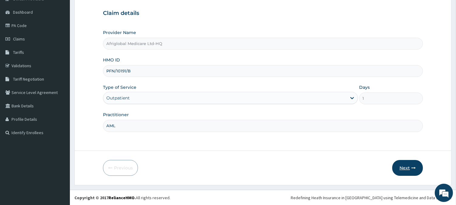
type input "AML"
click at [402, 164] on button "Next" at bounding box center [408, 168] width 31 height 16
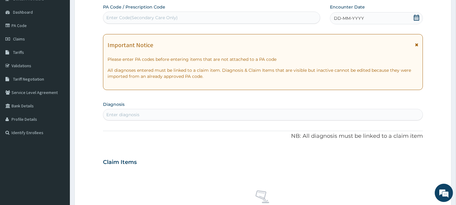
click at [167, 19] on div "Enter Code(Secondary Care Only)" at bounding box center [141, 18] width 71 height 6
paste input "PAB21FCA"
click at [113, 16] on input "PAB21FCA" at bounding box center [117, 18] width 22 height 6
type input "PA/B21FCA"
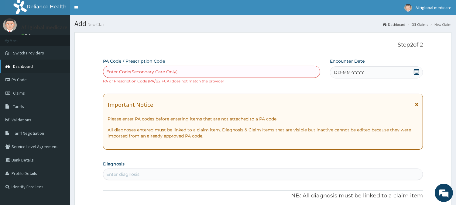
click at [33, 63] on link "Dashboard" at bounding box center [35, 66] width 70 height 13
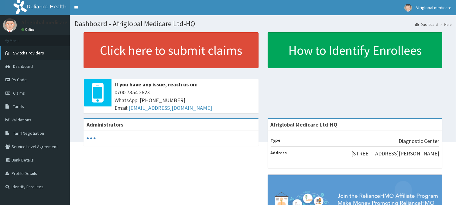
click at [30, 54] on span "Switch Providers" at bounding box center [28, 52] width 31 height 5
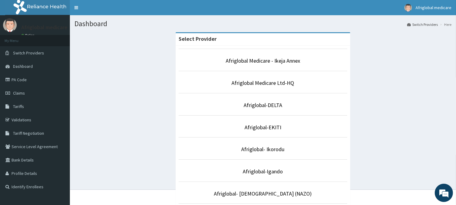
click at [258, 67] on li "Afriglobal Medicare - Ikeja Annex" at bounding box center [263, 60] width 169 height 23
click at [260, 62] on link "Afriglobal Medicare - Ikeja Annex" at bounding box center [263, 60] width 74 height 7
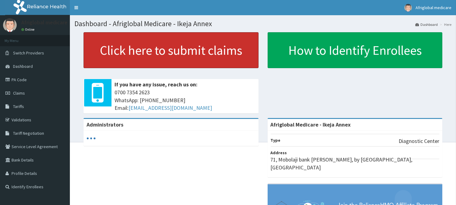
click at [137, 53] on link "Click here to submit claims" at bounding box center [171, 50] width 175 height 36
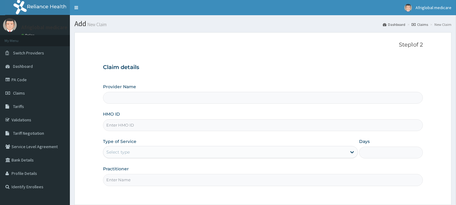
click at [150, 128] on input "HMO ID" at bounding box center [263, 125] width 320 height 12
type input "Afriglobal Medicare - Ikeja Annex"
paste input "PFN10191B"
click at [115, 123] on input "PFN10191B" at bounding box center [263, 125] width 320 height 12
click at [126, 128] on input "PFN/10191B" at bounding box center [263, 125] width 320 height 12
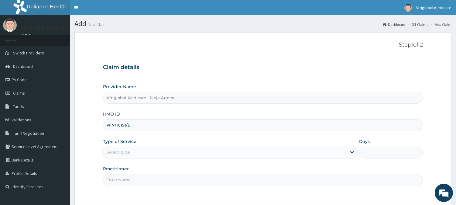
type input "PFN/10191/B"
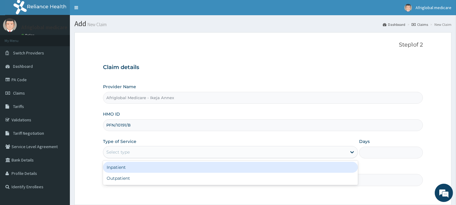
drag, startPoint x: 131, startPoint y: 151, endPoint x: 131, endPoint y: 154, distance: 3.6
click at [131, 153] on div "Select type" at bounding box center [225, 152] width 244 height 10
click at [128, 173] on div "Outpatient" at bounding box center [230, 178] width 255 height 11
type input "1"
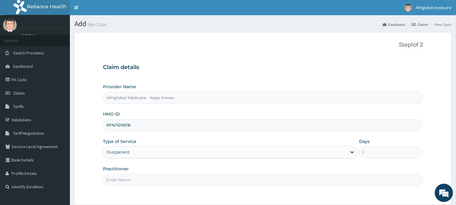
click at [128, 177] on input "Practitioner" at bounding box center [263, 180] width 320 height 12
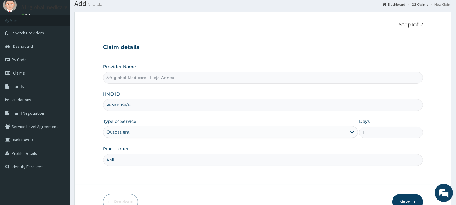
scroll to position [54, 0]
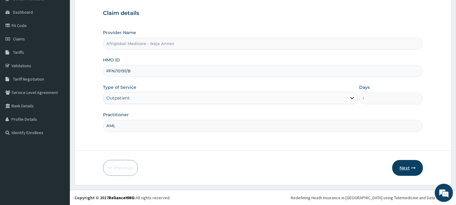
type input "AML"
click at [421, 169] on button "Next" at bounding box center [408, 168] width 31 height 16
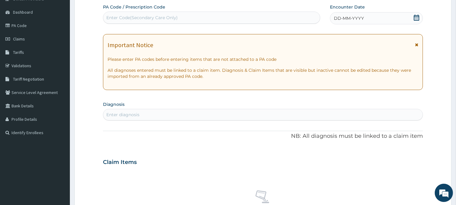
click at [120, 13] on div "Enter Code(Secondary Care Only)" at bounding box center [211, 18] width 217 height 10
paste input "PAB21FCA"
click at [113, 20] on input "PAB21FCA" at bounding box center [117, 18] width 22 height 6
type input "PA/B21FCA"
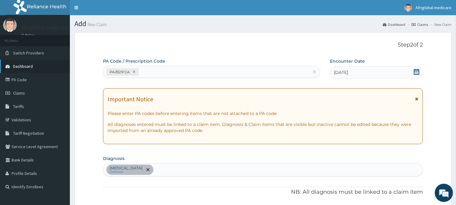
click at [23, 71] on link "Dashboard" at bounding box center [35, 66] width 70 height 13
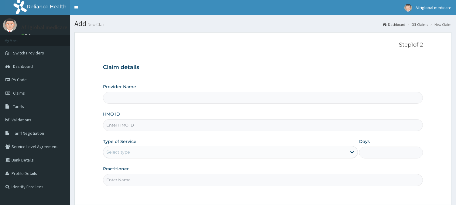
drag, startPoint x: 0, startPoint y: 0, endPoint x: 159, endPoint y: 124, distance: 201.5
click at [159, 124] on input "HMO ID" at bounding box center [263, 125] width 320 height 12
paste input "OKB11227A"
type input "OKB11227A"
type input "Afriglobal Medicare - Ikeja Annex"
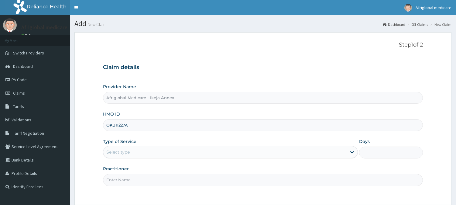
click at [115, 126] on input "OKB11227A" at bounding box center [263, 125] width 320 height 12
click at [126, 129] on input "OKB/11227A" at bounding box center [263, 125] width 320 height 12
type input "OKB/11227/A"
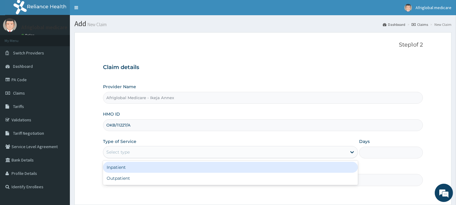
click at [133, 155] on div "Select type" at bounding box center [225, 152] width 244 height 10
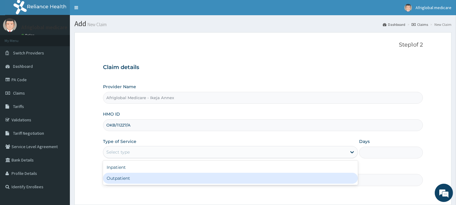
click at [133, 176] on div "Outpatient" at bounding box center [230, 178] width 255 height 11
type input "1"
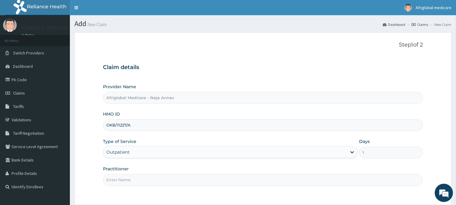
click at [133, 182] on input "Practitioner" at bounding box center [263, 180] width 320 height 12
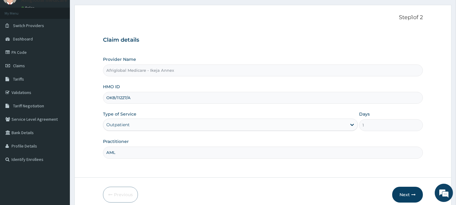
scroll to position [54, 0]
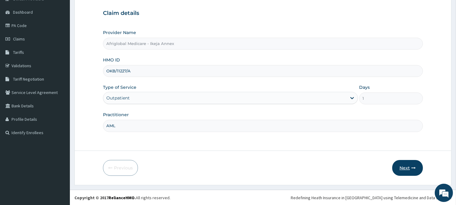
type input "AML"
click at [404, 169] on button "Next" at bounding box center [408, 168] width 31 height 16
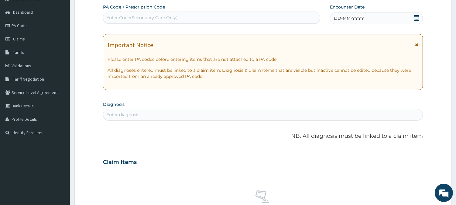
click at [141, 15] on div "Enter Code(Secondary Care Only)" at bounding box center [141, 18] width 71 height 6
paste input "PA619E7D"
click at [111, 18] on input "PA619E7D" at bounding box center [117, 18] width 22 height 6
type input "PA/619E7D"
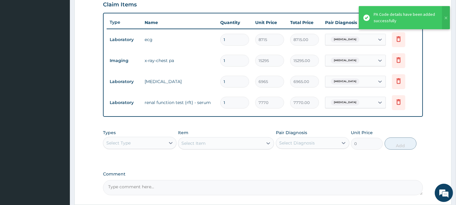
scroll to position [0, 0]
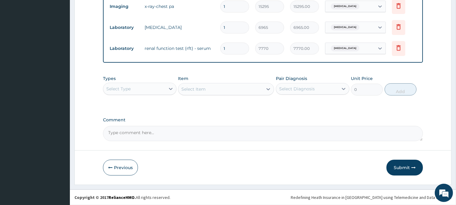
click at [392, 168] on button "Submit" at bounding box center [405, 168] width 36 height 16
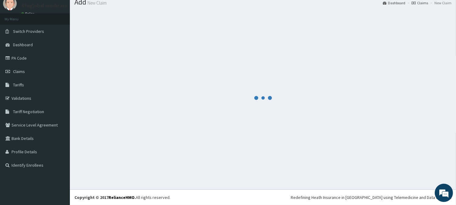
scroll to position [22, 0]
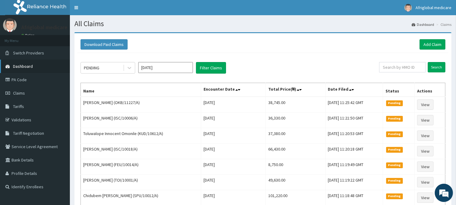
click at [33, 64] on link "Dashboard" at bounding box center [35, 66] width 70 height 13
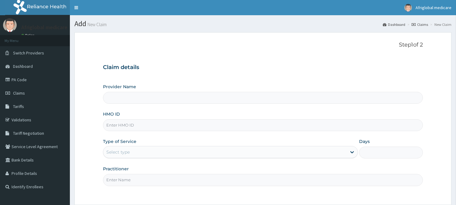
click at [139, 128] on input "HMO ID" at bounding box center [263, 125] width 320 height 12
paste input "OAA10017F"
type input "OAA10017F"
type input "Afriglobal Medicare - Ikeja Annex"
click at [115, 128] on input "OAA10017F" at bounding box center [263, 125] width 320 height 12
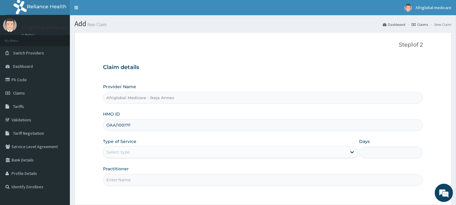
click at [127, 125] on input "OAA/10017F" at bounding box center [263, 125] width 320 height 12
type input "OAA/10017/F"
click at [133, 149] on div "Select type" at bounding box center [225, 152] width 244 height 10
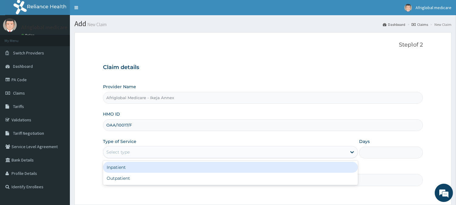
click at [137, 180] on div "Outpatient" at bounding box center [230, 178] width 255 height 11
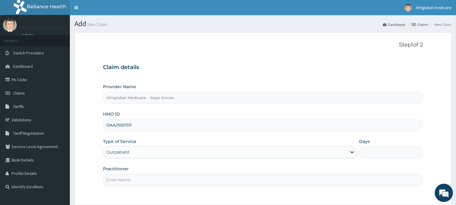
type input "1"
click at [136, 181] on input "Practitioner" at bounding box center [263, 180] width 320 height 12
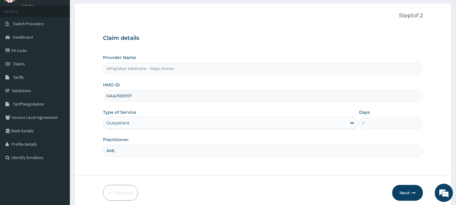
scroll to position [54, 0]
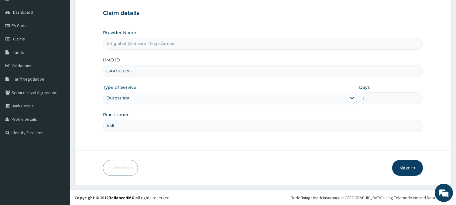
type input "AML"
click at [403, 164] on button "Next" at bounding box center [408, 168] width 31 height 16
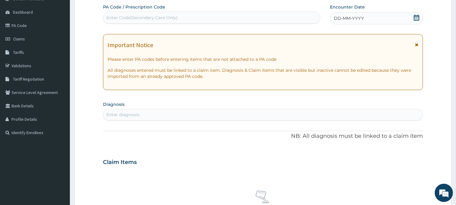
click at [176, 18] on div "Enter Code(Secondary Care Only)" at bounding box center [141, 18] width 71 height 6
paste input "PA140A47"
click at [112, 19] on input "PA140A47" at bounding box center [117, 18] width 22 height 6
type input "PA/140A47"
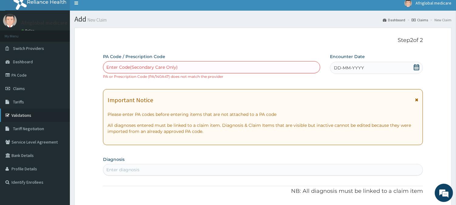
scroll to position [0, 0]
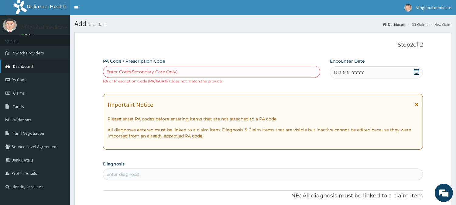
click at [27, 63] on link "Dashboard" at bounding box center [35, 66] width 70 height 13
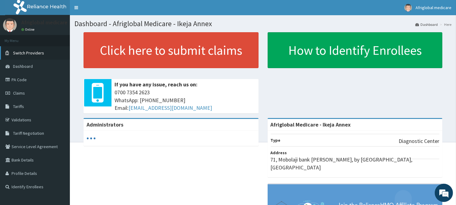
click at [29, 52] on span "Switch Providers" at bounding box center [28, 52] width 31 height 5
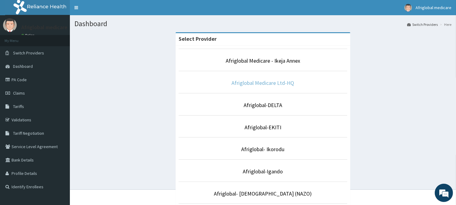
click at [274, 81] on link "Afriglobal Medicare Ltd-HQ" at bounding box center [263, 82] width 63 height 7
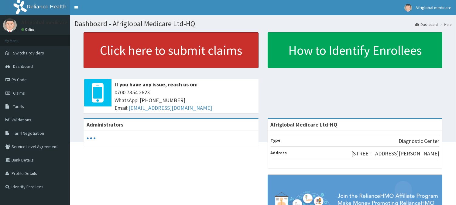
click at [214, 56] on link "Click here to submit claims" at bounding box center [171, 50] width 175 height 36
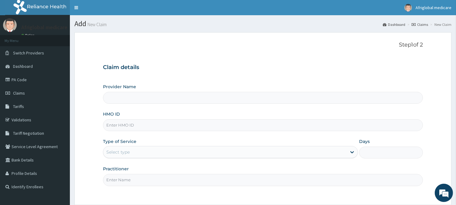
click at [148, 123] on input "HMO ID" at bounding box center [263, 125] width 320 height 12
type input "Afriglobal Medicare Ltd-HQ"
paste input "PA140A47"
click at [142, 128] on input "PA140A47" at bounding box center [263, 125] width 320 height 12
paste input "OAA10017F"
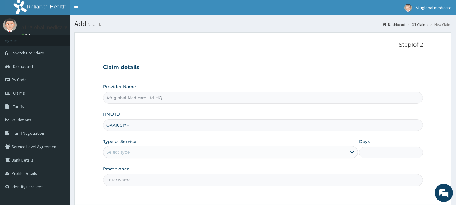
drag, startPoint x: 116, startPoint y: 126, endPoint x: 119, endPoint y: 129, distance: 4.1
click at [116, 126] on input "OAA10017F" at bounding box center [263, 125] width 320 height 12
click at [129, 125] on input "OAA/10017F" at bounding box center [263, 125] width 320 height 12
type input "OAA/10017/F"
click at [131, 150] on div "Select type" at bounding box center [225, 152] width 244 height 10
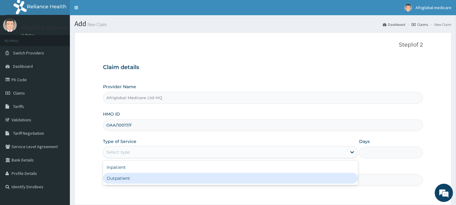
click at [130, 173] on div "Outpatient" at bounding box center [230, 178] width 255 height 11
type input "1"
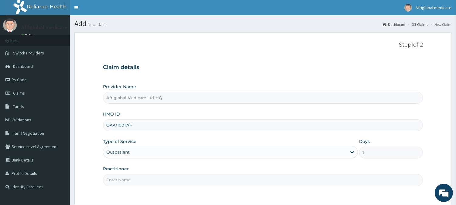
click at [131, 179] on input "Practitioner" at bounding box center [263, 180] width 320 height 12
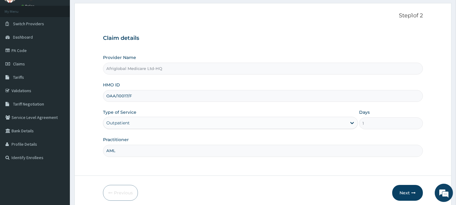
scroll to position [54, 0]
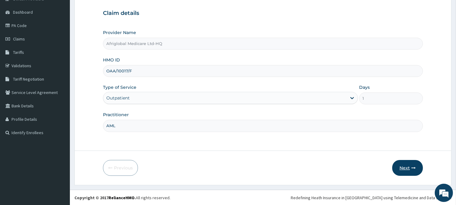
type input "AML"
click at [403, 163] on button "Next" at bounding box center [408, 168] width 31 height 16
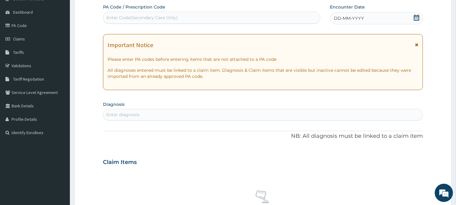
click at [139, 10] on div "PA Code / Prescription Code Enter Code(Secondary Care Only)" at bounding box center [211, 14] width 217 height 20
click at [139, 17] on div "Enter Code(Secondary Care Only)" at bounding box center [141, 18] width 71 height 6
paste input "PA140A47"
click at [112, 19] on input "PA140A47" at bounding box center [117, 18] width 22 height 6
type input "PA/140A47"
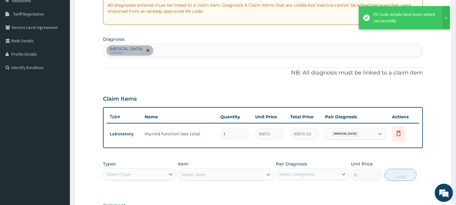
scroll to position [122, 0]
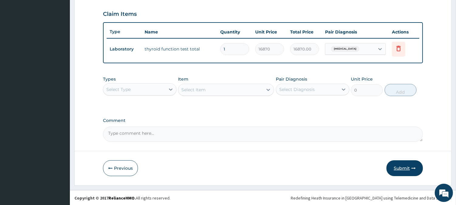
drag, startPoint x: 389, startPoint y: 174, endPoint x: 391, endPoint y: 171, distance: 3.7
click at [390, 174] on div "Submit" at bounding box center [405, 168] width 36 height 16
click at [396, 167] on button "Submit" at bounding box center [405, 168] width 36 height 16
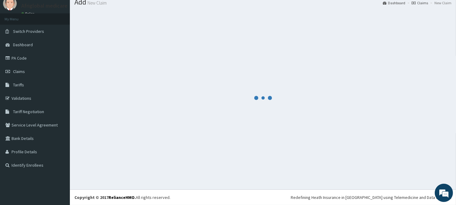
scroll to position [22, 0]
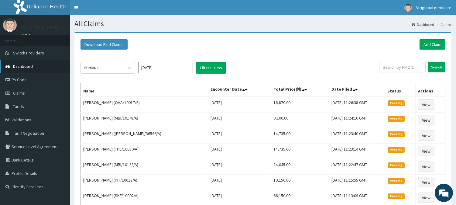
click at [18, 67] on span "Dashboard" at bounding box center [23, 66] width 20 height 5
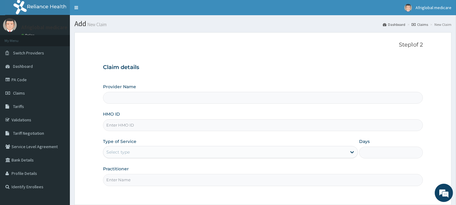
click at [144, 126] on input "HMO ID" at bounding box center [263, 125] width 320 height 12
type input "GSV11133A"
type input "Afriglobal Medicare Ltd-HQ"
click at [114, 126] on input "GSV11133A" at bounding box center [263, 125] width 320 height 12
click at [126, 125] on input "GSV/11133A" at bounding box center [263, 125] width 320 height 12
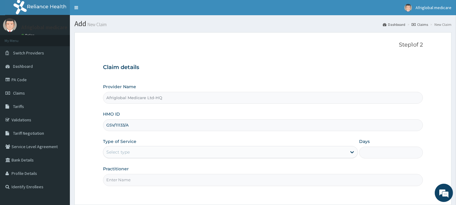
type input "GSV/11133/A"
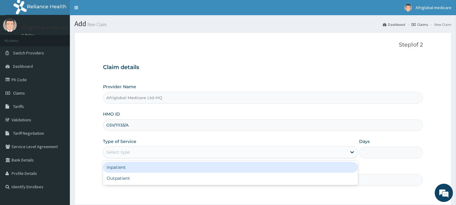
click at [131, 151] on div "Select type" at bounding box center [225, 152] width 244 height 10
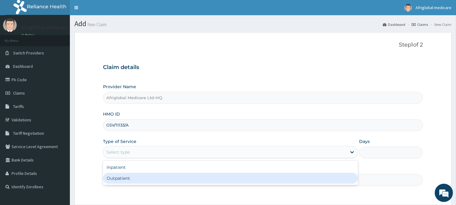
drag, startPoint x: 131, startPoint y: 175, endPoint x: 132, endPoint y: 181, distance: 6.5
click at [131, 175] on div "Outpatient" at bounding box center [230, 178] width 255 height 11
type input "1"
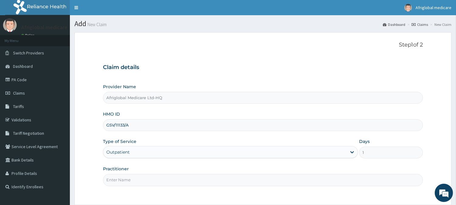
click at [132, 181] on input "Practitioner" at bounding box center [263, 180] width 320 height 12
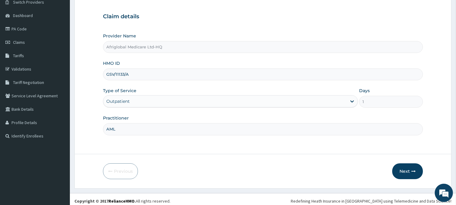
scroll to position [54, 0]
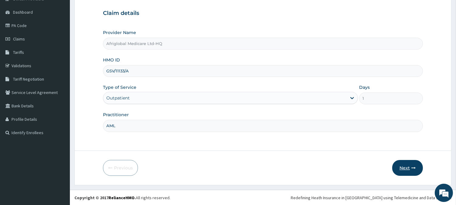
type input "AML"
click at [406, 166] on button "Next" at bounding box center [408, 168] width 31 height 16
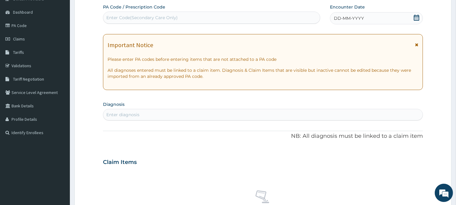
click at [187, 20] on div "Enter Code(Secondary Care Only)" at bounding box center [211, 18] width 217 height 10
paste input "PABB4EC2"
click at [111, 17] on input "PABB4EC2" at bounding box center [118, 18] width 24 height 6
type input "PA/BB4EC2"
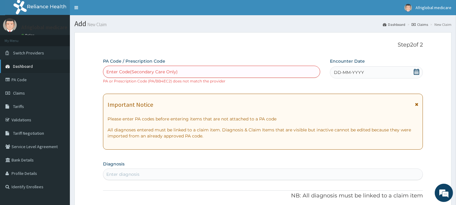
click at [37, 65] on link "Dashboard" at bounding box center [35, 66] width 70 height 13
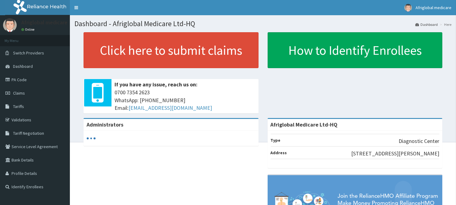
click at [32, 55] on span "Switch Providers" at bounding box center [28, 52] width 31 height 5
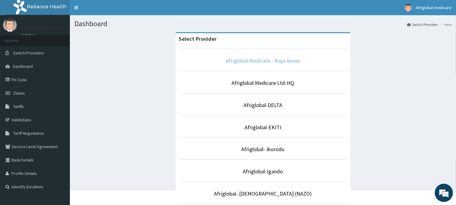
click at [247, 62] on link "Afriglobal Medicare - Ikeja Annex" at bounding box center [263, 60] width 74 height 7
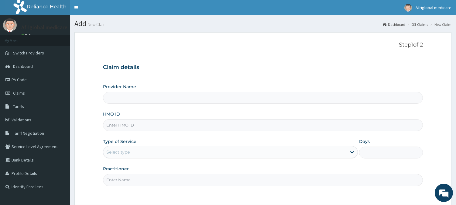
click at [165, 121] on input "HMO ID" at bounding box center [263, 125] width 320 height 12
type input "Afriglobal Medicare - Ikeja Annex"
paste input "PABB4EC2"
paste input "GSV11133A"
click at [116, 125] on input "GSV11133A" at bounding box center [263, 125] width 320 height 12
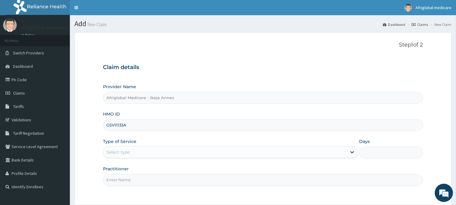
click at [114, 125] on input "GSV11133A" at bounding box center [263, 125] width 320 height 12
click at [125, 126] on input "GSV/11133A" at bounding box center [263, 125] width 320 height 12
type input "GSV/11133/A"
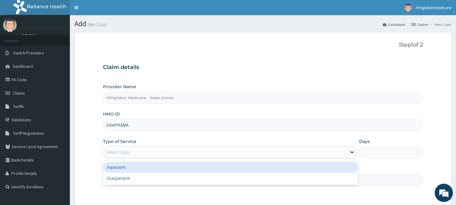
click at [132, 156] on div "Select type" at bounding box center [225, 152] width 244 height 10
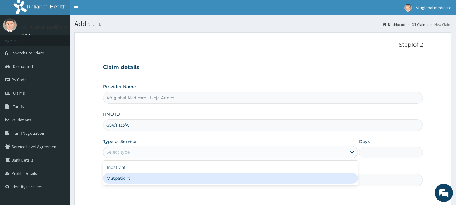
drag, startPoint x: 131, startPoint y: 174, endPoint x: 131, endPoint y: 179, distance: 5.2
click at [131, 175] on div "Outpatient" at bounding box center [230, 178] width 255 height 11
type input "1"
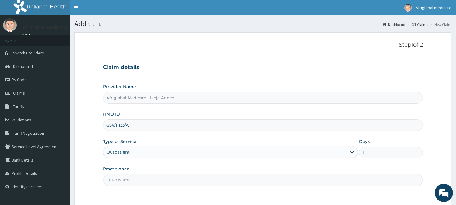
click at [131, 183] on input "Practitioner" at bounding box center [263, 180] width 320 height 12
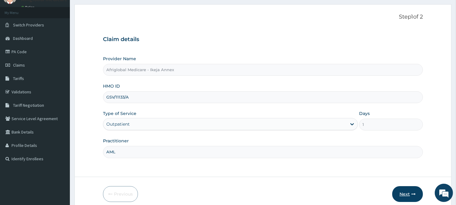
scroll to position [54, 0]
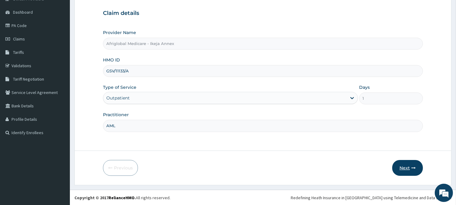
type input "AML"
click at [417, 168] on button "Next" at bounding box center [408, 168] width 31 height 16
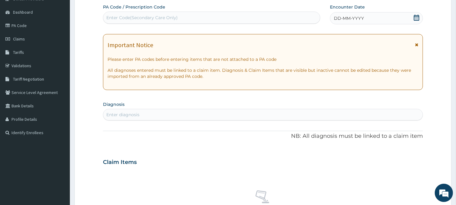
click at [173, 15] on div "Enter Code(Secondary Care Only)" at bounding box center [141, 18] width 71 height 6
paste input "PABB4EC2"
click at [113, 17] on input "PABB4EC2" at bounding box center [118, 18] width 24 height 6
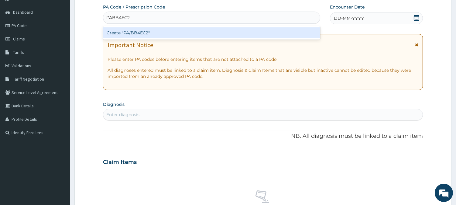
type input "PA/BB4EC2"
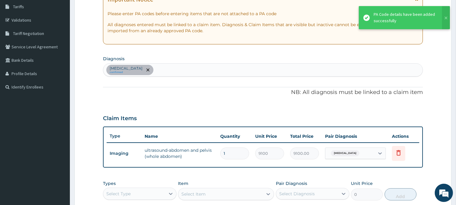
scroll to position [156, 0]
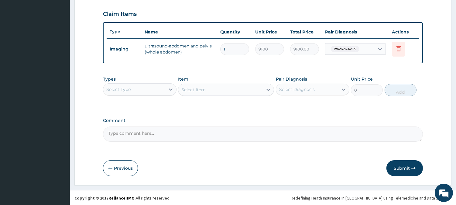
click at [414, 165] on button "Submit" at bounding box center [405, 168] width 36 height 16
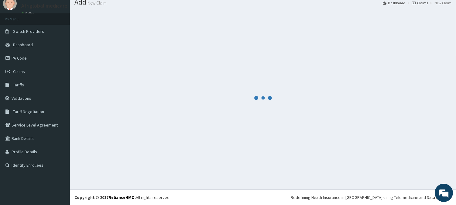
scroll to position [22, 0]
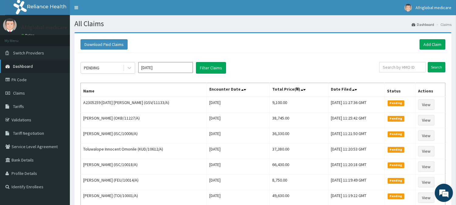
click at [26, 68] on span "Dashboard" at bounding box center [23, 66] width 20 height 5
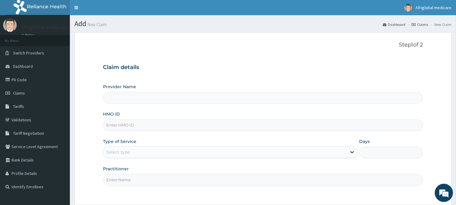
drag, startPoint x: 0, startPoint y: 0, endPoint x: 130, endPoint y: 128, distance: 182.1
click at [130, 128] on input "HMO ID" at bounding box center [263, 125] width 320 height 12
paste input "PPY10002D"
click at [114, 127] on input "PPY10002D" at bounding box center [263, 125] width 320 height 12
click at [129, 125] on input "PPY/10002D" at bounding box center [263, 125] width 320 height 12
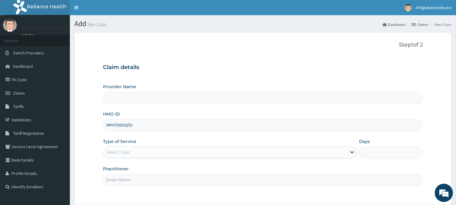
type input "PPY/10002/D"
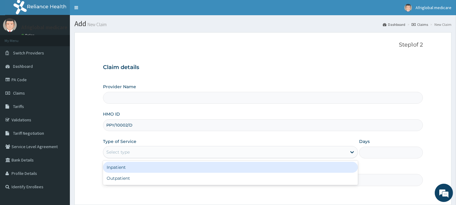
drag, startPoint x: 134, startPoint y: 151, endPoint x: 133, endPoint y: 165, distance: 13.4
click at [134, 152] on div "Select type" at bounding box center [225, 152] width 244 height 10
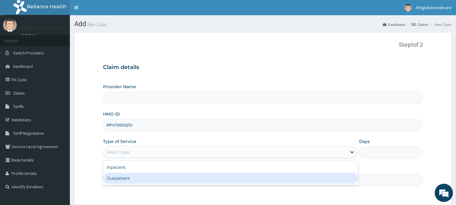
click at [131, 175] on div "Outpatient" at bounding box center [230, 178] width 255 height 11
type input "1"
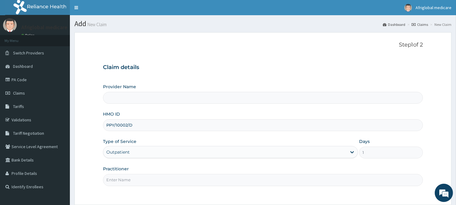
click at [130, 182] on input "Practitioner" at bounding box center [263, 180] width 320 height 12
type input "Afriglobal Medicare - Ikeja Annex"
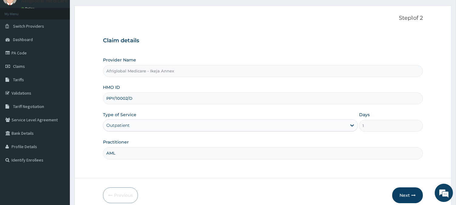
scroll to position [54, 0]
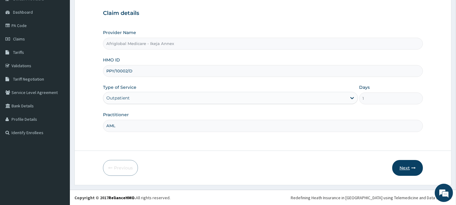
type input "AML"
click at [419, 166] on button "Next" at bounding box center [408, 168] width 31 height 16
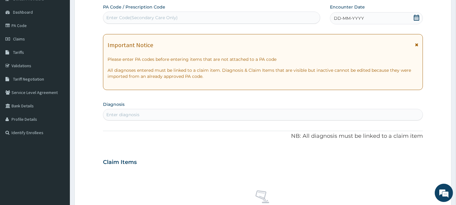
click at [227, 19] on div "Enter Code(Secondary Care Only)" at bounding box center [211, 18] width 217 height 10
paste input "PAE7D678"
click at [113, 19] on input "PAE7D678" at bounding box center [117, 18] width 23 height 6
type input "PA/E7D678"
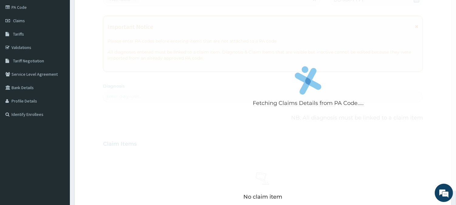
scroll to position [88, 0]
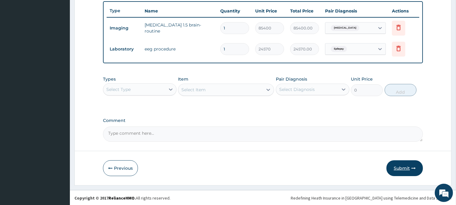
click at [404, 165] on button "Submit" at bounding box center [405, 168] width 36 height 16
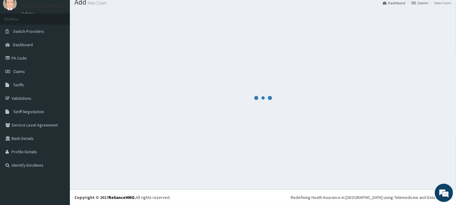
scroll to position [22, 0]
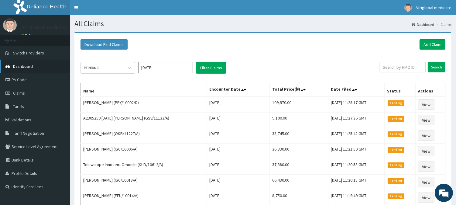
click at [13, 64] on span "Dashboard" at bounding box center [23, 66] width 20 height 5
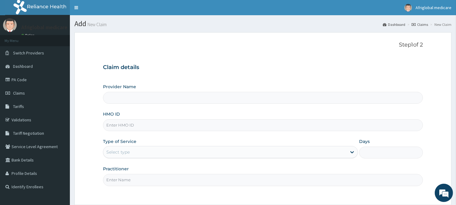
drag, startPoint x: 0, startPoint y: 0, endPoint x: 164, endPoint y: 126, distance: 207.1
click at [164, 126] on input "HMO ID" at bounding box center [263, 125] width 320 height 12
paste input "GCE10050A"
type input "GCE10050A"
click at [114, 127] on input "GCE10050A" at bounding box center [263, 125] width 320 height 12
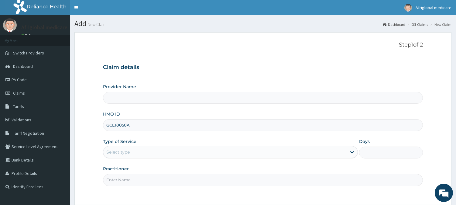
type input "Afriglobal Medicare - Ikeja Annex"
click at [131, 127] on input "GCE/10050A" at bounding box center [263, 125] width 320 height 12
click at [129, 127] on input "GCE/10050A" at bounding box center [263, 125] width 320 height 12
type input "GCE/10050/A"
click at [138, 154] on div "Select type" at bounding box center [225, 152] width 244 height 10
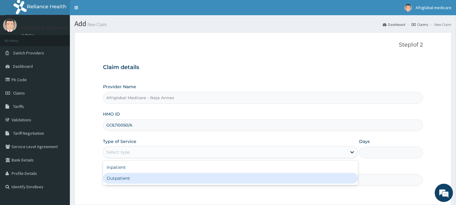
click at [136, 173] on div "Outpatient" at bounding box center [230, 178] width 255 height 11
type input "1"
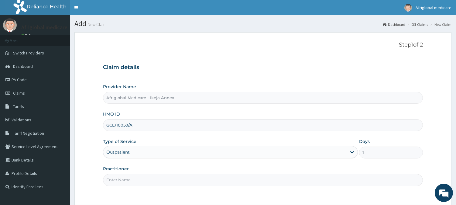
click at [136, 178] on input "Practitioner" at bounding box center [263, 180] width 320 height 12
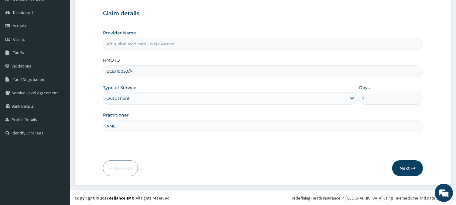
scroll to position [54, 0]
type input "AML"
click at [400, 168] on button "Next" at bounding box center [408, 168] width 31 height 16
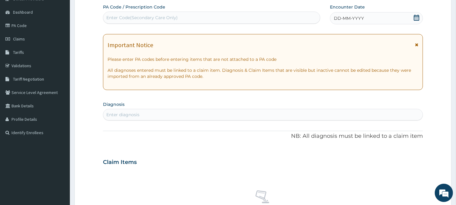
click at [174, 18] on div "Enter Code(Secondary Care Only)" at bounding box center [141, 18] width 71 height 6
paste input "PA07A62C"
click at [111, 17] on input "PA07A62C" at bounding box center [117, 18] width 23 height 6
type input "PA/07A62C"
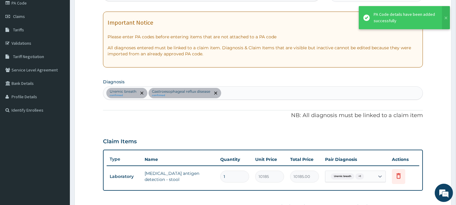
scroll to position [156, 0]
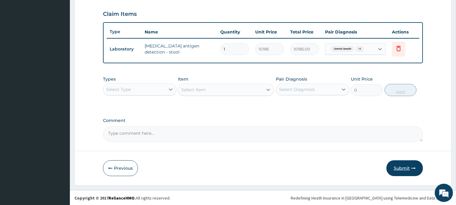
click at [396, 162] on button "Submit" at bounding box center [405, 168] width 36 height 16
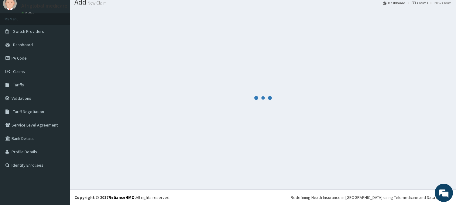
scroll to position [22, 0]
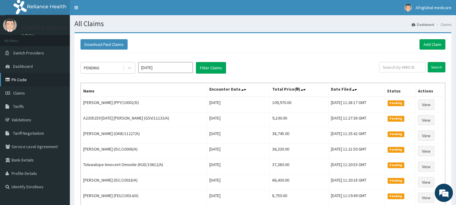
click at [25, 79] on link "PA Code" at bounding box center [35, 79] width 70 height 13
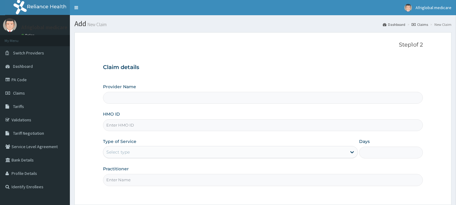
click at [125, 128] on input "HMO ID" at bounding box center [263, 125] width 320 height 12
paste input "TLF/10017/A"
type input "TLF/10017/A"
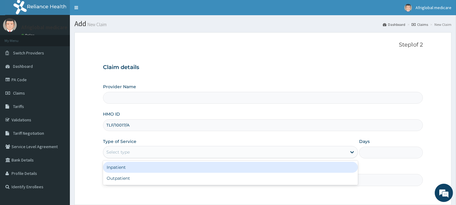
click at [128, 150] on div "Select type" at bounding box center [117, 152] width 23 height 6
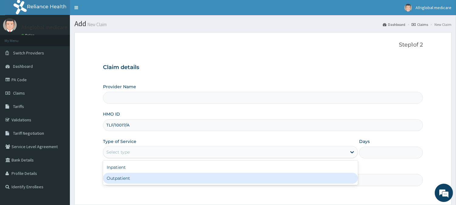
click at [129, 176] on div "Outpatient" at bounding box center [230, 178] width 255 height 11
type input "1"
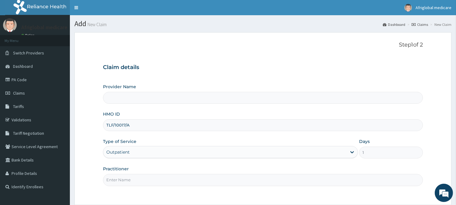
click at [132, 182] on input "Practitioner" at bounding box center [263, 180] width 320 height 12
type input "Afriglobal Medicare - Ikeja Annex"
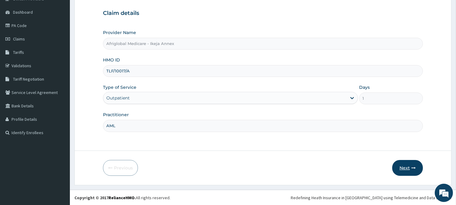
type input "AML"
click at [403, 160] on button "Next" at bounding box center [408, 168] width 31 height 16
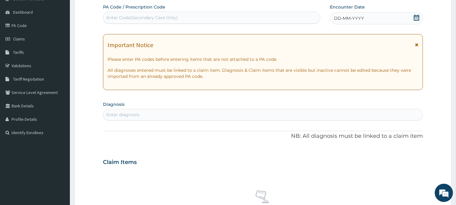
click at [175, 18] on div "Enter Code(Secondary Care Only)" at bounding box center [141, 18] width 71 height 6
paste input "PA/4E33D3"
type input "PA/4E33D3"
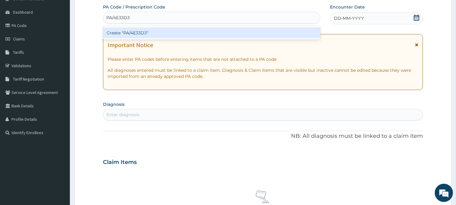
click at [129, 31] on div "Create "PA/4E33D3"" at bounding box center [211, 32] width 217 height 11
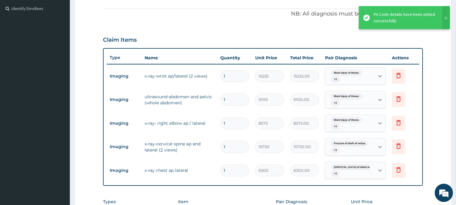
scroll to position [0, 0]
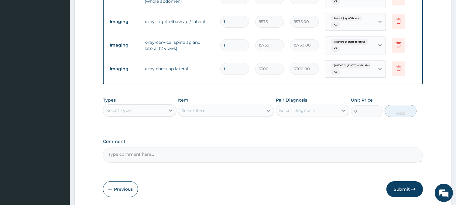
click at [407, 187] on button "Submit" at bounding box center [405, 189] width 36 height 16
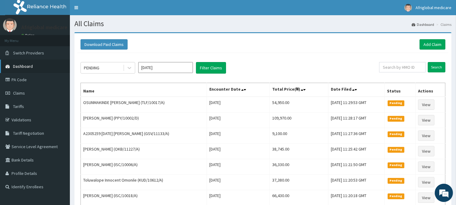
click at [28, 65] on span "Dashboard" at bounding box center [23, 66] width 20 height 5
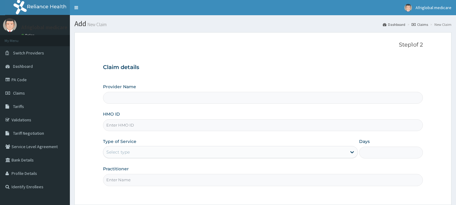
click at [138, 129] on input "HMO ID" at bounding box center [263, 125] width 320 height 12
type input "OHT10297A"
type input "Afriglobal Medicare - Ikeja Annex"
click at [115, 126] on input "OHT10297A" at bounding box center [263, 125] width 320 height 12
click at [127, 125] on input "OHT/10297A" at bounding box center [263, 125] width 320 height 12
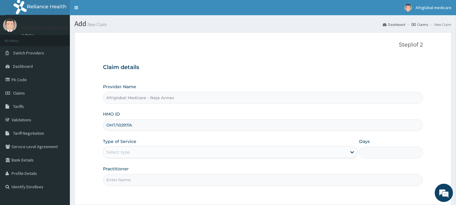
type input "OHT/10297/A"
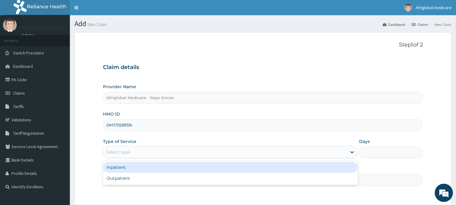
drag, startPoint x: 133, startPoint y: 154, endPoint x: 138, endPoint y: 177, distance: 24.3
click at [133, 155] on div "Select type" at bounding box center [225, 152] width 244 height 10
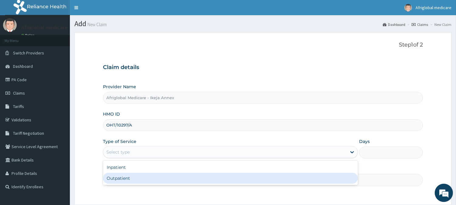
click at [138, 181] on div "Outpatient" at bounding box center [230, 178] width 255 height 11
type input "1"
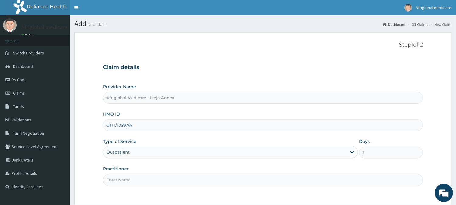
click at [138, 181] on input "Practitioner" at bounding box center [263, 180] width 320 height 12
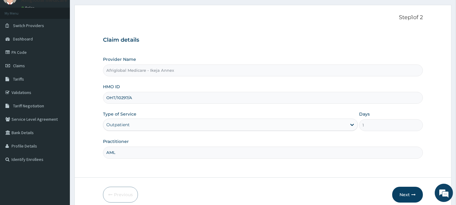
scroll to position [54, 0]
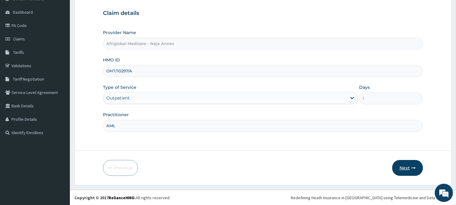
type input "AML"
click at [408, 162] on button "Next" at bounding box center [408, 168] width 31 height 16
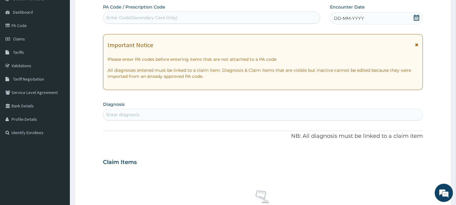
click at [192, 20] on div "Enter Code(Secondary Care Only)" at bounding box center [211, 18] width 217 height 10
paste input "PA082490"
click at [109, 17] on input "PA082490" at bounding box center [117, 18] width 23 height 6
click at [113, 18] on input "PA082490" at bounding box center [117, 18] width 23 height 6
type input "PA/082490"
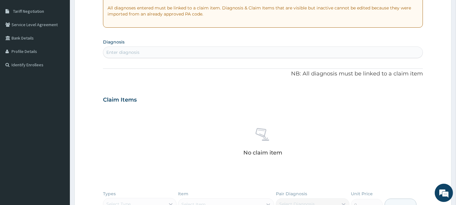
scroll to position [20, 0]
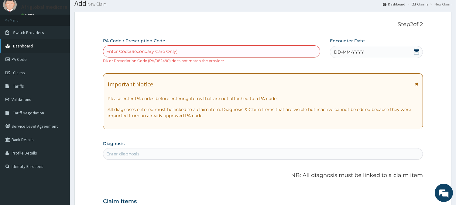
click at [35, 46] on link "Dashboard" at bounding box center [35, 45] width 70 height 13
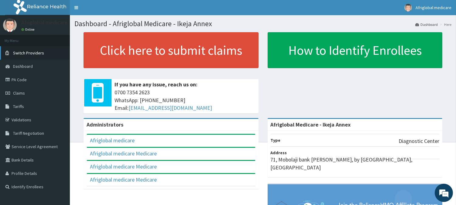
click at [28, 49] on link "Switch Providers" at bounding box center [35, 52] width 70 height 13
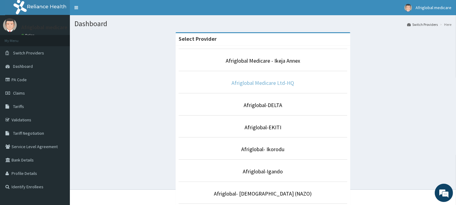
click at [267, 80] on link "Afriglobal Medicare Ltd-HQ" at bounding box center [263, 82] width 63 height 7
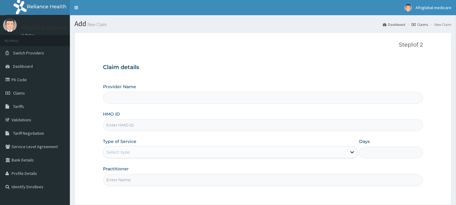
click at [149, 123] on input "HMO ID" at bounding box center [263, 125] width 320 height 12
paste input "PA082490"
type input "PA082490"
type input "Afriglobal Medicare Ltd-HQ"
paste input "OHT10297A"
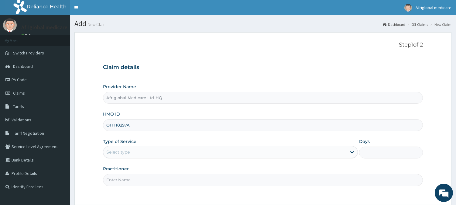
click at [114, 125] on input "OHT10297A" at bounding box center [263, 125] width 320 height 12
click at [113, 125] on input "OHT10297A" at bounding box center [263, 125] width 320 height 12
click at [115, 125] on input "OHT10297A" at bounding box center [263, 125] width 320 height 12
click at [117, 125] on input "OHT10297A" at bounding box center [263, 125] width 320 height 12
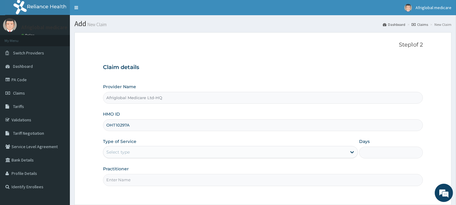
click at [116, 125] on input "OHT10297A" at bounding box center [263, 125] width 320 height 12
click at [115, 125] on input "OHT10297A" at bounding box center [263, 125] width 320 height 12
drag, startPoint x: 127, startPoint y: 127, endPoint x: 129, endPoint y: 132, distance: 5.2
click at [127, 128] on input "OHT/10297A" at bounding box center [263, 125] width 320 height 12
type input "OHT/10297/A"
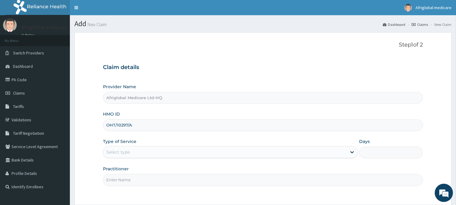
click at [131, 149] on div "Select type" at bounding box center [225, 152] width 244 height 10
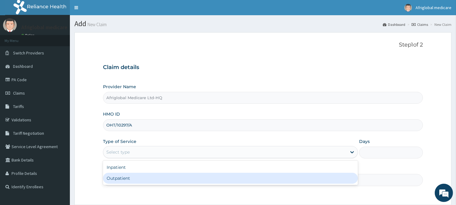
click at [135, 173] on div "Outpatient" at bounding box center [230, 178] width 255 height 11
type input "1"
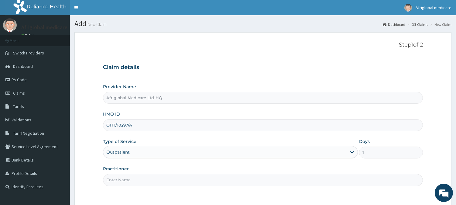
click at [136, 178] on input "Practitioner" at bounding box center [263, 180] width 320 height 12
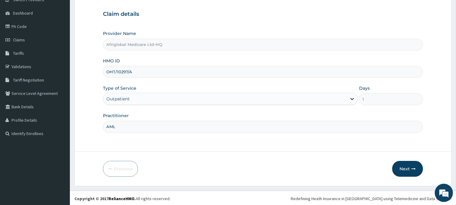
scroll to position [54, 0]
type input "AML"
click at [398, 170] on button "Next" at bounding box center [408, 168] width 31 height 16
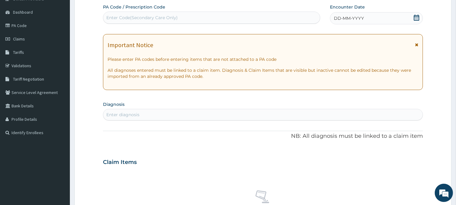
click at [190, 16] on div "Enter Code(Secondary Care Only)" at bounding box center [211, 18] width 217 height 10
paste input "PA082490"
click at [113, 18] on input "PA082490" at bounding box center [117, 18] width 23 height 6
type input "PA/082490"
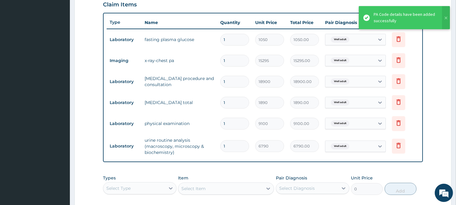
scroll to position [211, 0]
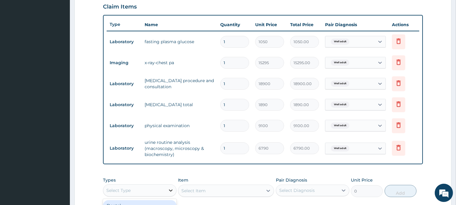
click at [166, 189] on div at bounding box center [170, 190] width 11 height 11
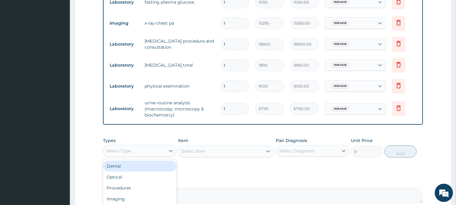
scroll to position [313, 0]
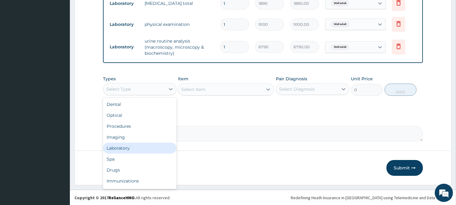
click at [126, 148] on div "Laboratory" at bounding box center [140, 148] width 74 height 11
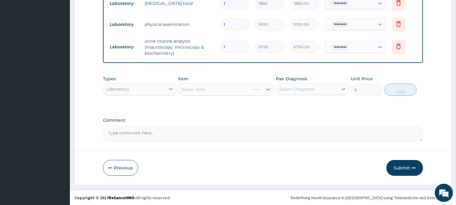
click at [204, 93] on div "Select Item" at bounding box center [226, 89] width 96 height 12
click at [207, 89] on div "Select Item" at bounding box center [220, 90] width 85 height 10
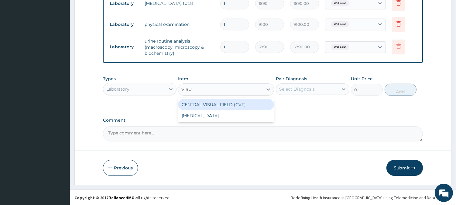
type input "VISUA"
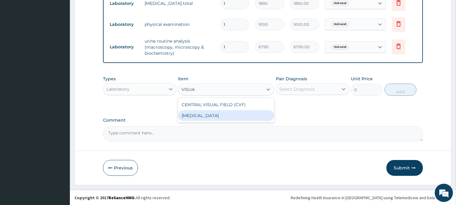
click at [213, 119] on div "VISUAL ACUITY" at bounding box center [226, 115] width 96 height 11
type input "3255"
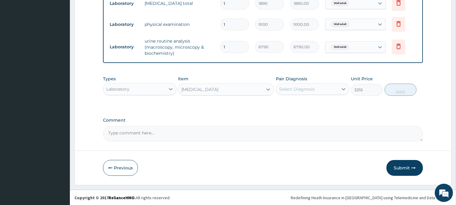
click at [296, 90] on div "Select Diagnosis" at bounding box center [297, 89] width 36 height 6
drag, startPoint x: 302, startPoint y: 104, endPoint x: 308, endPoint y: 102, distance: 7.0
click at [302, 104] on label "Well adult" at bounding box center [297, 104] width 22 height 6
checkbox input "true"
click at [391, 90] on button "Add" at bounding box center [401, 90] width 32 height 12
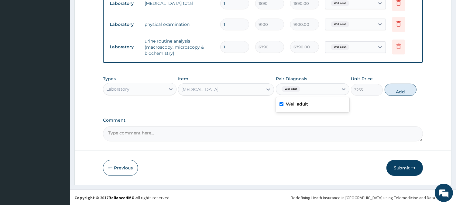
type input "0"
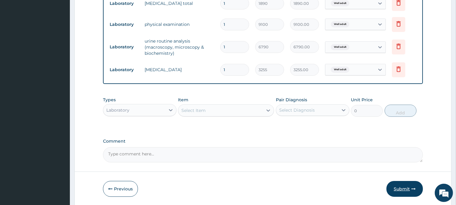
drag, startPoint x: 408, startPoint y: 192, endPoint x: 365, endPoint y: 192, distance: 42.9
click at [409, 192] on button "Submit" at bounding box center [405, 189] width 36 height 16
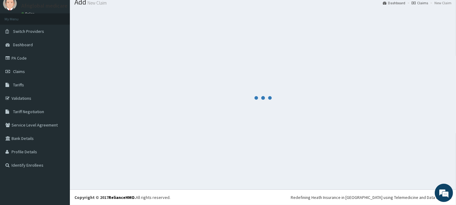
scroll to position [22, 0]
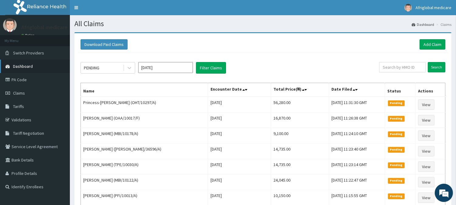
click at [40, 70] on link "Dashboard" at bounding box center [35, 66] width 70 height 13
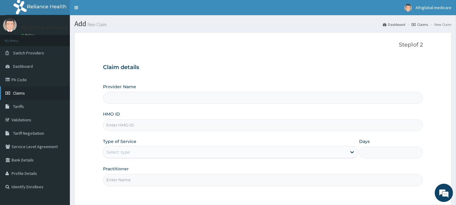
click at [19, 92] on span "Claims" at bounding box center [19, 92] width 12 height 5
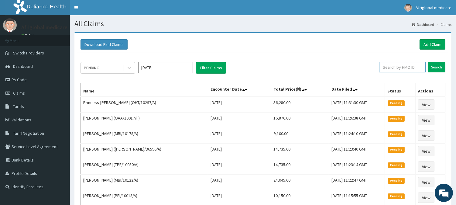
click at [394, 65] on input "text" at bounding box center [402, 67] width 47 height 10
paste input "SWG10127A"
click at [386, 68] on input "SWG10127A" at bounding box center [393, 67] width 43 height 10
click at [399, 68] on input "SWG/10127A" at bounding box center [393, 67] width 43 height 10
type input "SWG/10127/A"
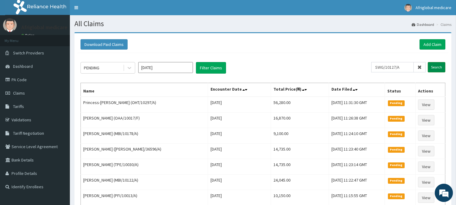
click at [430, 69] on input "Search" at bounding box center [437, 67] width 18 height 10
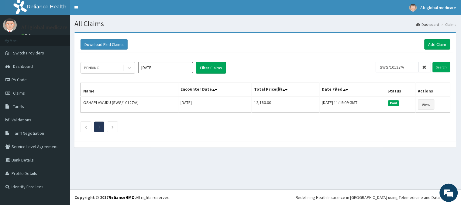
click at [425, 66] on icon at bounding box center [425, 67] width 4 height 4
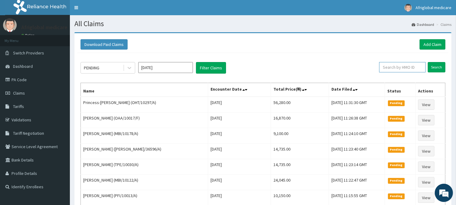
click at [402, 67] on input "text" at bounding box center [402, 67] width 47 height 10
click at [393, 70] on input "text" at bounding box center [402, 67] width 47 height 10
paste input "SWG10127A"
click at [386, 69] on input "SWG10127A" at bounding box center [393, 67] width 43 height 10
click at [397, 68] on input "SWG/10127A" at bounding box center [393, 67] width 43 height 10
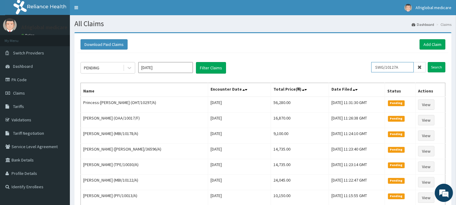
click at [397, 68] on input "SWG/10127A" at bounding box center [393, 67] width 43 height 10
click at [400, 68] on input "SWG/10127A" at bounding box center [393, 67] width 43 height 10
type input "SWG/10127/A"
click at [433, 68] on input "Search" at bounding box center [437, 67] width 18 height 10
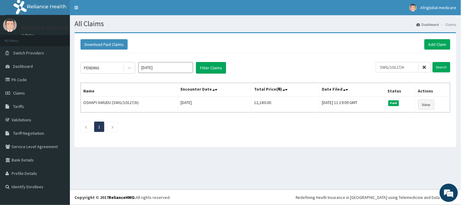
click at [235, 205] on footer "Redefining Heath Insurance in Africa using Telemedicine and Data Science! Copyr…" at bounding box center [265, 197] width 391 height 16
click at [25, 69] on link "Dashboard" at bounding box center [35, 66] width 70 height 13
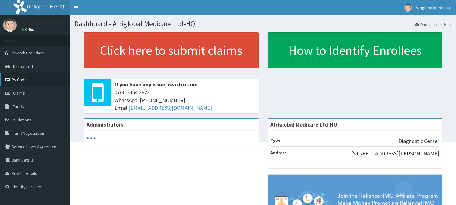
click at [24, 75] on link "PA Code" at bounding box center [35, 79] width 70 height 13
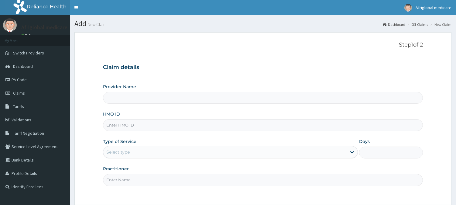
click at [151, 125] on input "HMO ID" at bounding box center [263, 125] width 320 height 12
paste input "BPN/10113/A"
type input "BPN/10113/A"
click at [131, 154] on div "Select type" at bounding box center [225, 152] width 244 height 10
type input "Afriglobal Medicare Ltd-HQ"
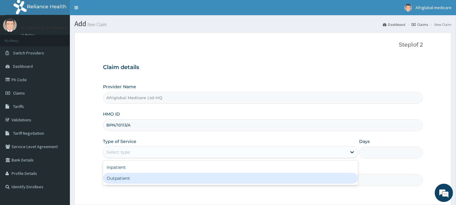
click at [129, 181] on div "Outpatient" at bounding box center [230, 178] width 255 height 11
type input "1"
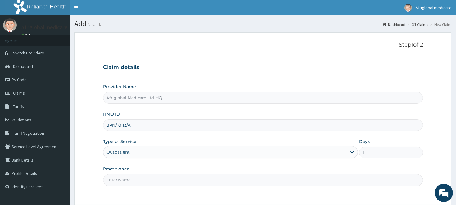
click at [129, 182] on input "Practitioner" at bounding box center [263, 180] width 320 height 12
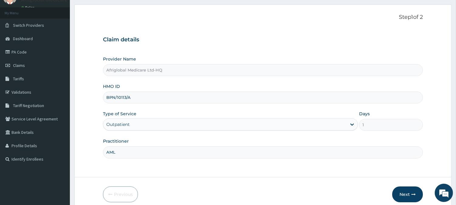
scroll to position [54, 0]
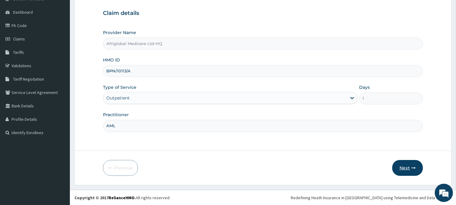
type input "AML"
click at [412, 168] on icon "button" at bounding box center [414, 168] width 4 height 4
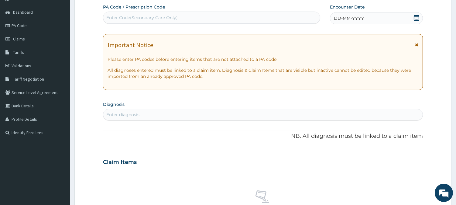
click at [174, 18] on div "Enter Code(Secondary Care Only)" at bounding box center [141, 18] width 71 height 6
paste input "PA/F860F2"
type input "PA/F860F2"
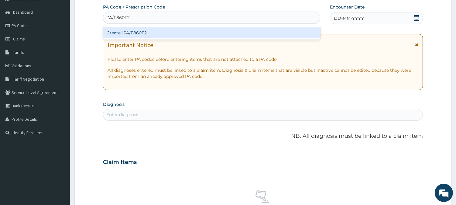
click at [121, 28] on div "Create "PA/F860F2"" at bounding box center [211, 32] width 217 height 11
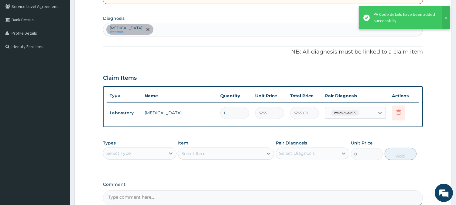
scroll to position [189, 0]
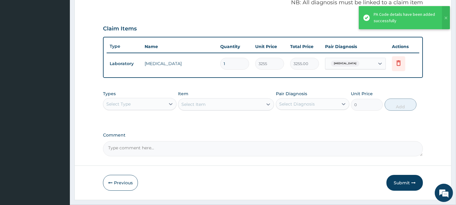
click at [234, 202] on section "Step 2 of 2 PA Code / Prescription Code PA/F860F2 Encounter Date 08-10-2025 Imp…" at bounding box center [263, 21] width 386 height 366
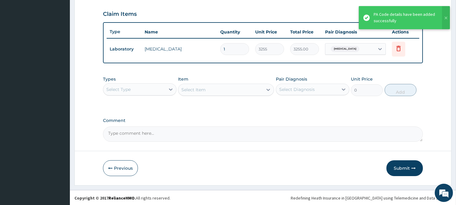
click at [405, 171] on button "Submit" at bounding box center [405, 168] width 36 height 16
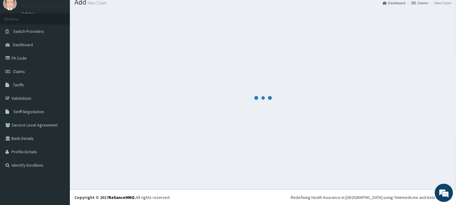
scroll to position [22, 0]
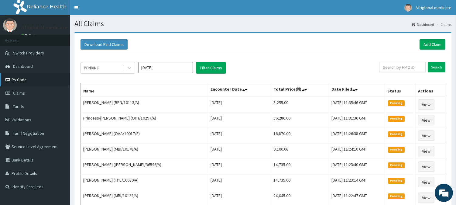
click at [29, 78] on link "PA Code" at bounding box center [35, 79] width 70 height 13
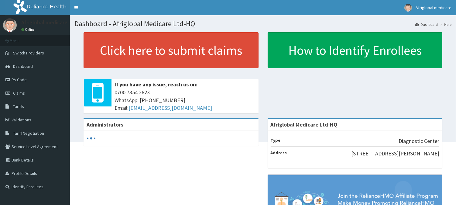
click at [25, 55] on span "Switch Providers" at bounding box center [28, 52] width 31 height 5
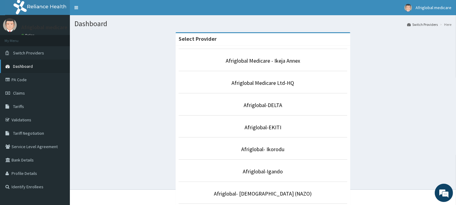
click at [39, 64] on link "Dashboard" at bounding box center [35, 66] width 70 height 13
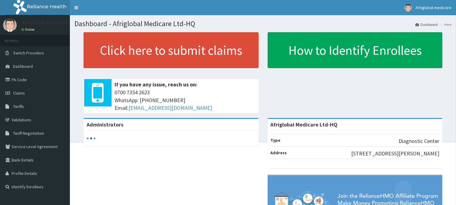
click at [34, 57] on link "Switch Providers" at bounding box center [35, 52] width 70 height 13
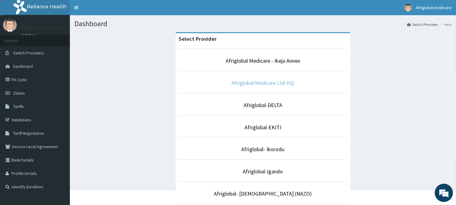
click at [256, 86] on link "Afriglobal Medicare Ltd-HQ" at bounding box center [263, 82] width 63 height 7
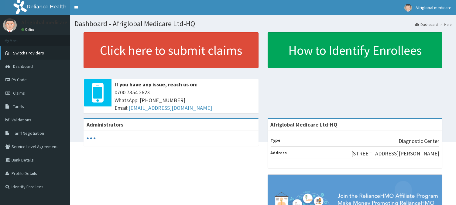
click at [13, 49] on link "Switch Providers" at bounding box center [35, 52] width 70 height 13
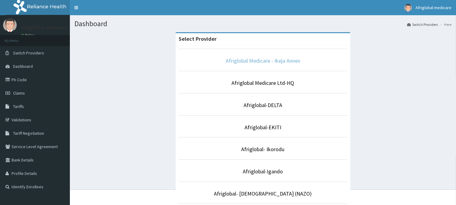
click at [251, 61] on link "Afriglobal Medicare - Ikeja Annex" at bounding box center [263, 60] width 74 height 7
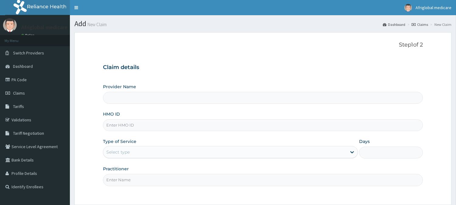
click at [127, 128] on input "HMO ID" at bounding box center [263, 125] width 320 height 12
paste input "TLF/10127/A"
type input "TLF/10127/A"
click at [123, 148] on div "Select type" at bounding box center [225, 152] width 244 height 10
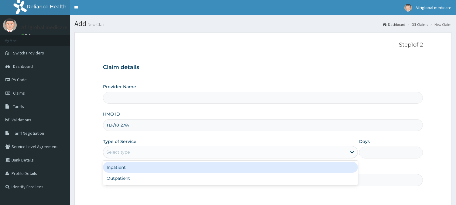
type input "Afriglobal Medicare - Ikeja Annex"
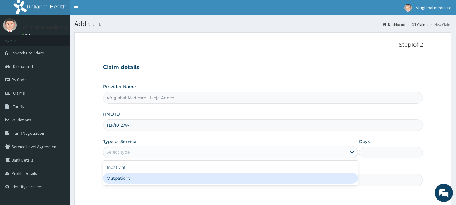
drag, startPoint x: 123, startPoint y: 178, endPoint x: 124, endPoint y: 185, distance: 7.4
click at [123, 178] on div "Outpatient" at bounding box center [230, 178] width 255 height 11
type input "1"
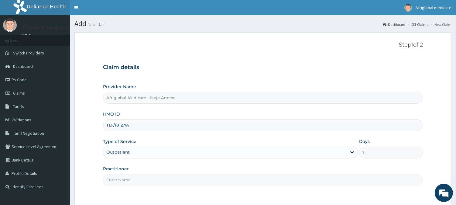
click at [124, 185] on input "Practitioner" at bounding box center [263, 180] width 320 height 12
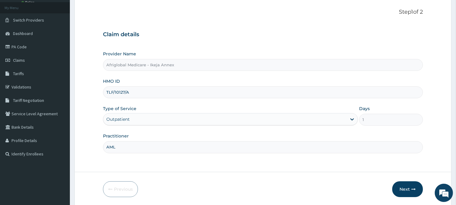
scroll to position [54, 0]
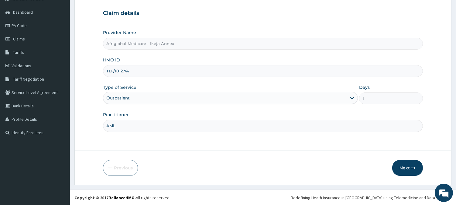
type input "AML"
click at [409, 167] on button "Next" at bounding box center [408, 168] width 31 height 16
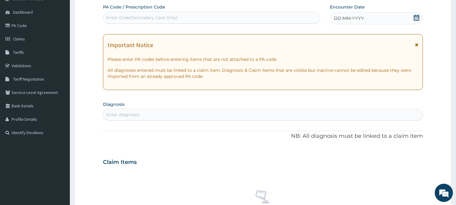
click at [193, 19] on div "Enter Code(Secondary Care Only)" at bounding box center [211, 18] width 217 height 10
paste input "PA/25102D"
type input "PA/25102D"
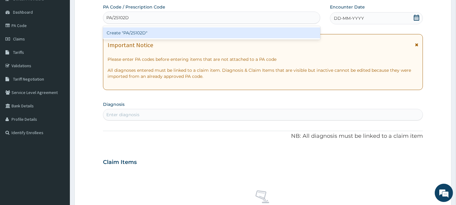
click at [140, 36] on div "Create "PA/25102D"" at bounding box center [211, 32] width 217 height 11
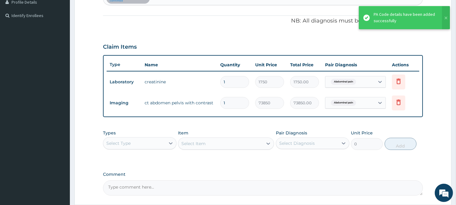
scroll to position [0, 0]
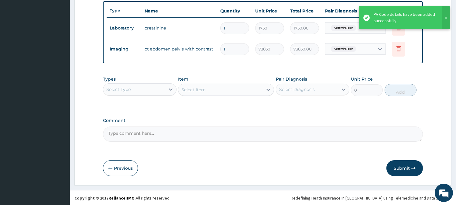
click at [407, 169] on button "Submit" at bounding box center [405, 168] width 36 height 16
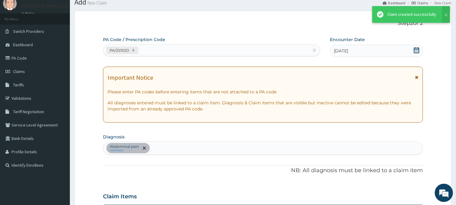
scroll to position [225, 0]
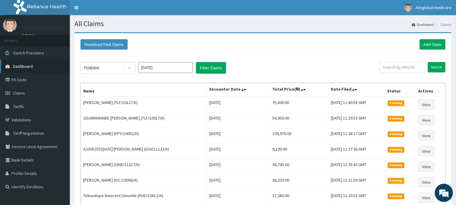
click at [36, 67] on link "Dashboard" at bounding box center [35, 66] width 70 height 13
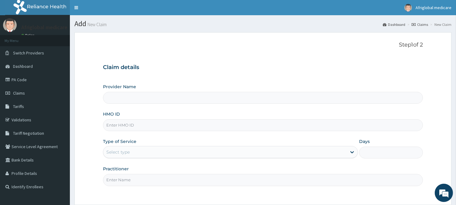
click at [133, 123] on input "HMO ID" at bounding box center [263, 125] width 320 height 12
paste input "MNL10440A"
click at [116, 125] on input "MNL10440A" at bounding box center [263, 125] width 320 height 12
type input "MNL/10440A"
click at [131, 127] on input "MNL/10440A" at bounding box center [263, 125] width 320 height 12
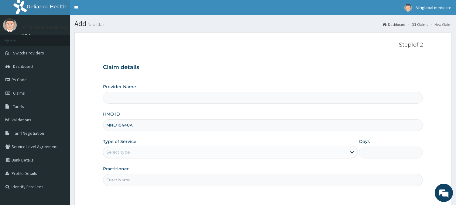
click at [131, 127] on input "MNL/10440A" at bounding box center [263, 125] width 320 height 12
type input "Afriglobal Medicare - Ikeja Annex"
click at [129, 126] on input "MNL/10440A" at bounding box center [263, 125] width 320 height 12
type input "MNL/10440/A"
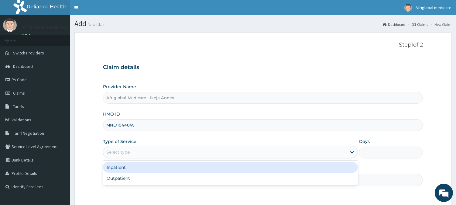
click at [137, 154] on div "Select type" at bounding box center [225, 152] width 244 height 10
click at [141, 171] on div "Inpatient" at bounding box center [230, 167] width 255 height 11
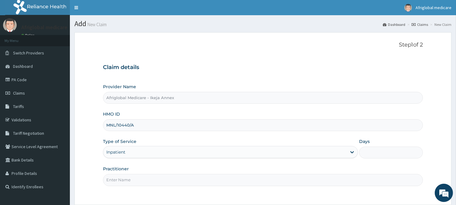
click at [141, 177] on input "Practitioner" at bounding box center [263, 180] width 320 height 12
click at [145, 154] on div "Inpatient" at bounding box center [225, 152] width 244 height 10
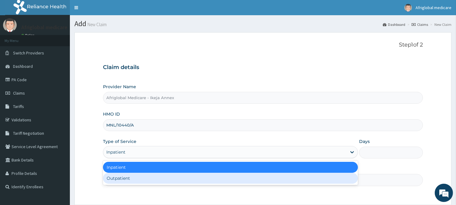
click at [145, 177] on div "Outpatient" at bounding box center [230, 178] width 255 height 11
type input "1"
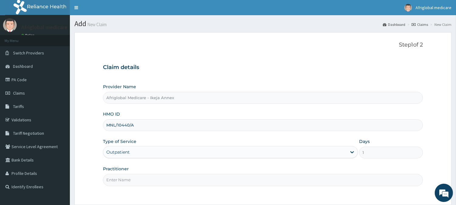
click at [145, 181] on input "Practitioner" at bounding box center [263, 180] width 320 height 12
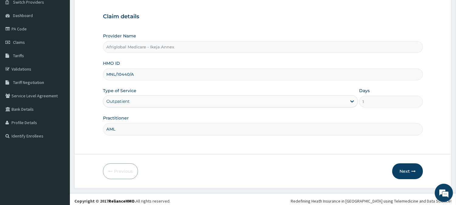
scroll to position [54, 0]
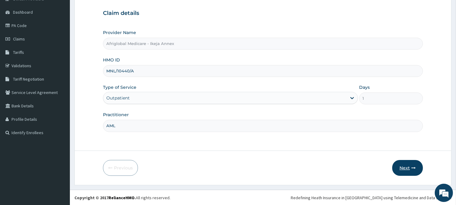
type input "AML"
click at [408, 168] on button "Next" at bounding box center [408, 168] width 31 height 16
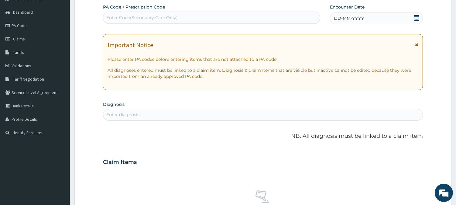
click at [132, 19] on div "Enter Code(Secondary Care Only)" at bounding box center [141, 18] width 71 height 6
click at [137, 18] on div "Enter Code(Secondary Care Only)" at bounding box center [141, 18] width 71 height 6
paste input "PA0F294D"
click at [113, 17] on input "PA0F294D" at bounding box center [117, 18] width 23 height 6
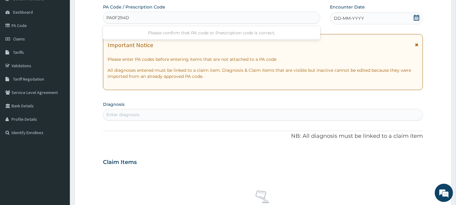
type input "PA/0F294D"
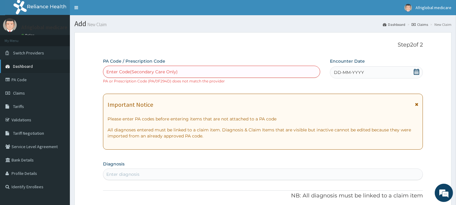
click at [29, 60] on link "Dashboard" at bounding box center [35, 66] width 70 height 13
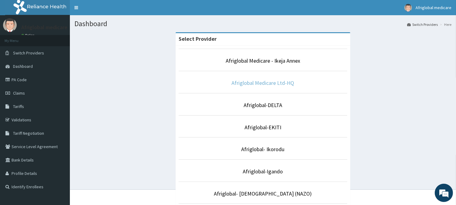
click at [272, 82] on link "Afriglobal Medicare Ltd-HQ" at bounding box center [263, 82] width 63 height 7
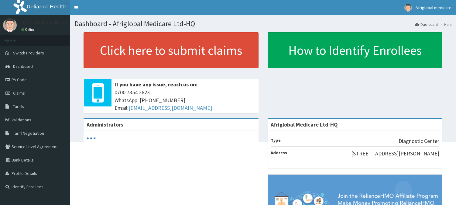
click at [135, 52] on link "Click here to submit claims" at bounding box center [171, 50] width 175 height 36
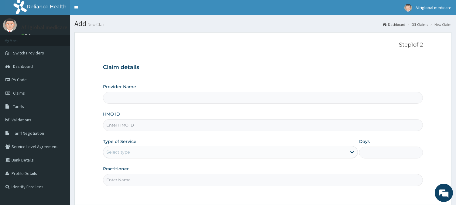
drag, startPoint x: 0, startPoint y: 0, endPoint x: 129, endPoint y: 125, distance: 179.6
click at [129, 125] on input "HMO ID" at bounding box center [263, 125] width 320 height 12
type input "Afriglobal Medicare Ltd-HQ"
paste input "MNL10440A"
click at [116, 125] on input "MNL10440A" at bounding box center [263, 125] width 320 height 12
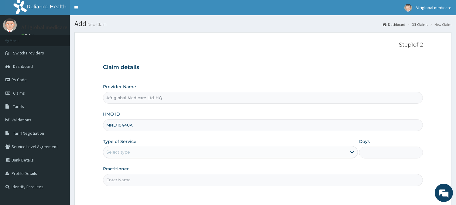
click at [129, 126] on input "MNL/10440A" at bounding box center [263, 125] width 320 height 12
type input "MNL/10440/A"
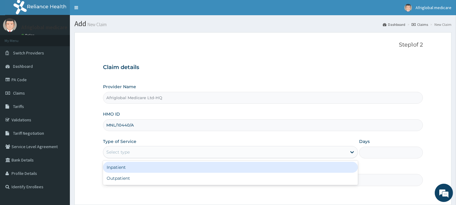
drag, startPoint x: 134, startPoint y: 149, endPoint x: 134, endPoint y: 166, distance: 17.3
click at [134, 156] on div "Select type" at bounding box center [225, 152] width 244 height 10
drag, startPoint x: 134, startPoint y: 172, endPoint x: 133, endPoint y: 180, distance: 8.3
click at [134, 174] on div "Inpatient Outpatient" at bounding box center [230, 173] width 255 height 24
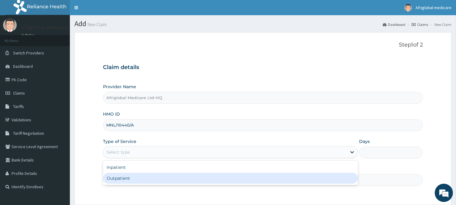
click at [133, 180] on div "Outpatient" at bounding box center [230, 178] width 255 height 11
type input "1"
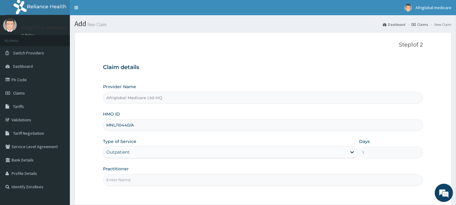
click at [133, 180] on input "Practitioner" at bounding box center [263, 180] width 320 height 12
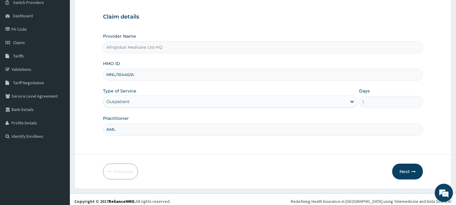
scroll to position [54, 0]
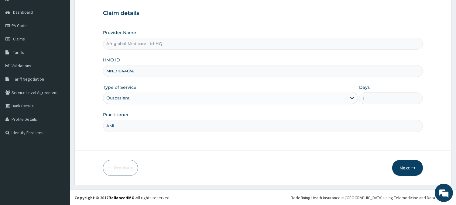
type input "AML"
click at [411, 166] on button "Next" at bounding box center [408, 168] width 31 height 16
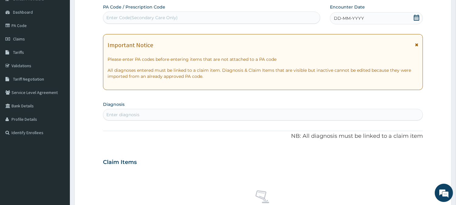
click at [166, 20] on div "Enter Code(Secondary Care Only)" at bounding box center [141, 18] width 71 height 6
click at [140, 16] on div "Enter Code(Secondary Care Only)" at bounding box center [141, 18] width 71 height 6
paste input "PA0F294D"
click at [113, 17] on input "PA0F294D" at bounding box center [117, 18] width 23 height 6
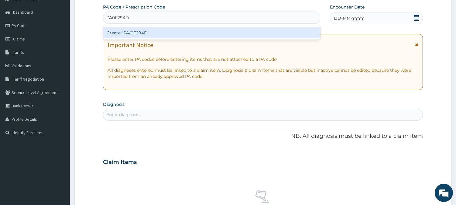
type input "PA/0F294D"
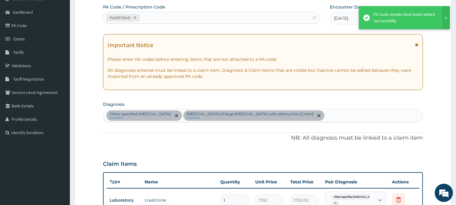
scroll to position [175, 0]
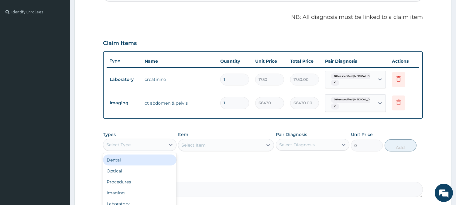
click at [149, 145] on div "Select Type" at bounding box center [134, 145] width 62 height 10
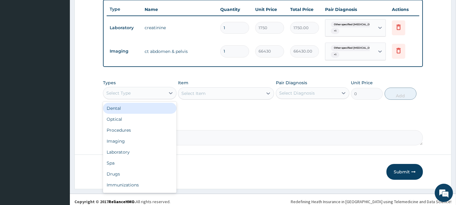
scroll to position [230, 0]
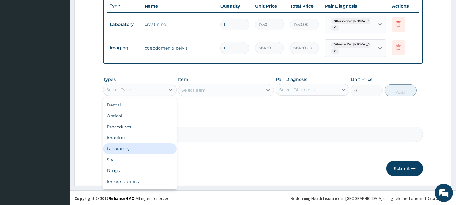
click at [126, 135] on div "Imaging" at bounding box center [140, 137] width 74 height 11
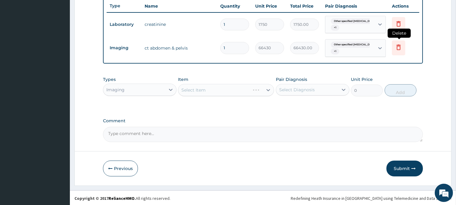
click at [394, 45] on icon at bounding box center [398, 47] width 13 height 15
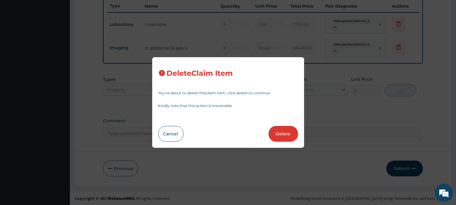
click at [284, 135] on button "Delete" at bounding box center [283, 134] width 29 height 16
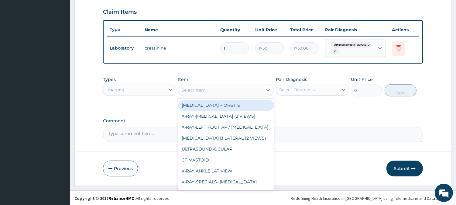
click at [221, 90] on div "Select Item" at bounding box center [220, 90] width 85 height 10
paste input "CT ABDOMEN PELVIS WITH CONTRAST"
type input "CT ABDOMEN PELVIS WITH CONTRAST"
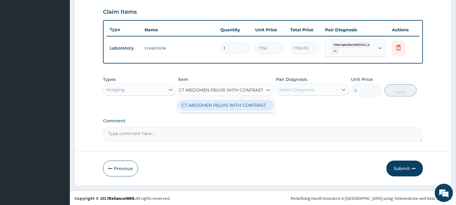
click at [222, 105] on div "CT ABDOMEN PELVIS WITH CONTRAST" at bounding box center [226, 105] width 96 height 11
type input "73850"
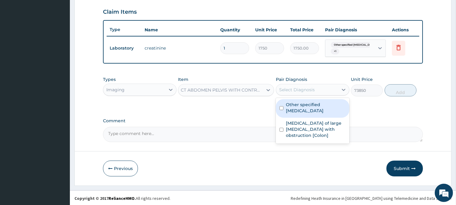
click at [303, 88] on div "Select Diagnosis" at bounding box center [297, 90] width 36 height 6
click at [307, 108] on label "Other specified chronic pain" at bounding box center [316, 108] width 60 height 12
checkbox input "true"
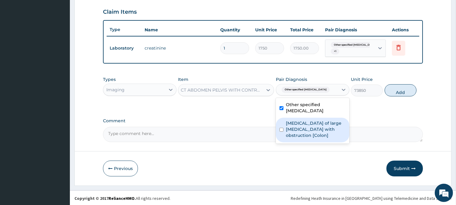
click at [311, 130] on label "Adhesions of large intestine with obstruction [Colon]" at bounding box center [316, 129] width 60 height 18
checkbox input "true"
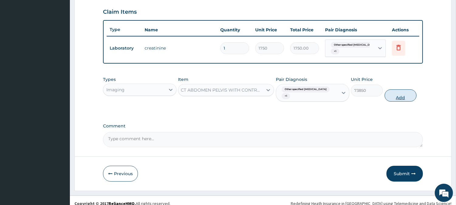
drag, startPoint x: 400, startPoint y: 93, endPoint x: 390, endPoint y: 130, distance: 38.5
click at [400, 93] on button "Add" at bounding box center [401, 95] width 32 height 12
type input "0"
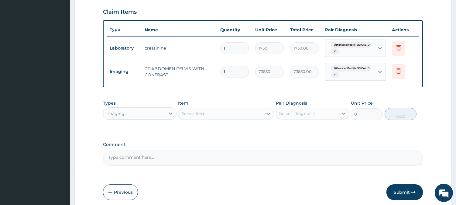
click at [394, 189] on button "Submit" at bounding box center [405, 192] width 36 height 16
